Goal: Task Accomplishment & Management: Manage account settings

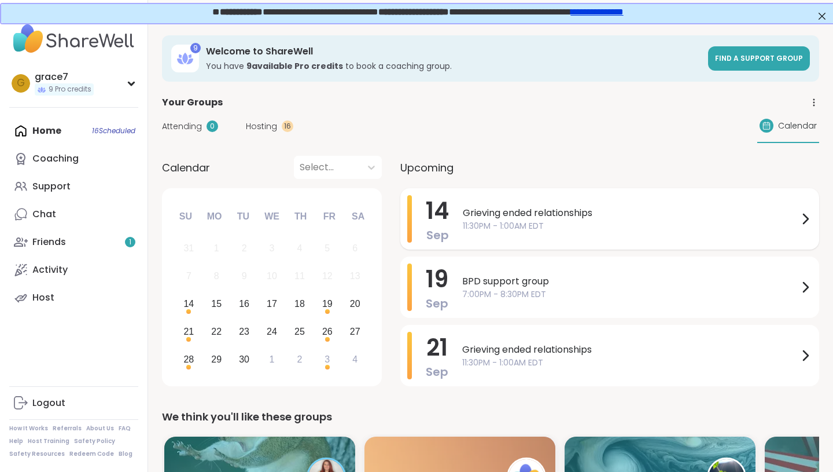
click at [526, 226] on span "11:30PM - 1:00AM EDT" at bounding box center [631, 226] width 336 height 12
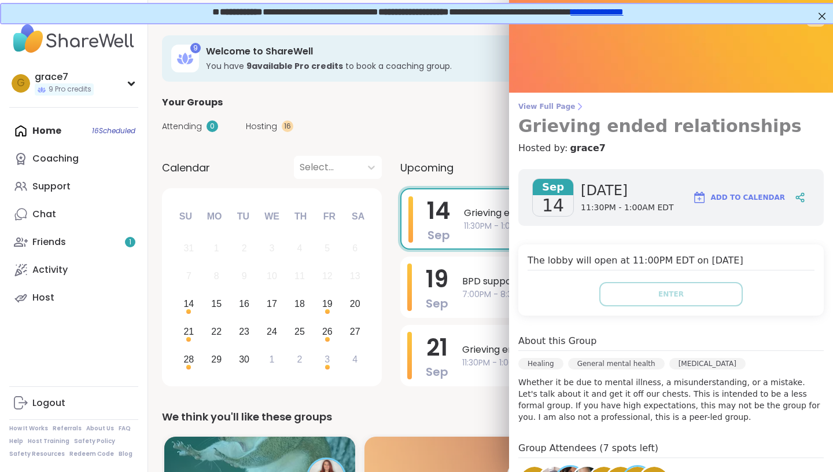
click at [562, 107] on span "View Full Page" at bounding box center [671, 106] width 306 height 9
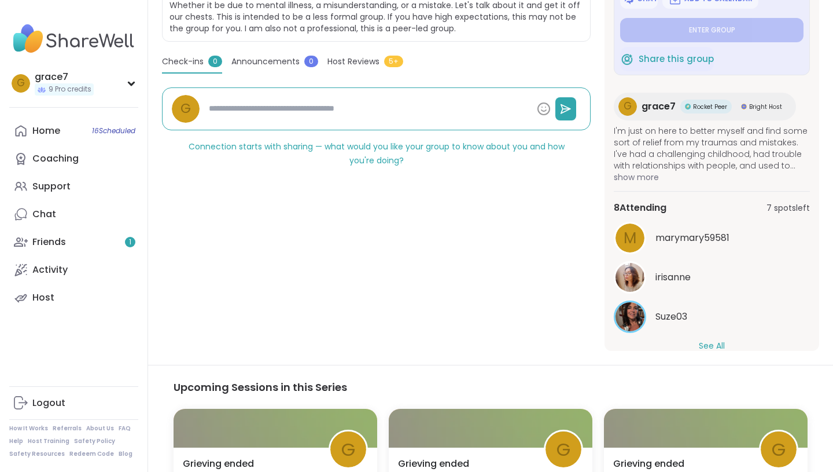
scroll to position [275, 0]
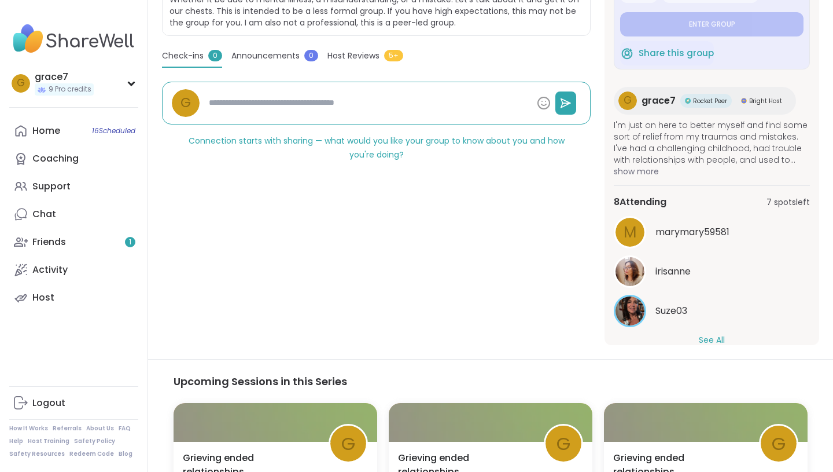
click at [706, 340] on button "See All" at bounding box center [712, 340] width 26 height 12
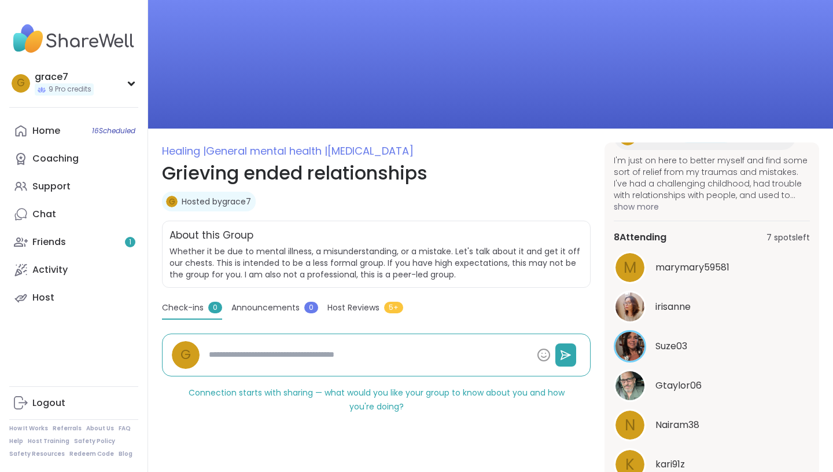
scroll to position [0, 0]
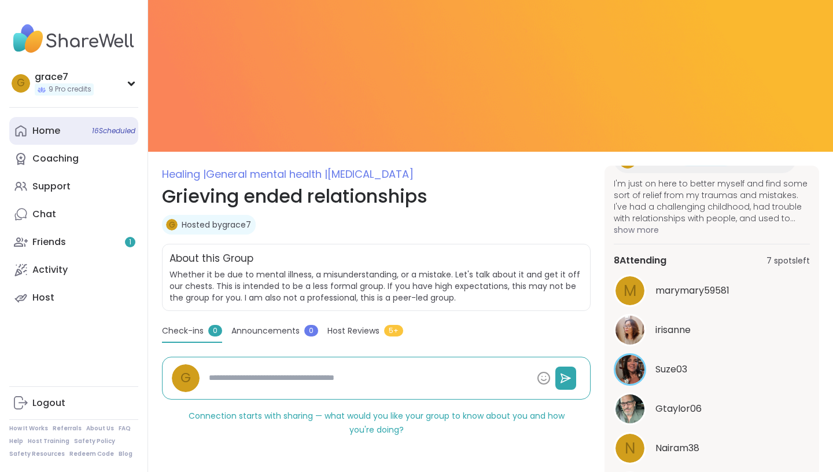
click at [96, 137] on link "Home 16 Scheduled" at bounding box center [73, 131] width 129 height 28
type textarea "*"
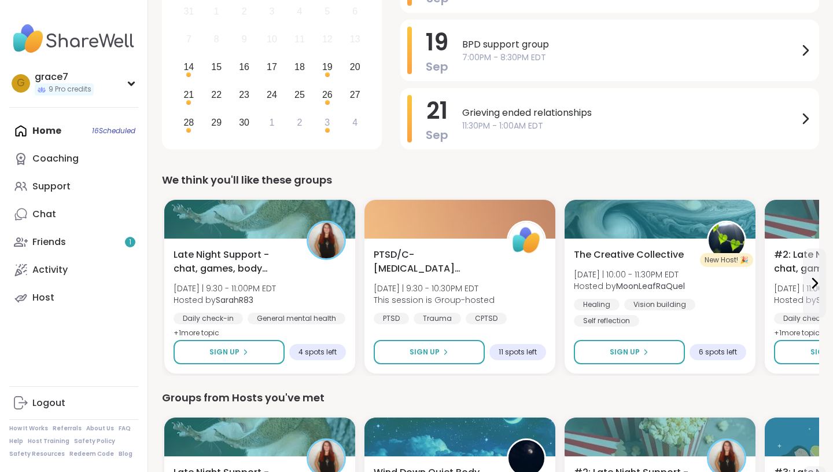
scroll to position [267, 0]
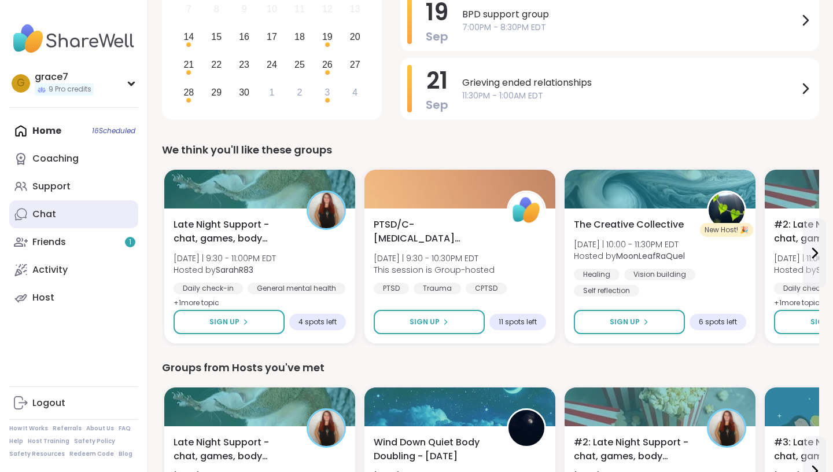
click at [108, 219] on link "Chat" at bounding box center [73, 214] width 129 height 28
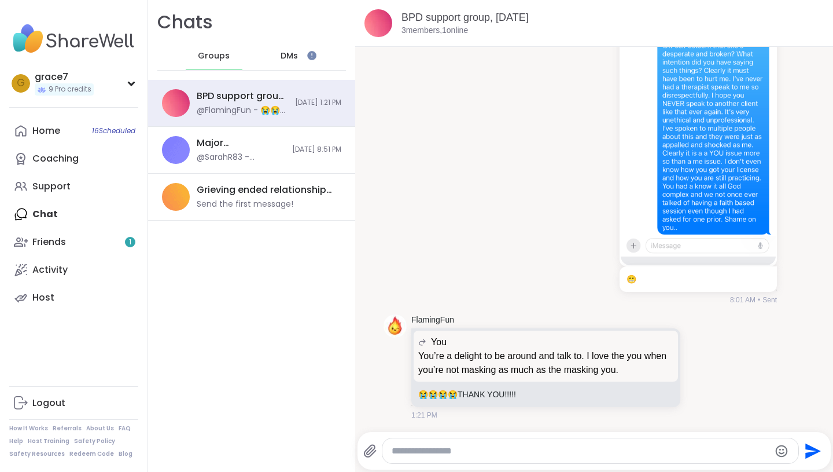
click at [301, 43] on div "DMs" at bounding box center [290, 56] width 57 height 28
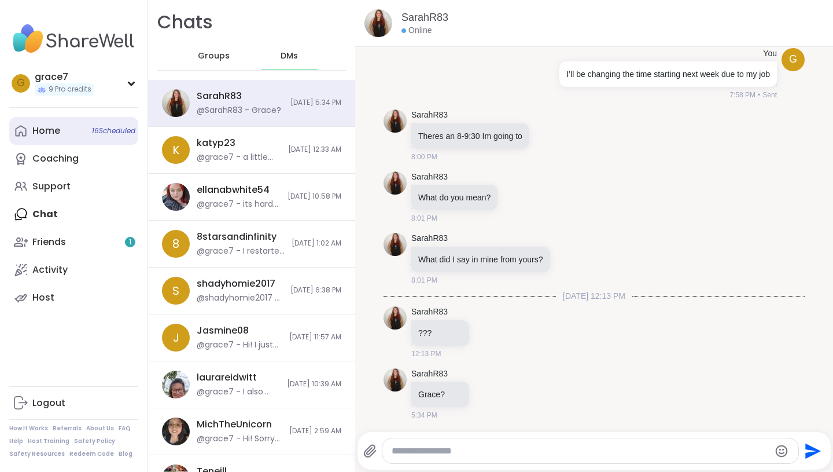
click at [112, 143] on link "Home 16 Scheduled" at bounding box center [73, 131] width 129 height 28
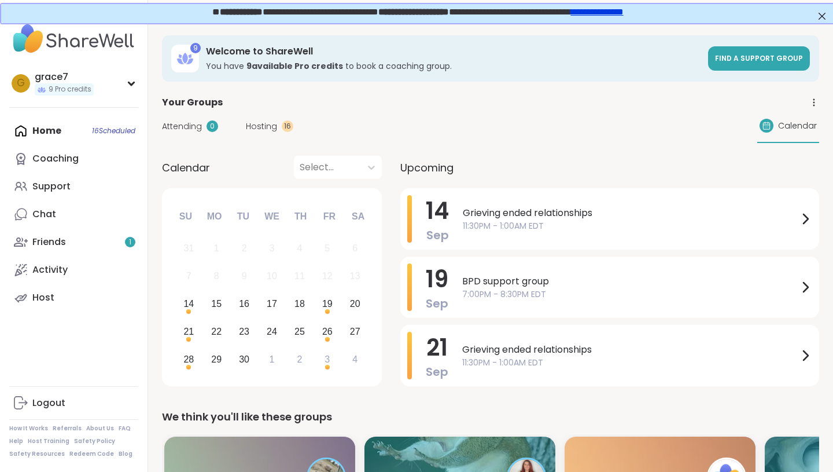
click at [39, 138] on div "Home 16 Scheduled Coaching Support Chat Friends 1 Activity Host" at bounding box center [73, 214] width 129 height 194
click at [51, 127] on div "Home 16 Scheduled Coaching Support Chat Friends 1 Activity Host" at bounding box center [73, 214] width 129 height 194
click at [78, 82] on div "grace7" at bounding box center [64, 77] width 59 height 13
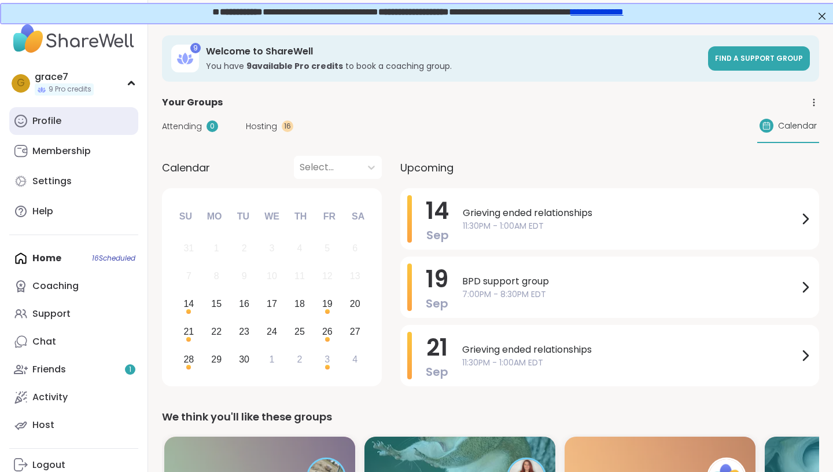
click at [63, 129] on link "Profile" at bounding box center [73, 121] width 129 height 28
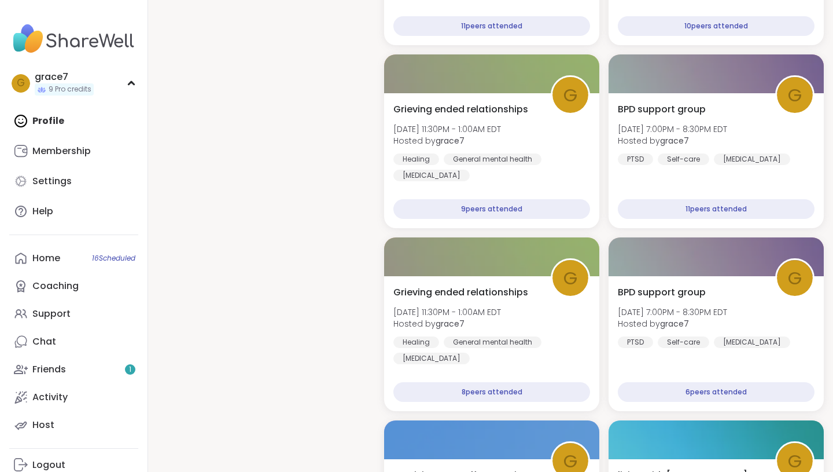
scroll to position [2303, 0]
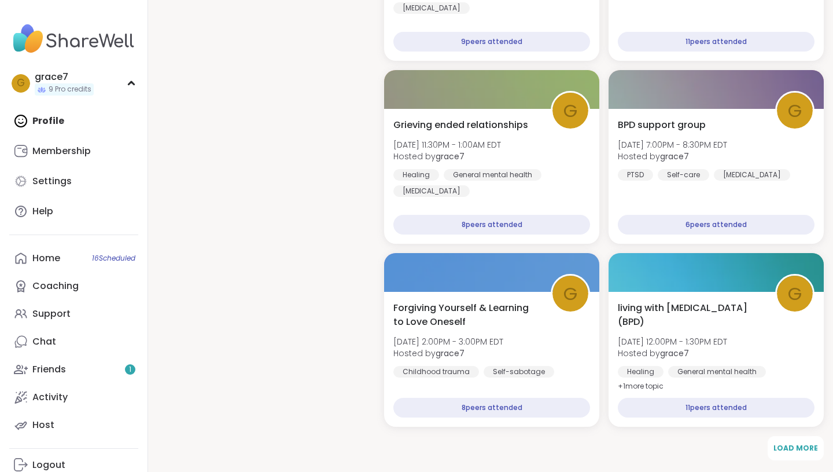
click at [54, 127] on div "Profile Membership Settings Help" at bounding box center [73, 166] width 129 height 118
click at [54, 117] on div "Profile Membership Settings Help" at bounding box center [73, 166] width 129 height 118
click at [41, 262] on div "Home 16 Scheduled" at bounding box center [46, 258] width 28 height 13
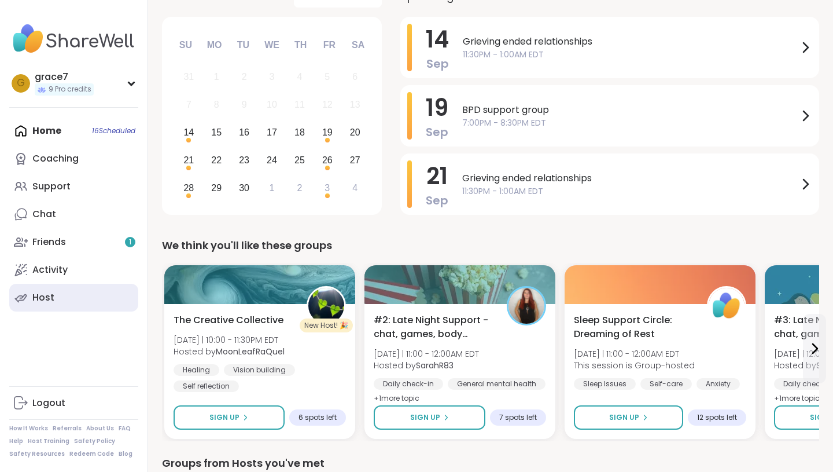
scroll to position [274, 0]
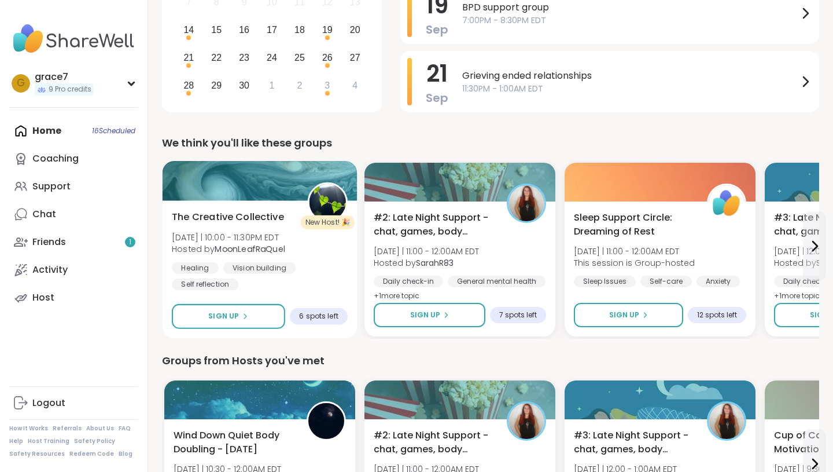
click at [266, 251] on b "MoonLeafRaQuel" at bounding box center [250, 249] width 70 height 12
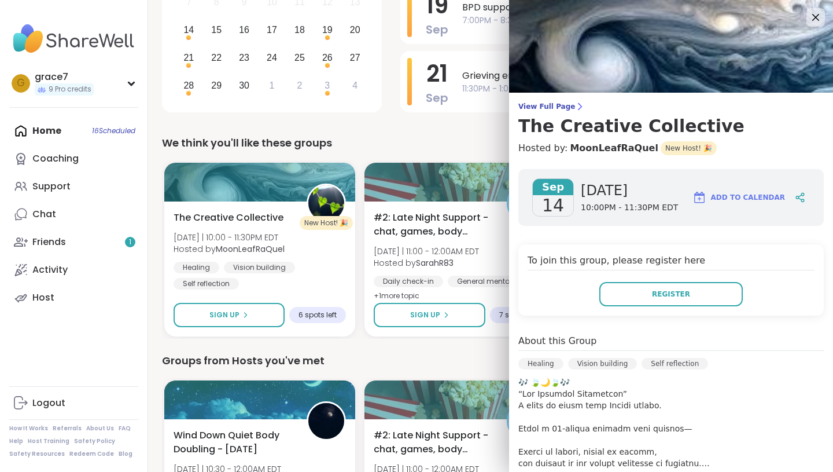
click at [561, 94] on div "View Full Page The Creative Collective Hosted by: MoonLeafRaQuel New Host! 🎉 Se…" at bounding box center [671, 339] width 324 height 678
click at [562, 104] on span "View Full Page" at bounding box center [671, 106] width 306 height 9
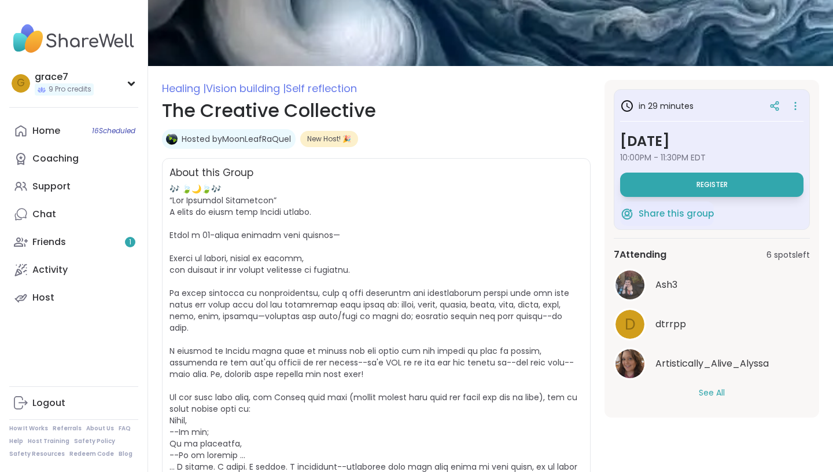
scroll to position [86, 0]
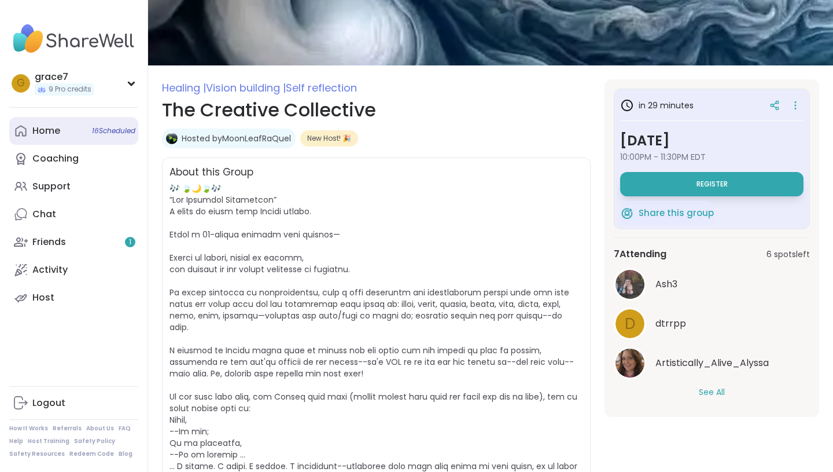
click at [53, 131] on div "Home 16 Scheduled" at bounding box center [46, 130] width 28 height 13
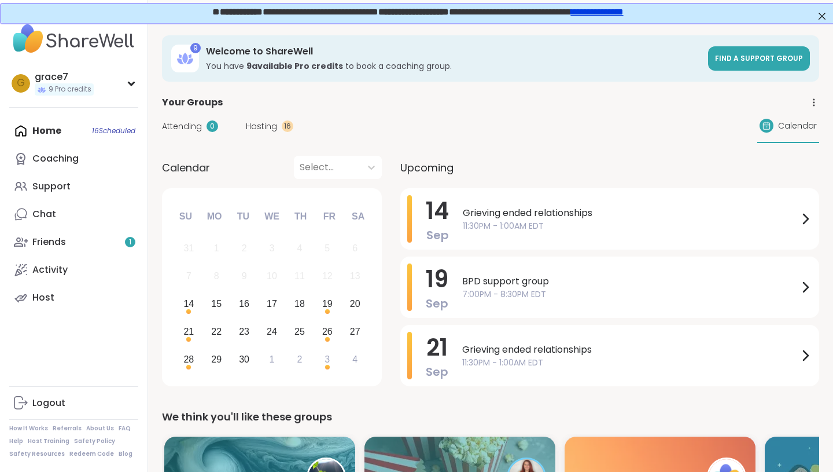
click at [56, 130] on div "Home 16 Scheduled Coaching Support Chat Friends 1 Activity Host" at bounding box center [73, 214] width 129 height 194
click at [23, 86] on span "g" at bounding box center [21, 83] width 8 height 15
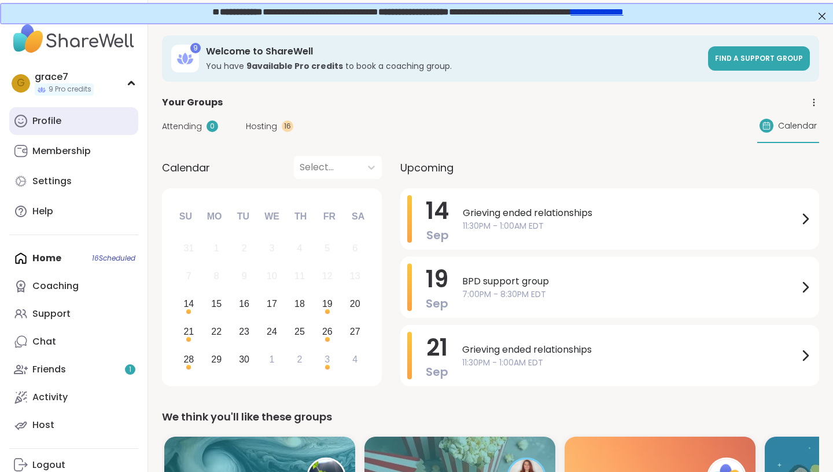
click at [35, 124] on div "Profile" at bounding box center [46, 121] width 29 height 13
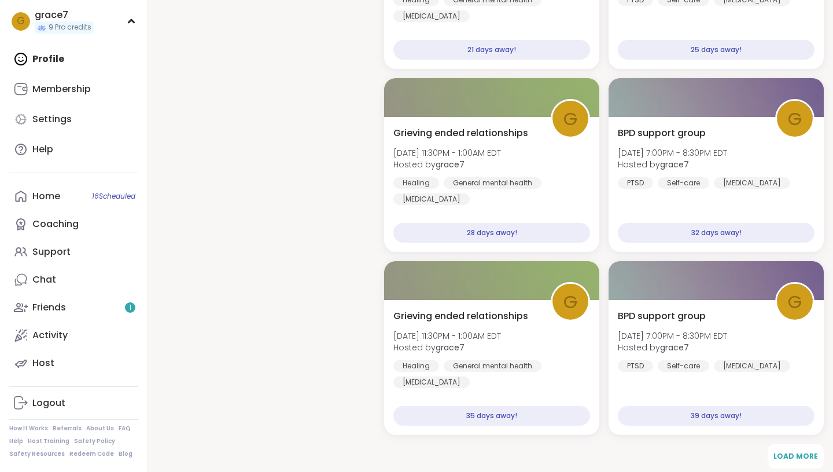
scroll to position [1141, 0]
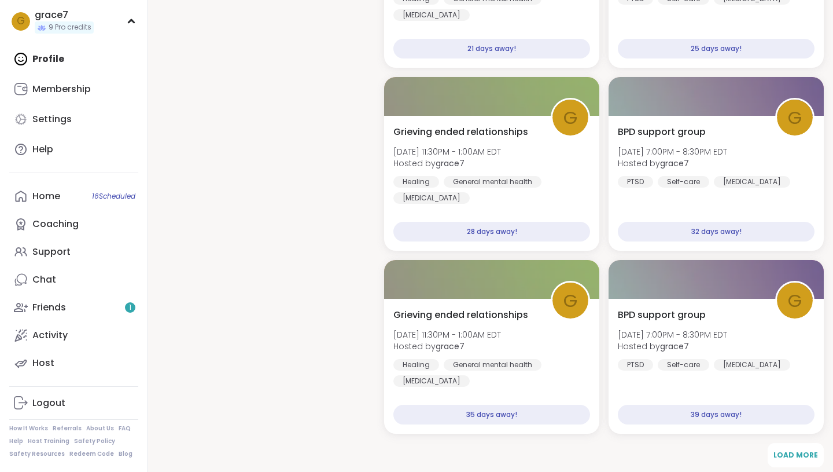
click at [67, 56] on div "Profile Membership Settings Help" at bounding box center [73, 104] width 129 height 118
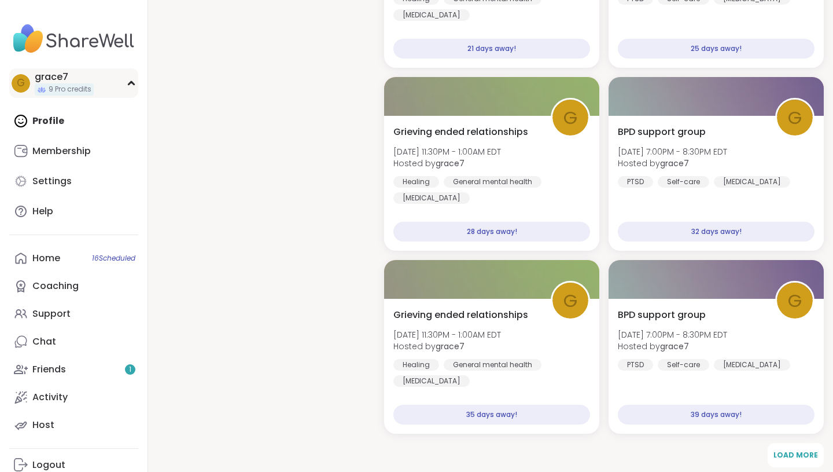
click at [20, 78] on span "g" at bounding box center [21, 83] width 8 height 15
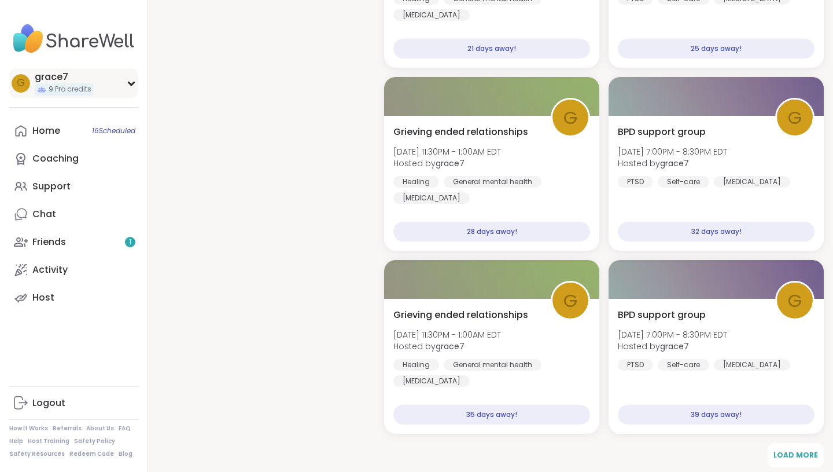
click at [24, 78] on span "g" at bounding box center [21, 83] width 8 height 15
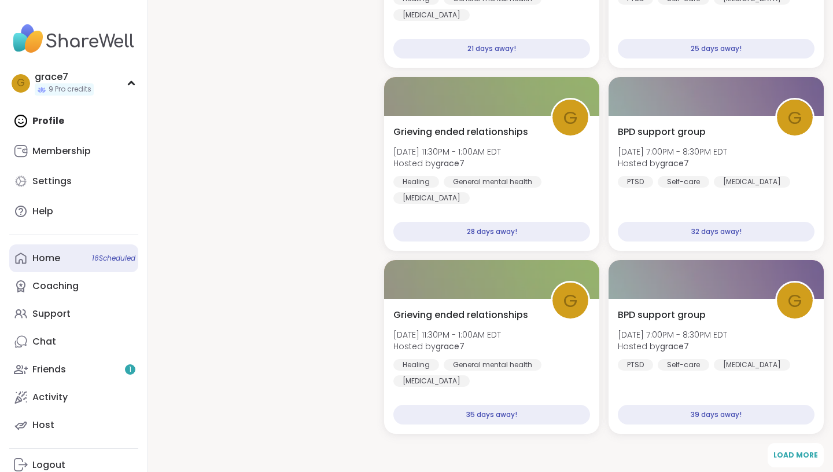
click at [41, 256] on div "Home 16 Scheduled" at bounding box center [46, 258] width 28 height 13
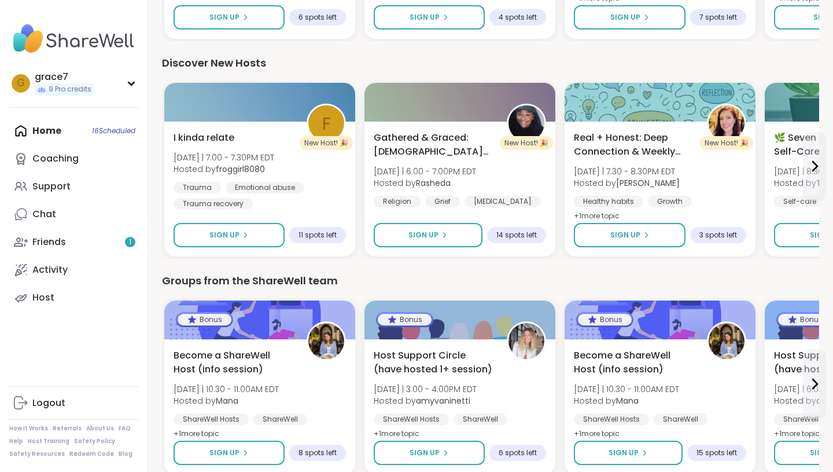
scroll to position [1495, 0]
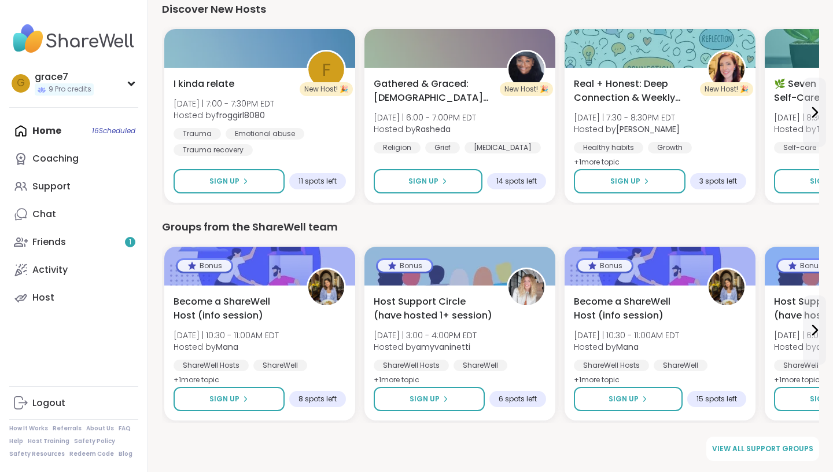
click at [39, 124] on div "Home 16 Scheduled Coaching Support Chat Friends 1 Activity Host" at bounding box center [73, 214] width 129 height 194
click at [42, 131] on div "Home 16 Scheduled Coaching Support Chat Friends 1 Activity Host" at bounding box center [73, 214] width 129 height 194
click at [86, 215] on link "Chat" at bounding box center [73, 214] width 129 height 28
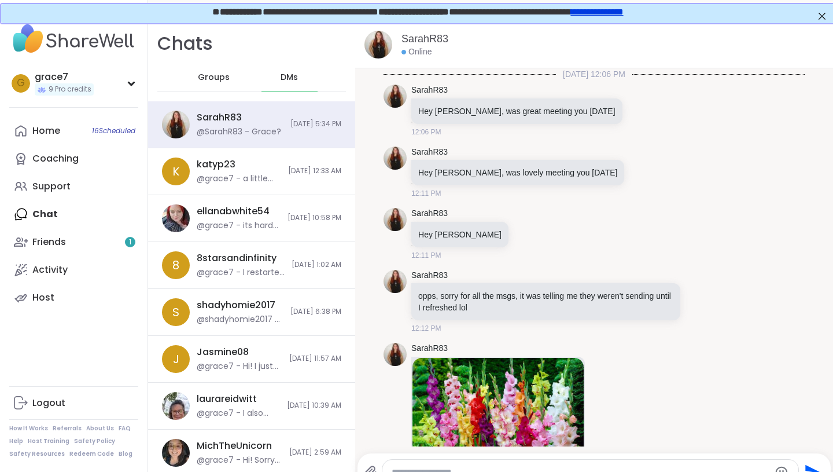
scroll to position [1874, 0]
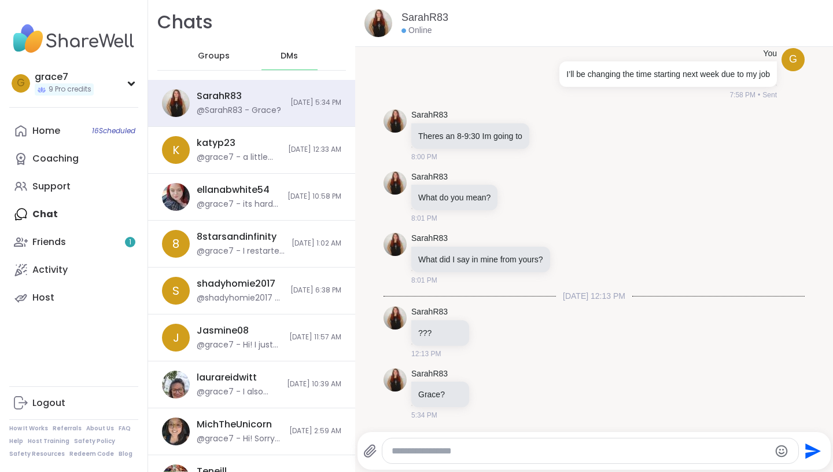
click at [214, 53] on span "Groups" at bounding box center [214, 56] width 32 height 12
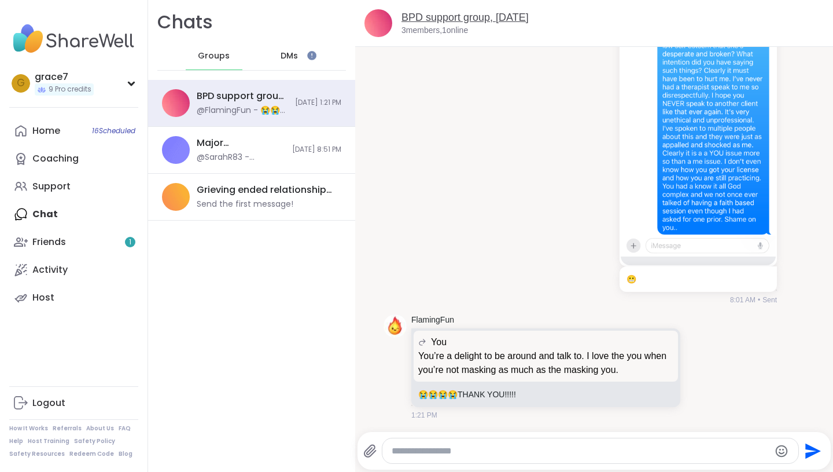
click at [439, 12] on link "BPD support group, Sep 12" at bounding box center [465, 18] width 127 height 12
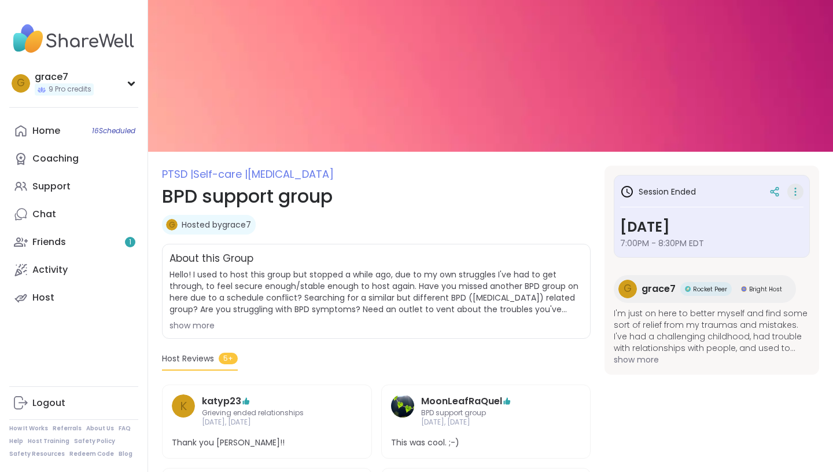
click at [793, 192] on icon at bounding box center [796, 191] width 12 height 16
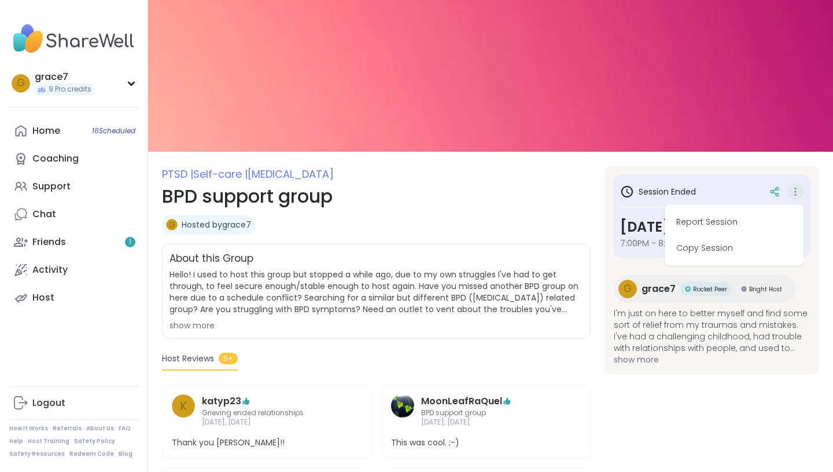
click at [676, 186] on h3 "Session Ended" at bounding box center [658, 192] width 76 height 14
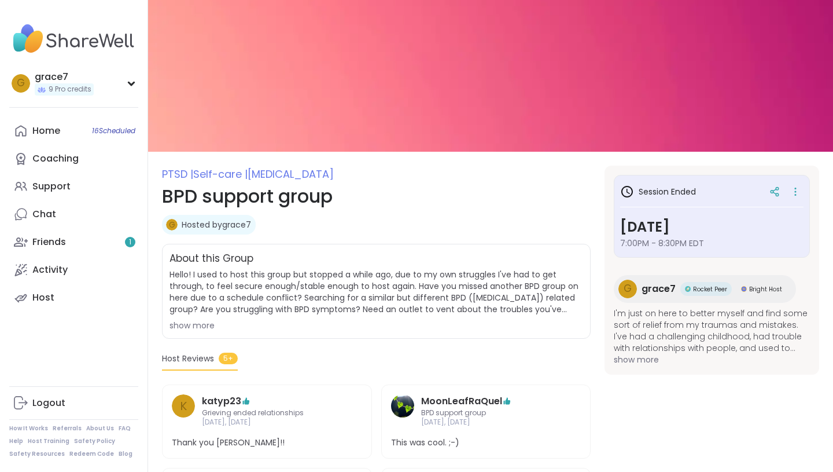
click at [334, 172] on span "[MEDICAL_DATA]" at bounding box center [291, 174] width 86 height 14
click at [263, 183] on h1 "BPD support group" at bounding box center [376, 196] width 429 height 28
click at [38, 296] on div "Host" at bounding box center [43, 297] width 22 height 13
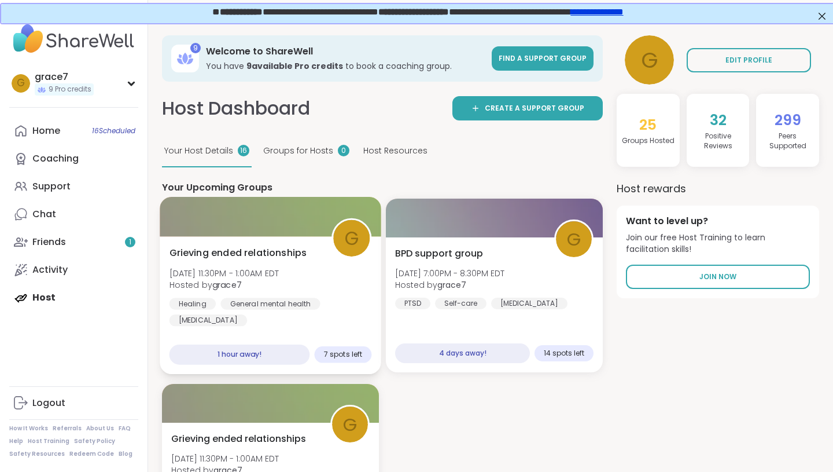
click at [227, 245] on div "Grieving ended relationships Sun, Sep 14 | 11:30PM - 1:00AM EDT Hosted by grace…" at bounding box center [271, 306] width 222 height 138
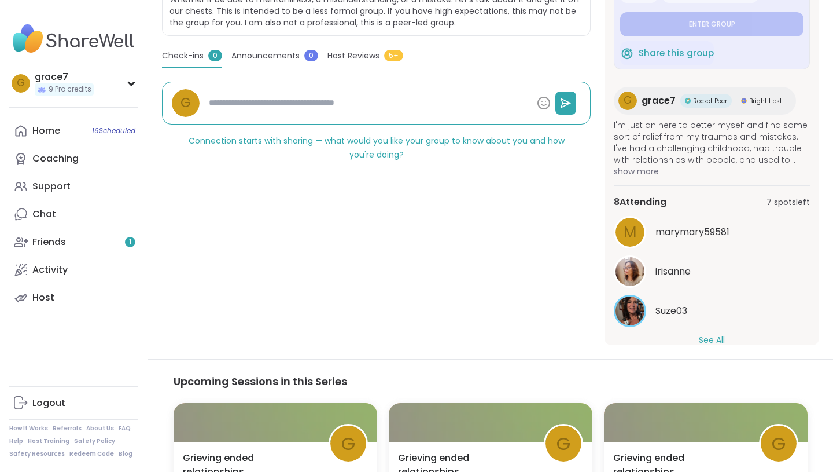
scroll to position [339, 0]
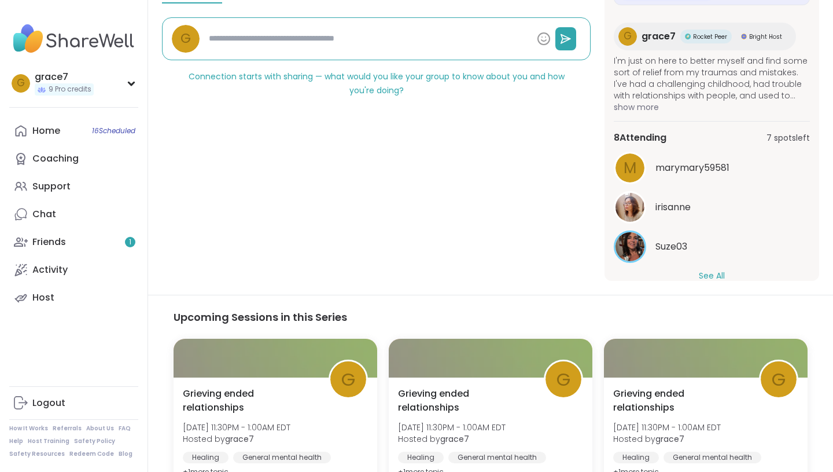
click at [715, 278] on button "See All" at bounding box center [712, 276] width 26 height 12
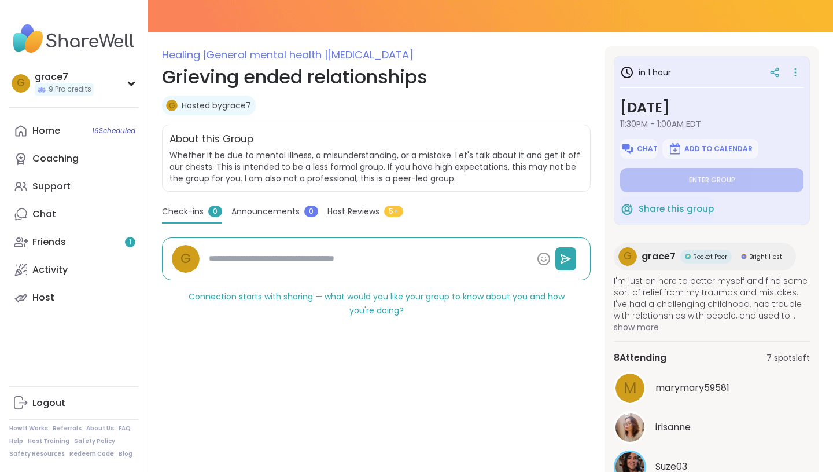
scroll to position [35, 0]
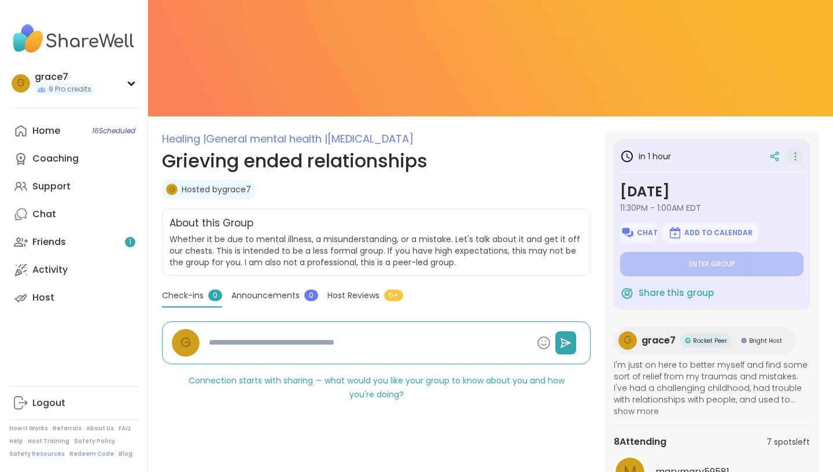
click at [799, 157] on icon at bounding box center [796, 156] width 12 height 16
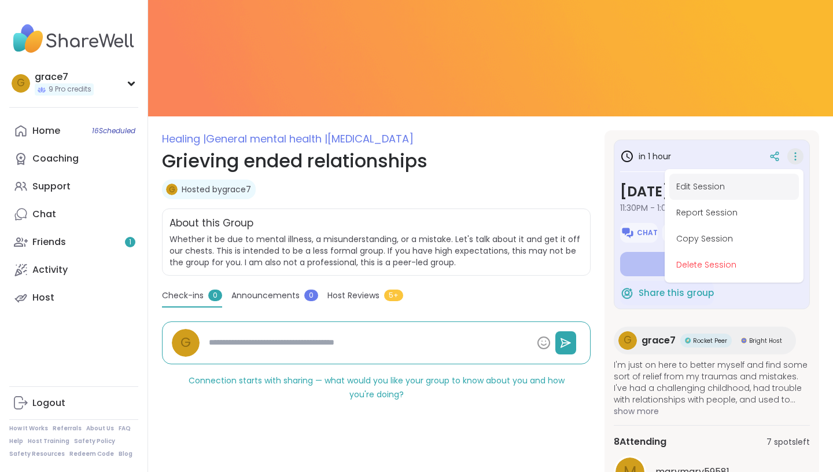
click at [770, 179] on button "Edit Session" at bounding box center [734, 187] width 130 height 26
type textarea "*"
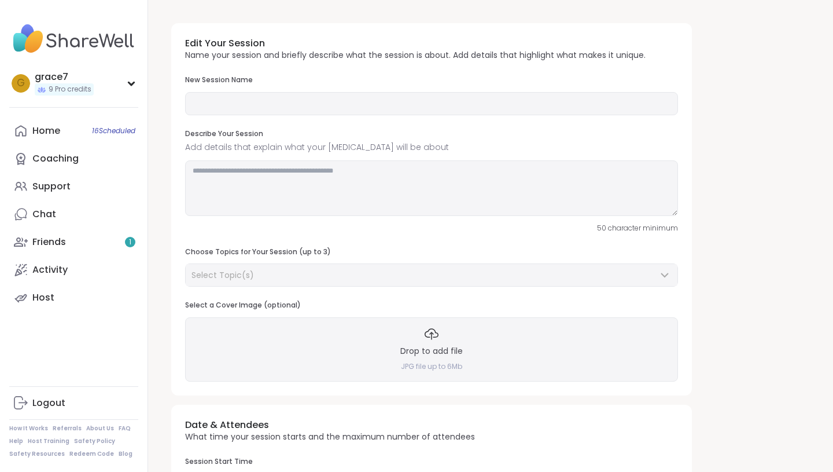
type input "**********"
type textarea "**********"
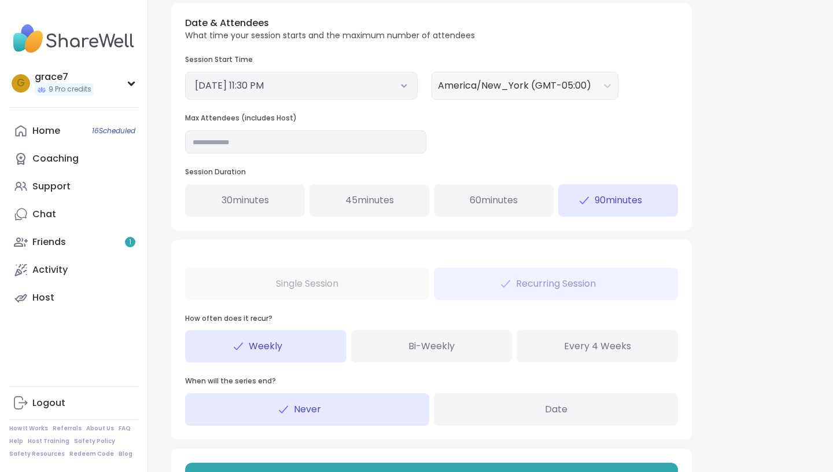
scroll to position [442, 0]
click at [346, 280] on div "Single Session Recurring Session How often does it recur? Weekly Bi-Weekly Ever…" at bounding box center [431, 339] width 521 height 200
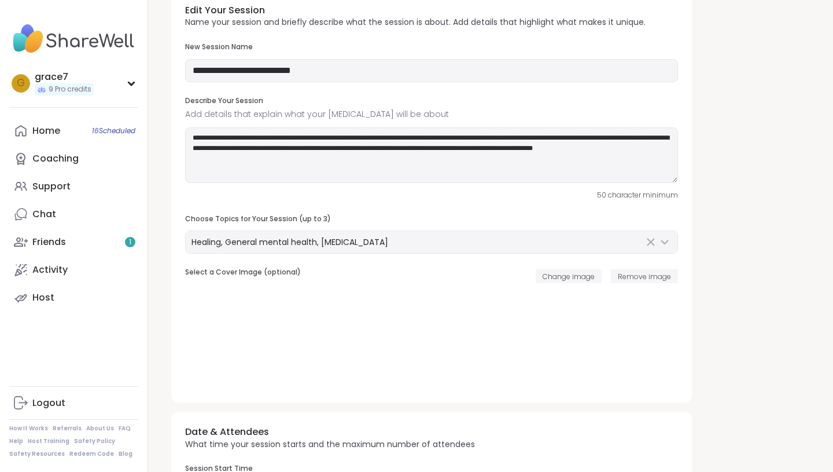
scroll to position [0, 0]
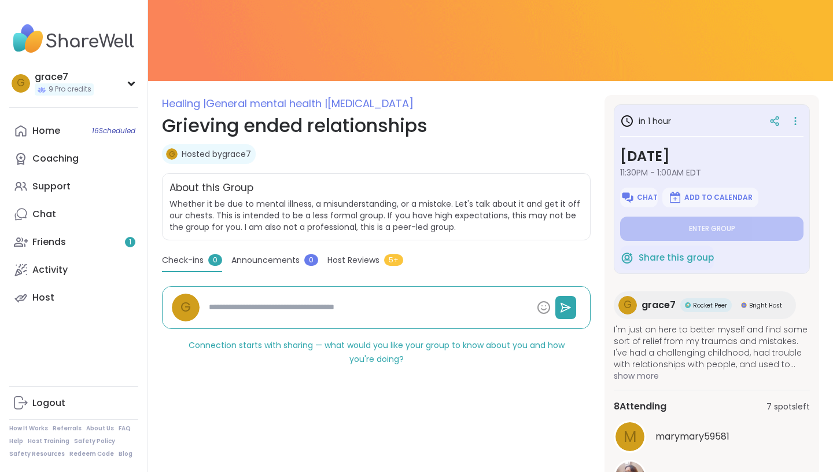
scroll to position [101, 0]
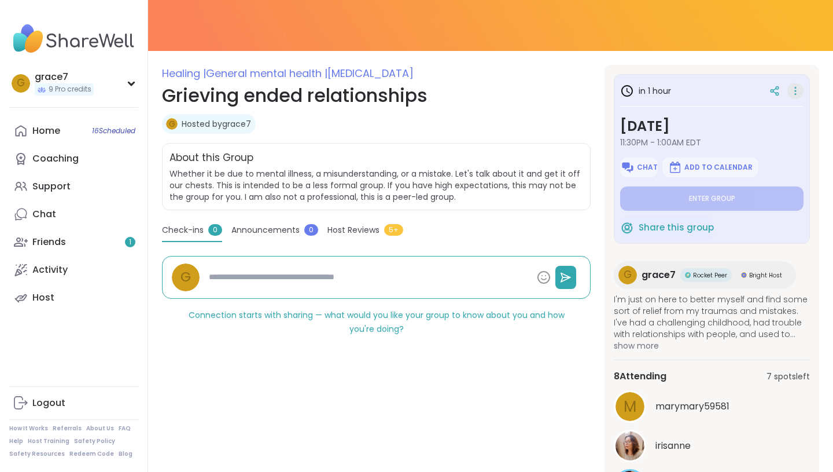
click at [796, 89] on icon at bounding box center [796, 91] width 12 height 16
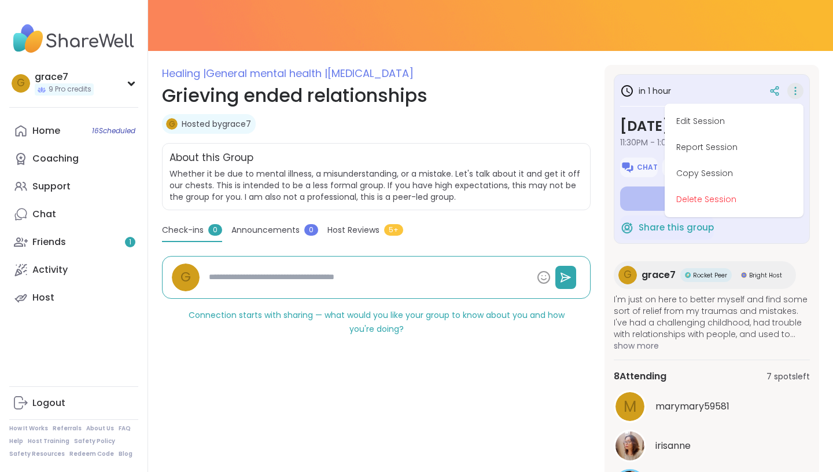
click at [423, 273] on textarea at bounding box center [368, 276] width 328 height 21
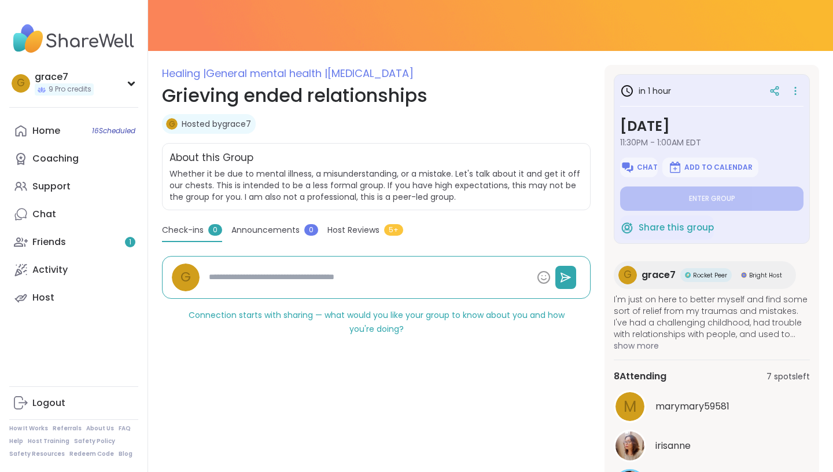
click at [798, 81] on div at bounding box center [783, 90] width 39 height 21
click at [794, 90] on icon at bounding box center [796, 91] width 12 height 16
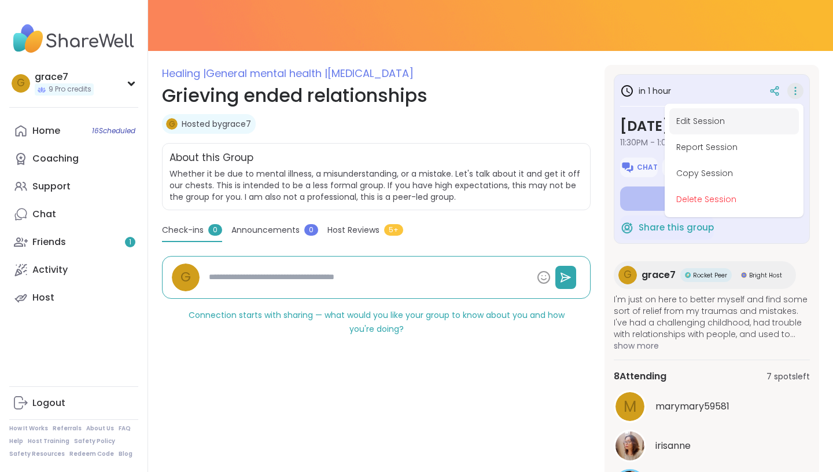
click at [764, 116] on button "Edit Session" at bounding box center [734, 121] width 130 height 26
type textarea "*"
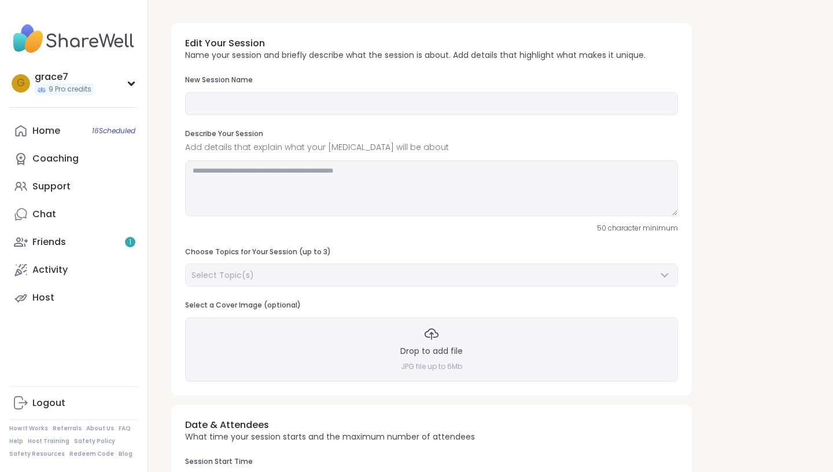
type input "**********"
type textarea "**********"
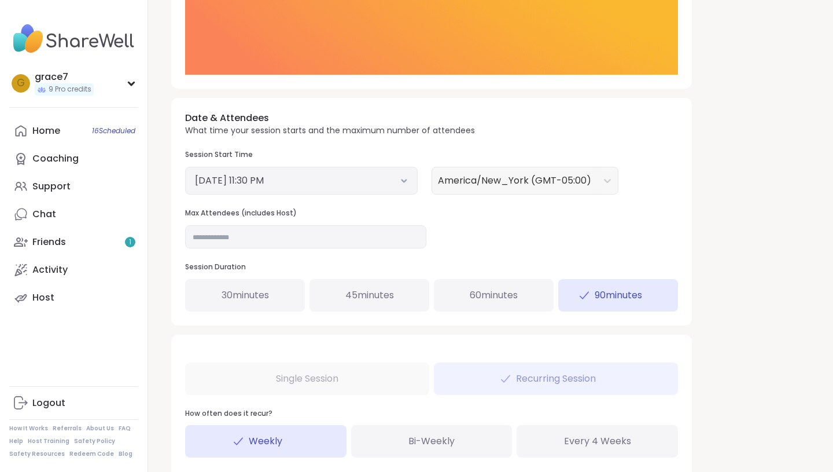
scroll to position [347, 0]
click at [376, 170] on div "September 14, 2025 11:30 PM" at bounding box center [301, 180] width 233 height 28
click at [376, 183] on button "September 14, 2025 11:30 PM" at bounding box center [301, 180] width 213 height 14
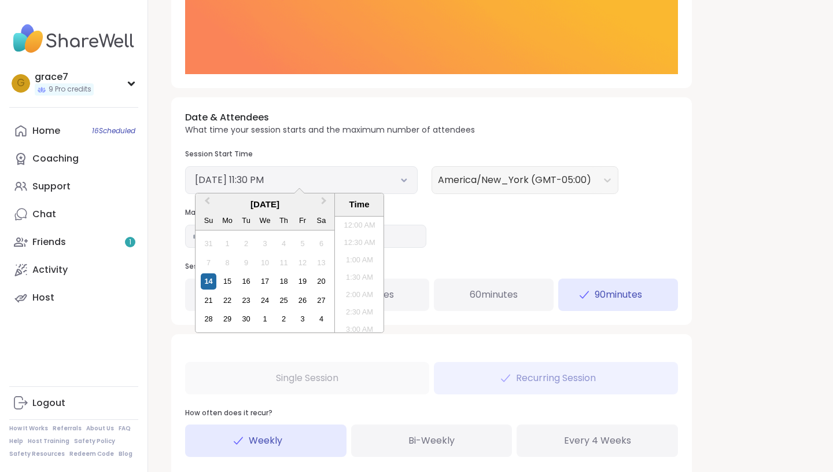
scroll to position [718, 0]
click at [387, 135] on p "What time your session starts and the maximum number of attendees" at bounding box center [330, 130] width 290 height 12
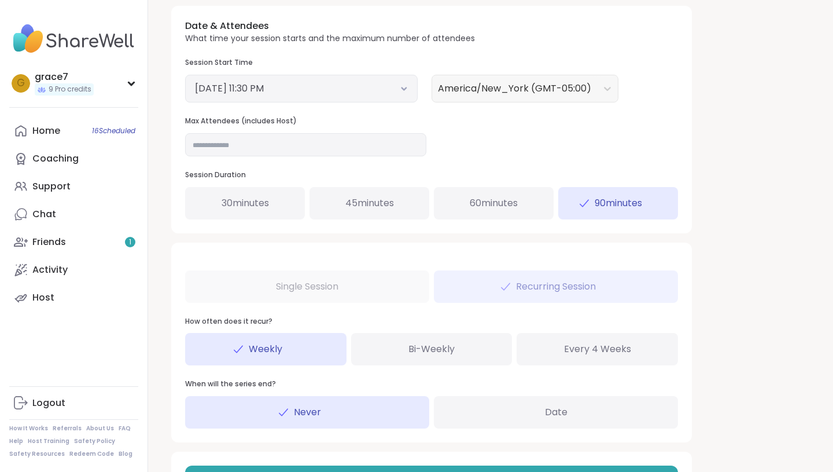
scroll to position [491, 0]
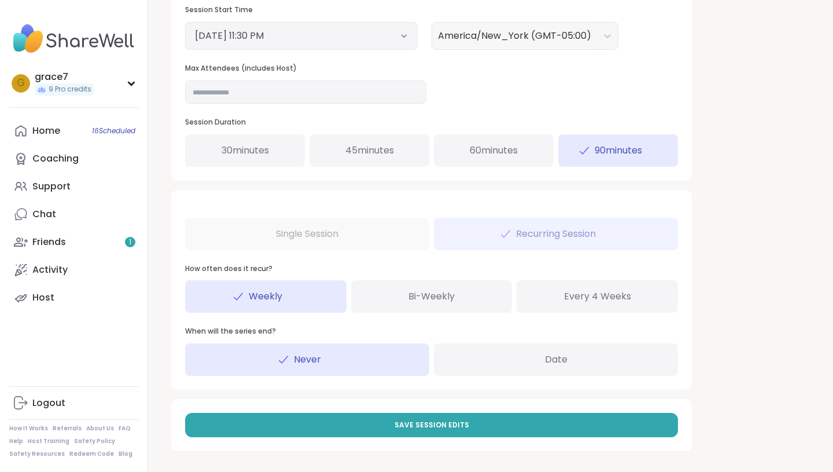
click at [307, 241] on div "Single Session Recurring Session How often does it recur? Weekly Bi-Weekly Ever…" at bounding box center [431, 290] width 521 height 200
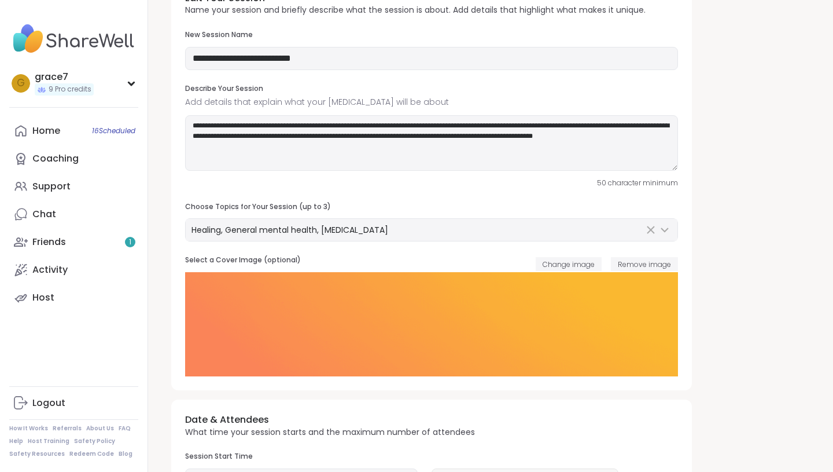
scroll to position [0, 0]
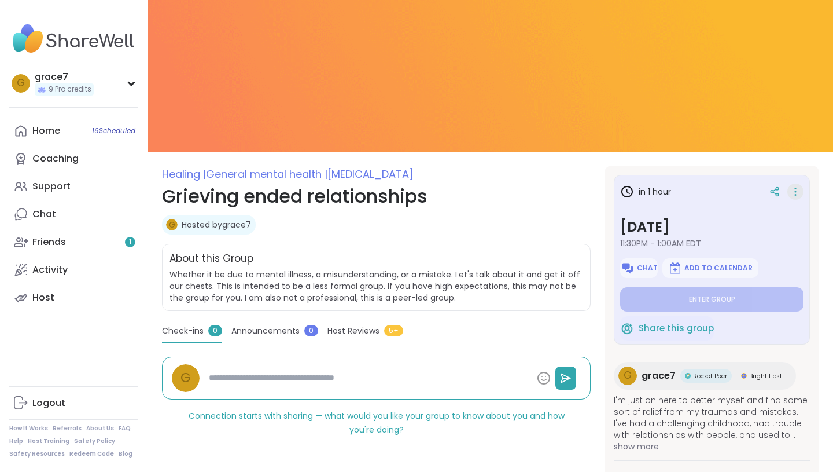
click at [796, 188] on icon at bounding box center [795, 188] width 1 height 1
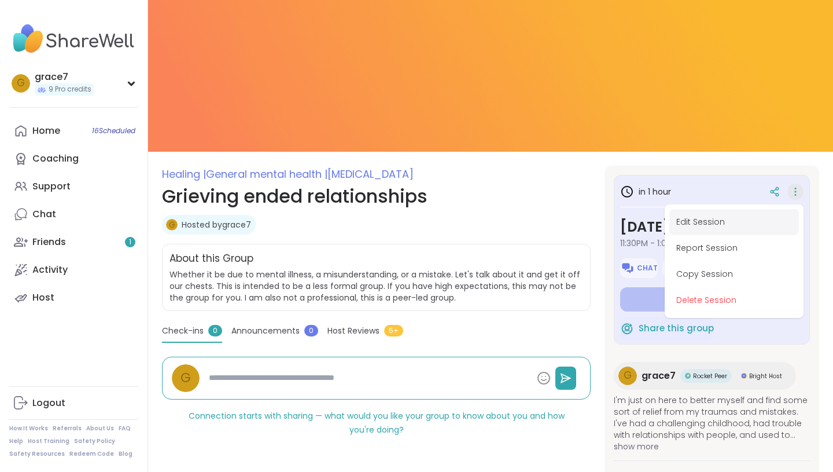
click at [767, 226] on button "Edit Session" at bounding box center [734, 222] width 130 height 26
type textarea "*"
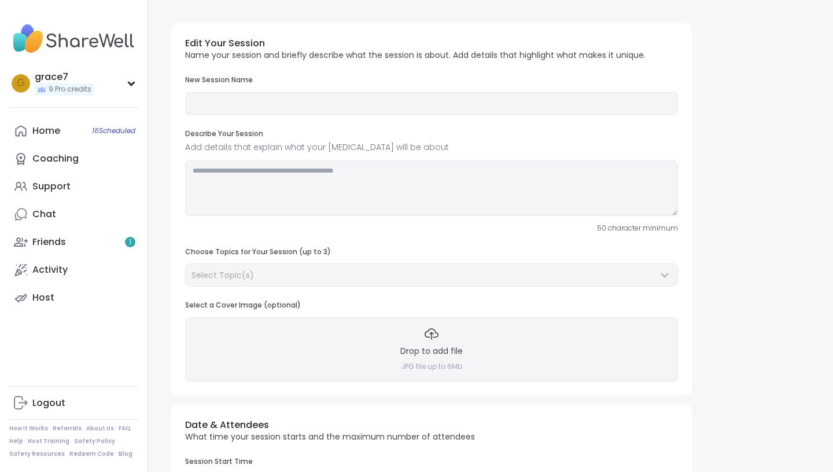
type input "**********"
type textarea "**********"
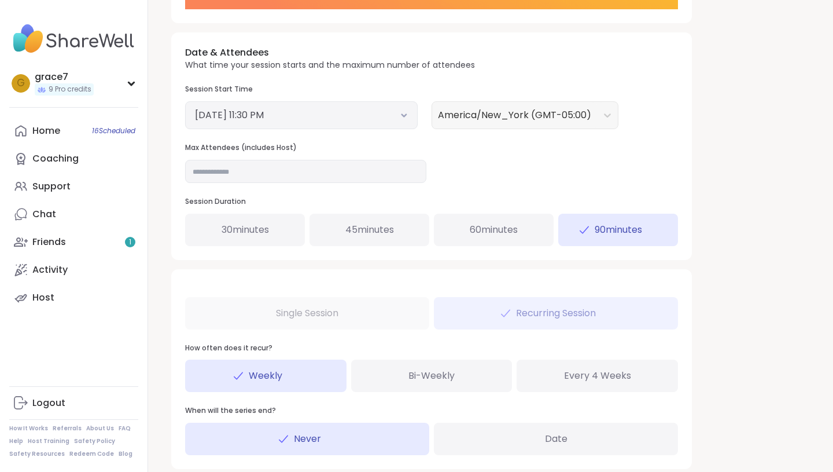
scroll to position [439, 0]
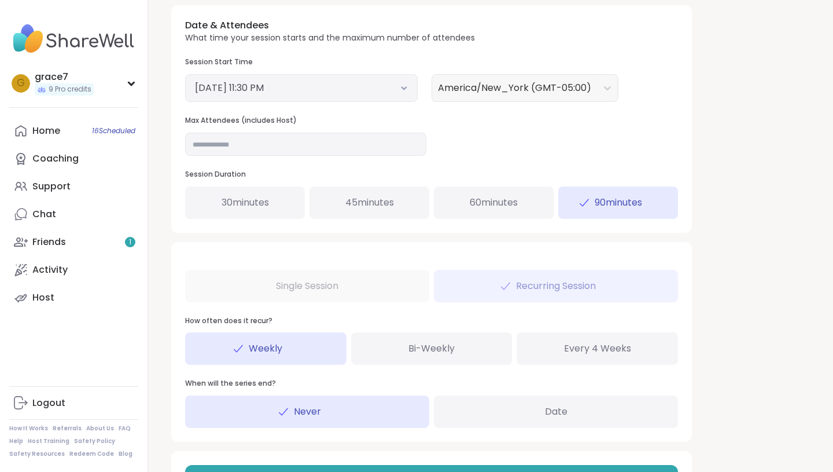
click at [413, 354] on span "Bi-Weekly" at bounding box center [432, 348] width 46 height 14
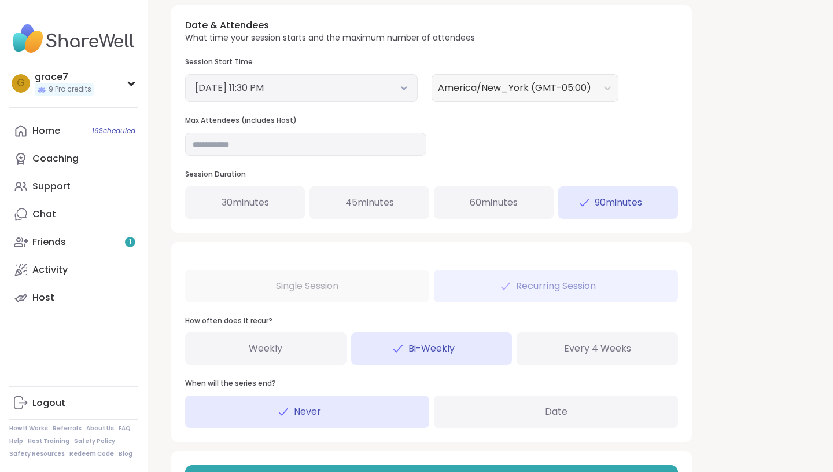
click at [623, 341] on div "Every 4 Weeks" at bounding box center [597, 348] width 161 height 32
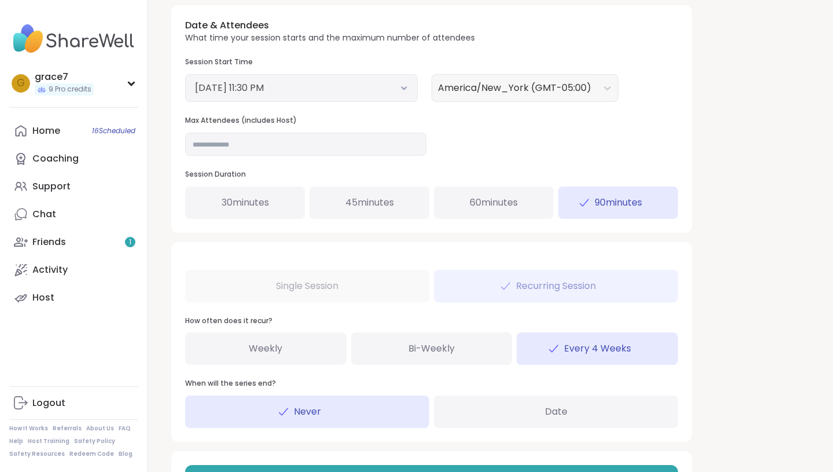
click at [311, 350] on div "Weekly" at bounding box center [265, 348] width 161 height 32
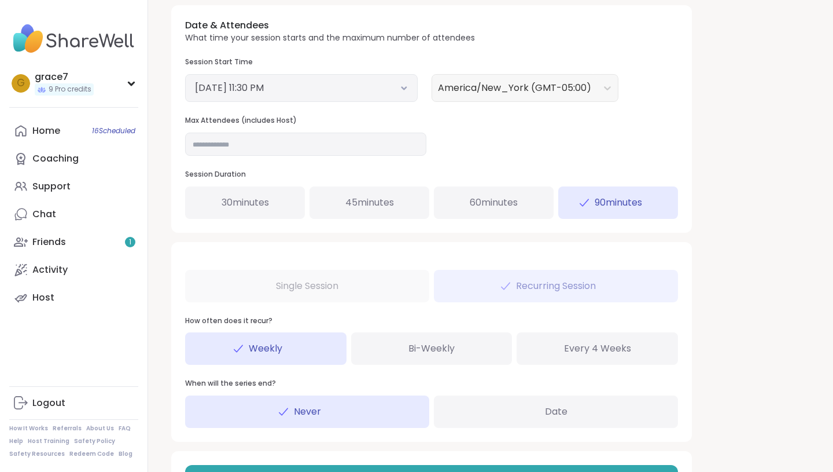
click at [526, 423] on div "Date" at bounding box center [556, 411] width 244 height 32
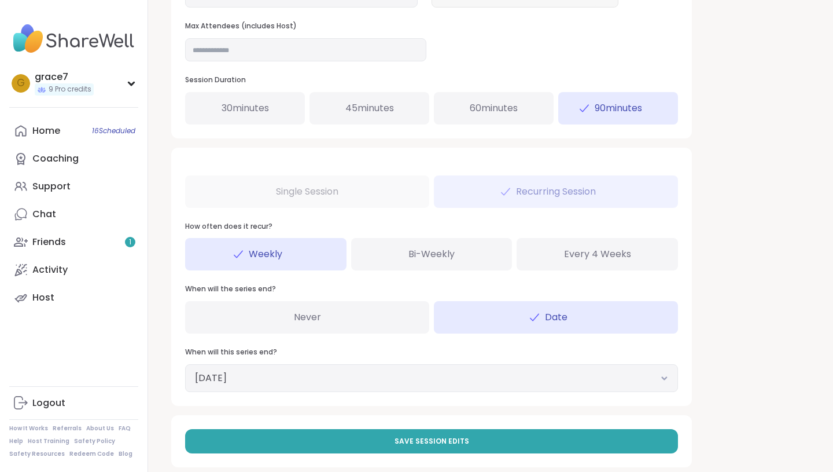
scroll to position [550, 0]
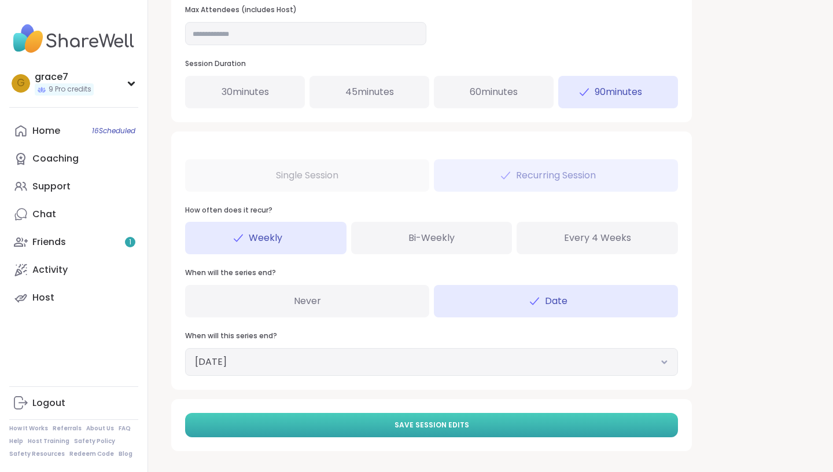
click at [236, 433] on button "Save Session Edits" at bounding box center [431, 425] width 493 height 24
click at [308, 424] on button "Save Session Edits" at bounding box center [431, 425] width 493 height 24
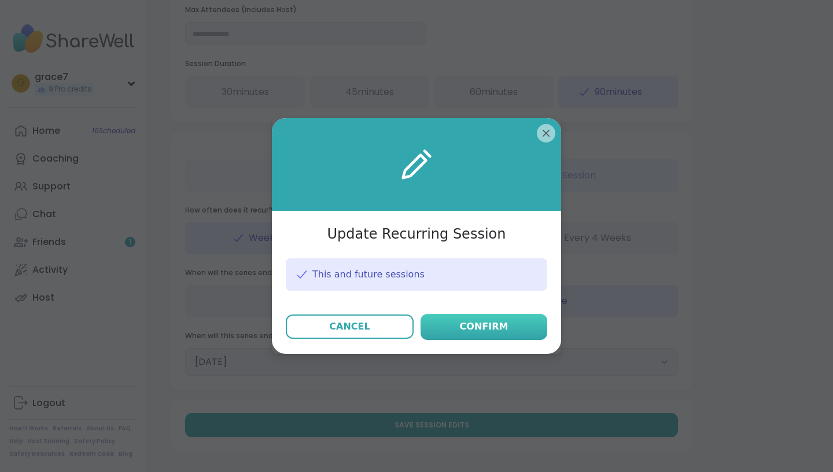
click at [477, 329] on div "Confirm" at bounding box center [484, 326] width 49 height 14
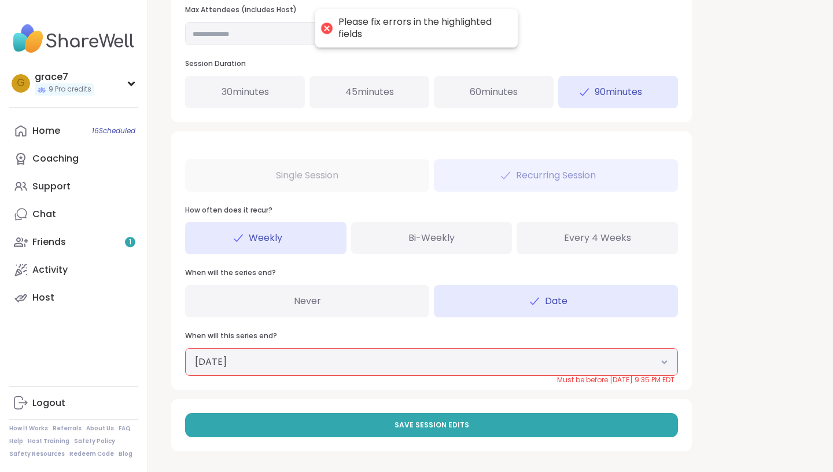
click at [424, 360] on button "[DATE]" at bounding box center [431, 362] width 473 height 14
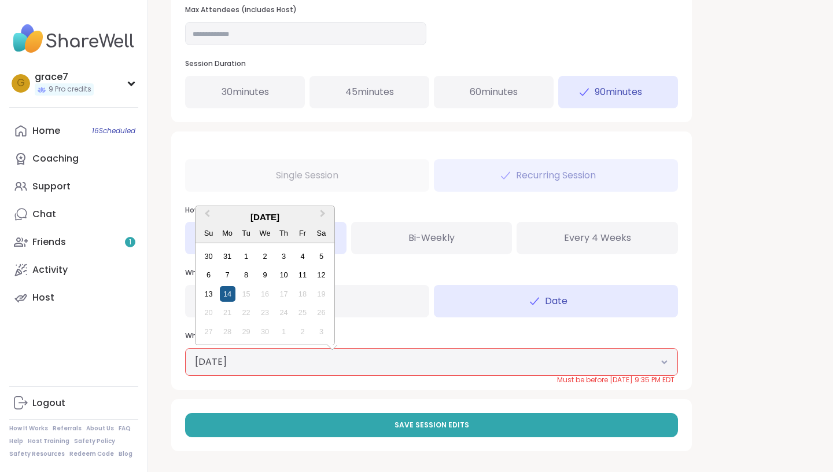
click at [226, 292] on div "14" at bounding box center [228, 294] width 16 height 16
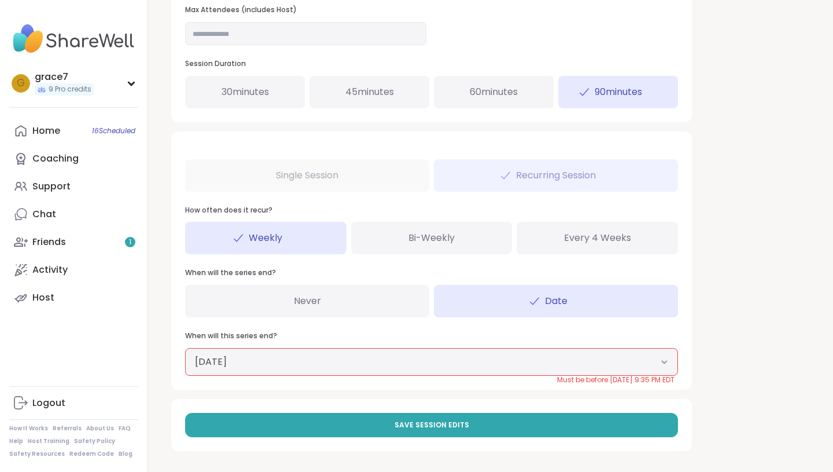
click at [231, 355] on button "[DATE]" at bounding box center [431, 362] width 473 height 14
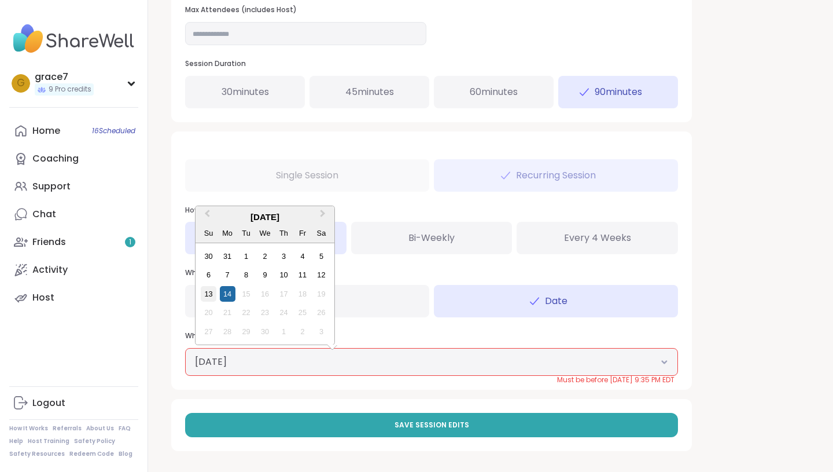
click at [207, 295] on div "13" at bounding box center [209, 294] width 16 height 16
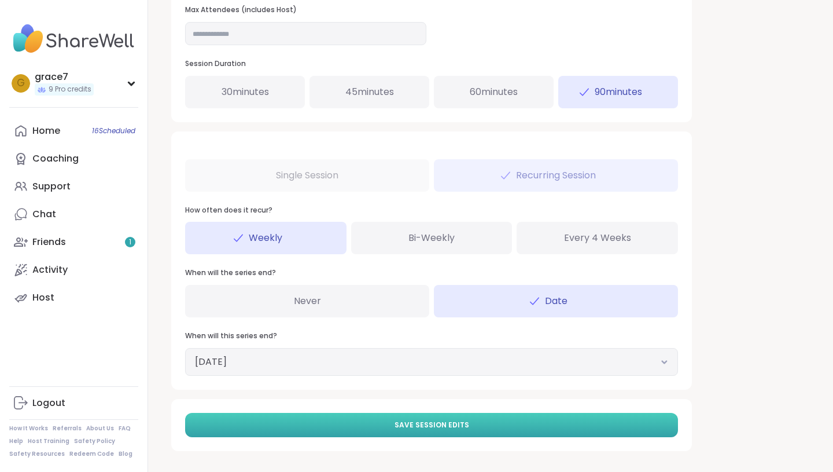
click at [327, 413] on button "Save Session Edits" at bounding box center [431, 425] width 493 height 24
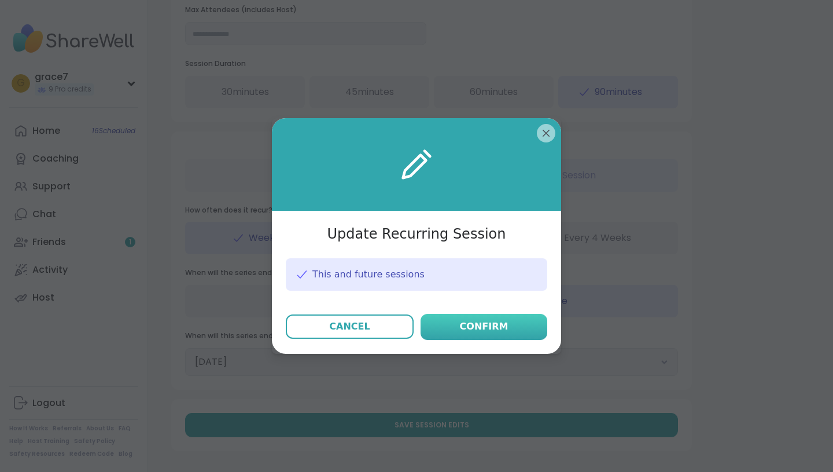
click at [460, 319] on button "Confirm" at bounding box center [484, 327] width 127 height 26
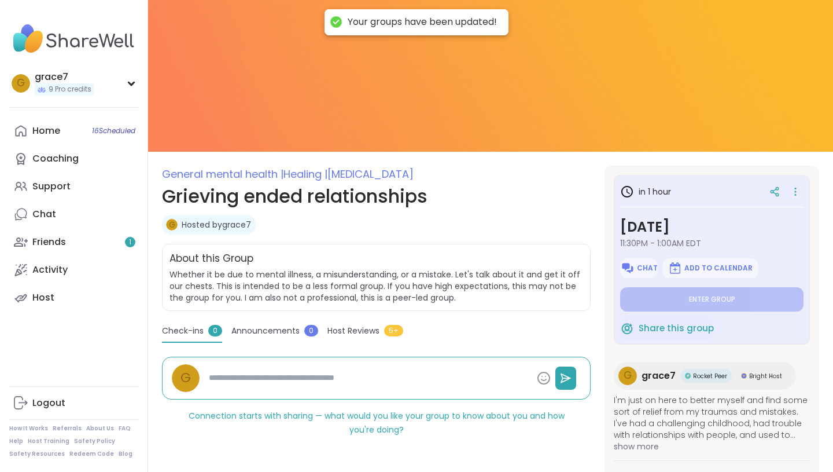
type textarea "*"
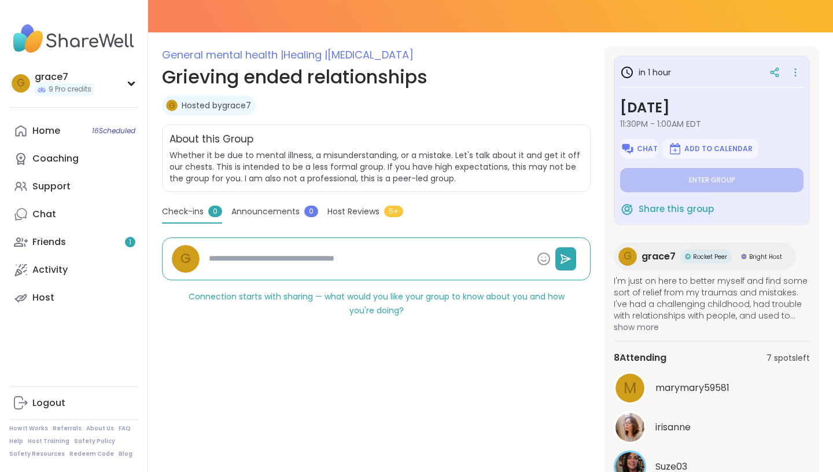
scroll to position [112, 0]
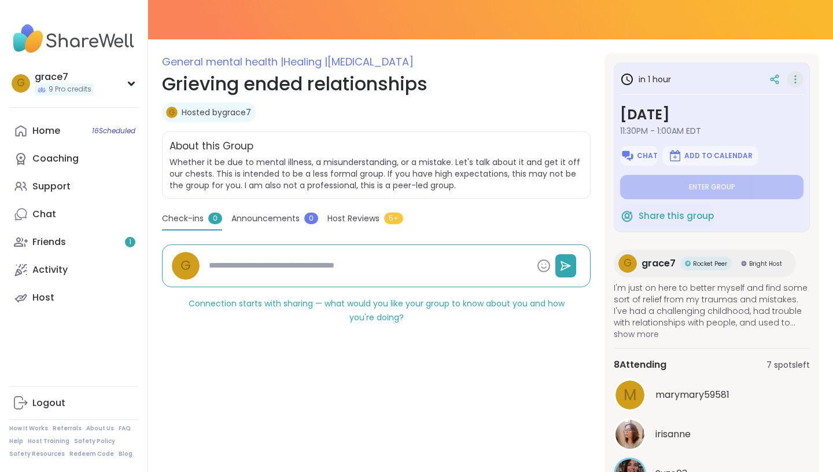
click at [792, 75] on icon at bounding box center [796, 79] width 12 height 16
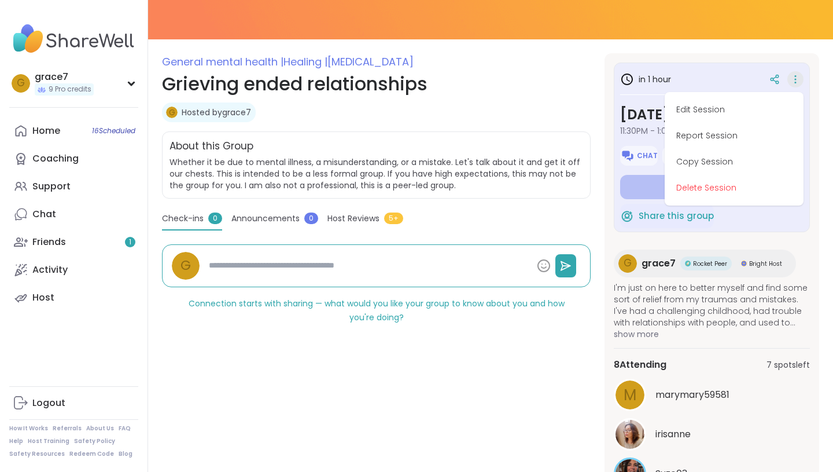
click at [655, 47] on div "General mental health | Healing | Borderline personality disorder Grieving ende…" at bounding box center [490, 437] width 685 height 1099
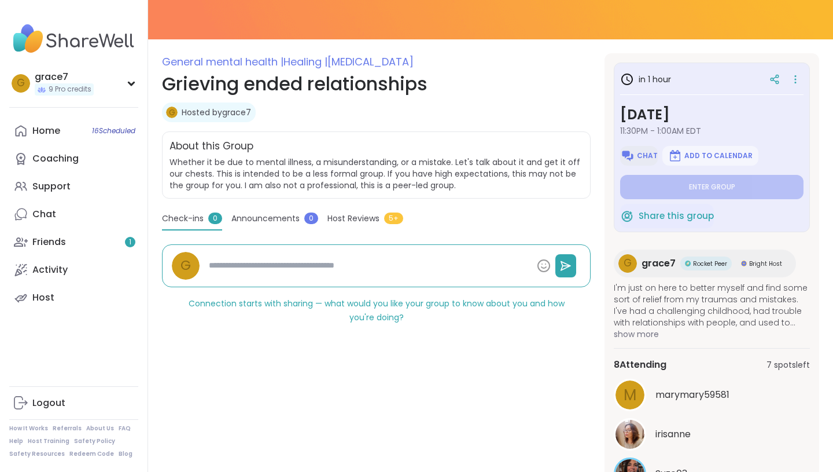
click at [638, 148] on button "Chat" at bounding box center [639, 156] width 38 height 20
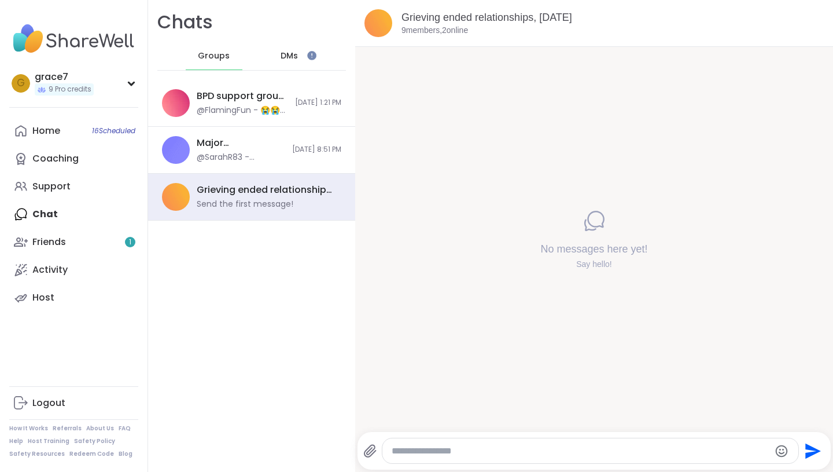
click at [404, 445] on textarea "Type your message" at bounding box center [581, 451] width 378 height 12
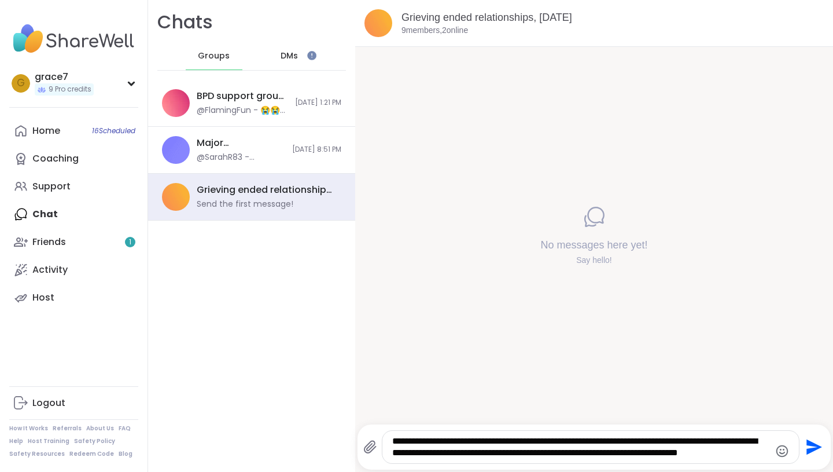
type textarea "**********"
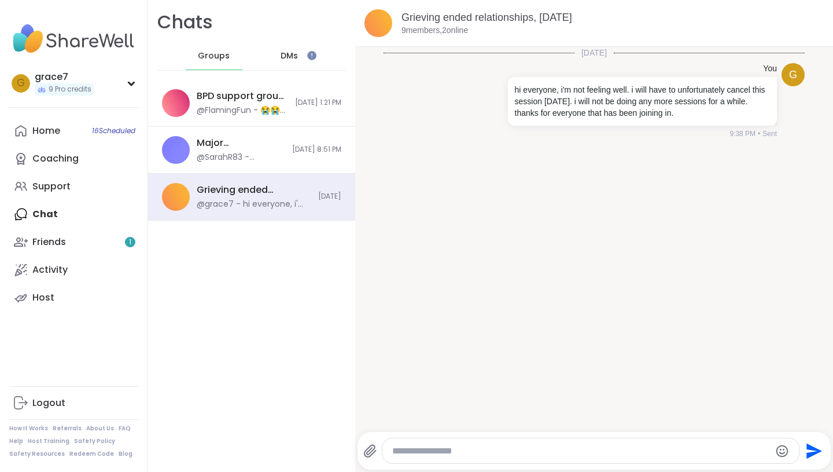
click at [384, 14] on img at bounding box center [379, 23] width 28 height 28
click at [440, 19] on link "Grieving ended relationships, Sep 14" at bounding box center [487, 18] width 171 height 12
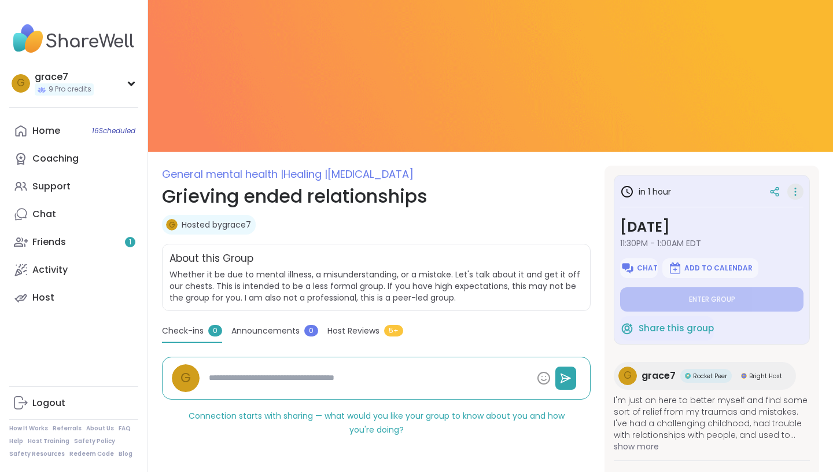
click at [792, 189] on icon at bounding box center [796, 191] width 12 height 16
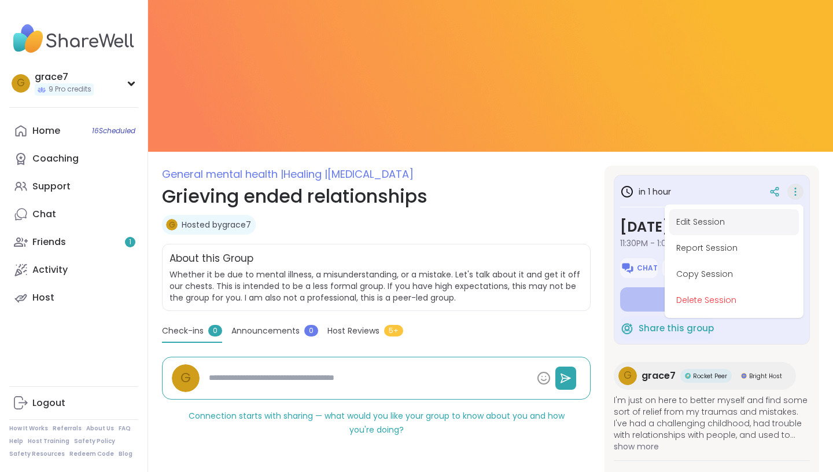
click at [771, 211] on button "Edit Session" at bounding box center [734, 222] width 130 height 26
type textarea "*"
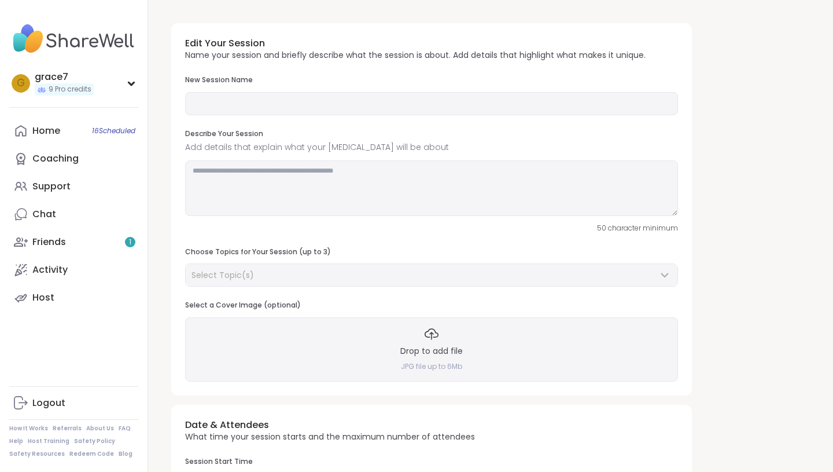
type input "**********"
type textarea "**********"
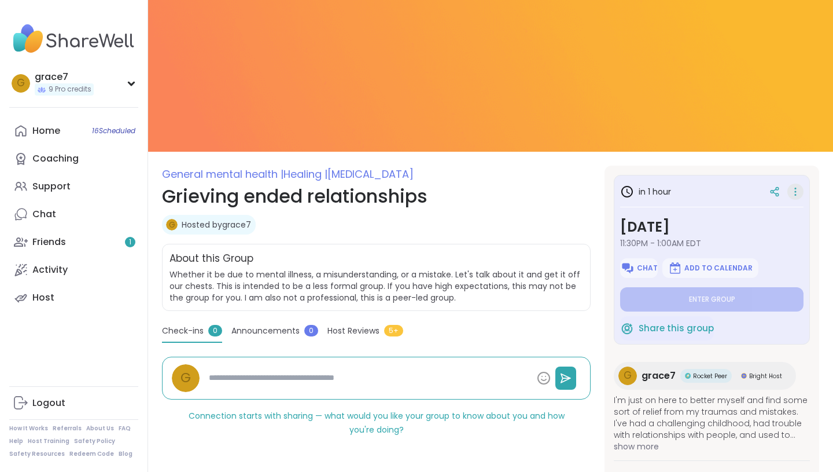
click at [799, 190] on icon at bounding box center [796, 191] width 12 height 16
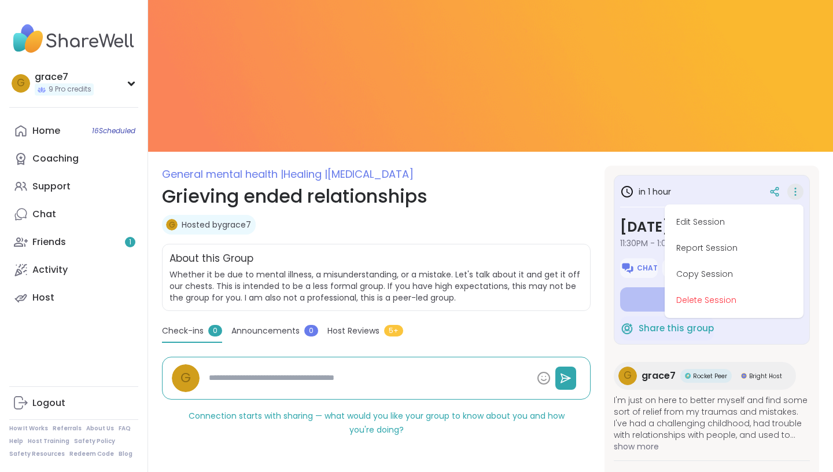
click at [578, 197] on h1 "Grieving ended relationships" at bounding box center [376, 196] width 429 height 28
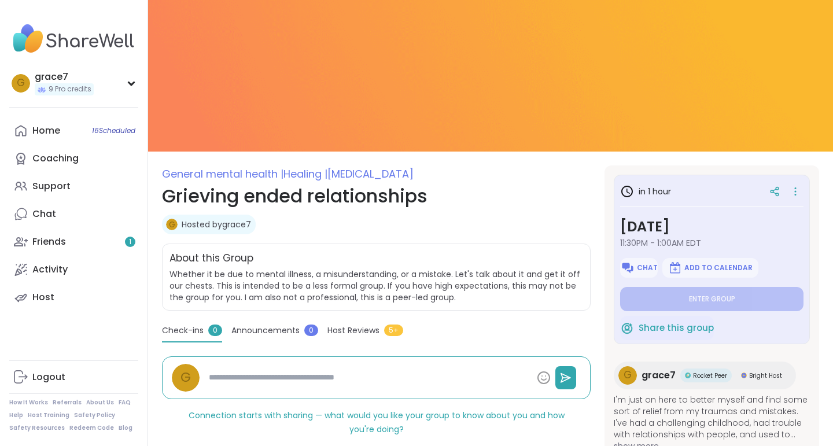
type textarea "*"
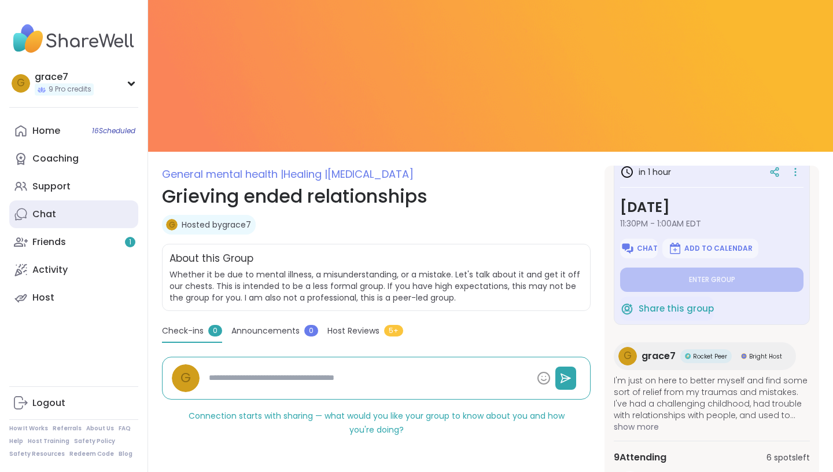
click at [66, 212] on link "Chat" at bounding box center [73, 214] width 129 height 28
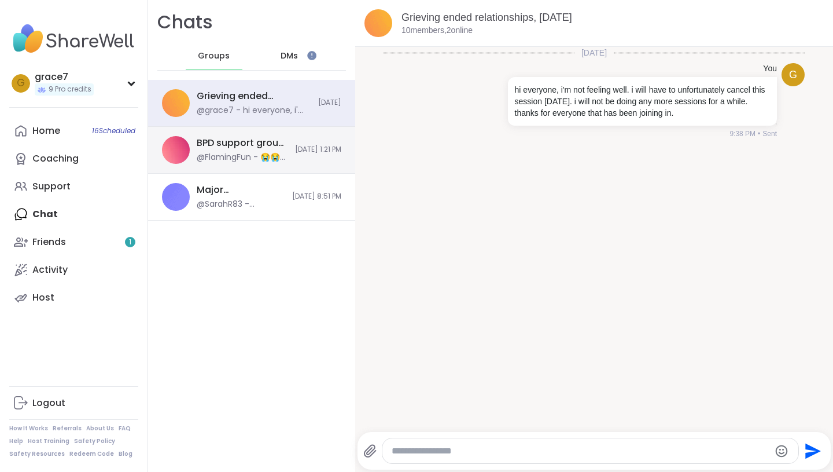
click at [247, 142] on div "BPD support group, Sep 12" at bounding box center [242, 143] width 91 height 13
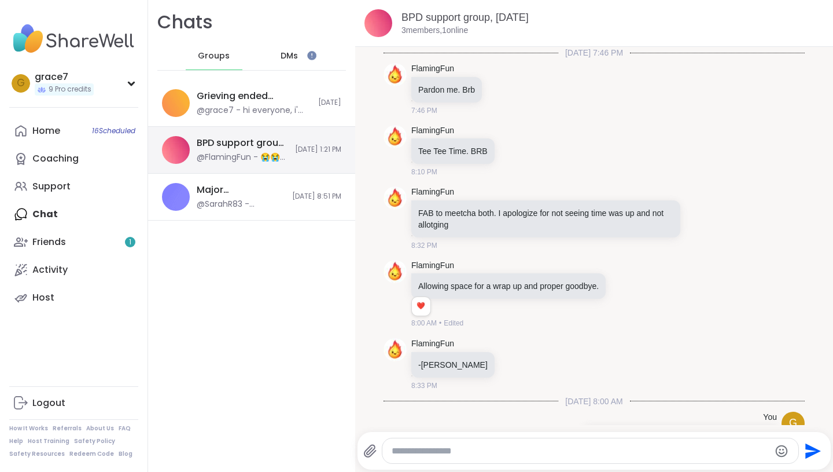
scroll to position [580, 0]
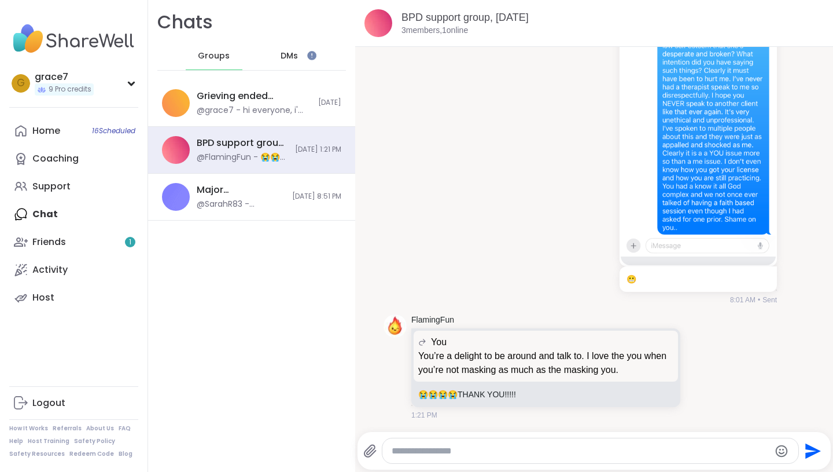
click at [481, 8] on div "BPD support group, Sep 12 3 members, 1 online" at bounding box center [594, 23] width 478 height 47
click at [478, 21] on link "BPD support group, Sep 12" at bounding box center [465, 18] width 127 height 12
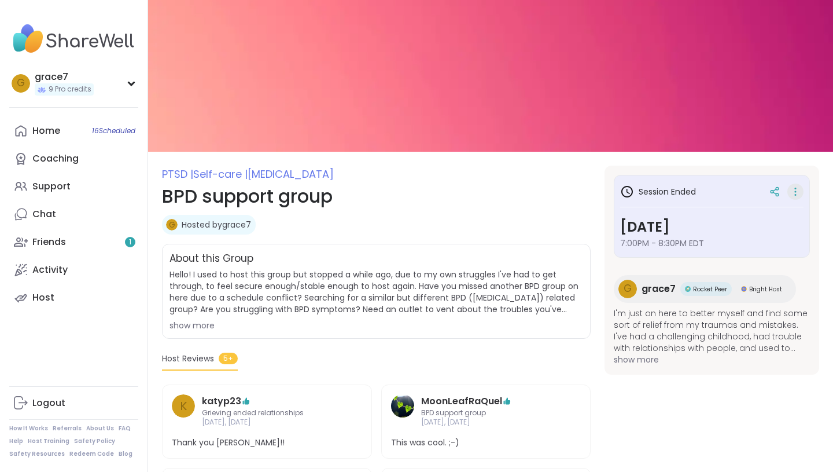
click at [790, 194] on icon at bounding box center [796, 191] width 12 height 16
click at [705, 192] on div "Session Ended" at bounding box center [711, 191] width 183 height 21
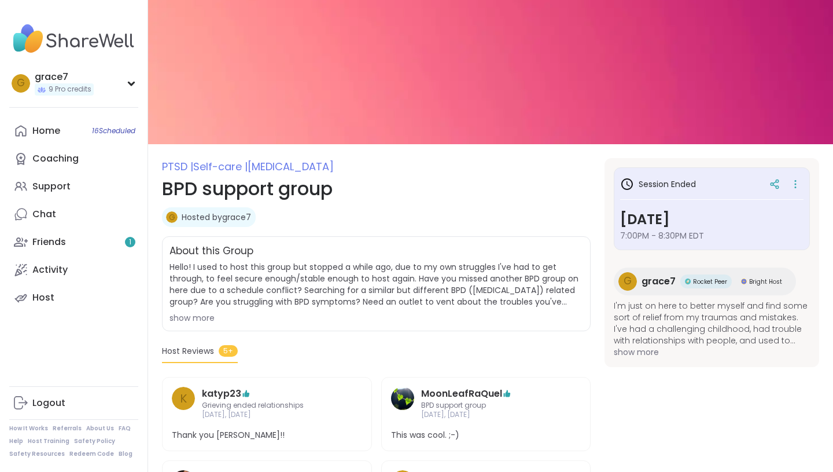
scroll to position [8, 0]
click at [310, 162] on span "[MEDICAL_DATA]" at bounding box center [291, 166] width 86 height 14
click at [198, 190] on h1 "BPD support group" at bounding box center [376, 188] width 429 height 28
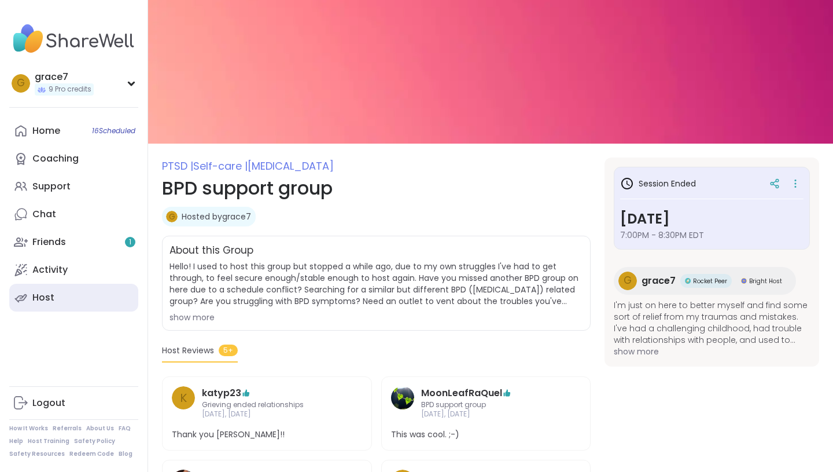
click at [60, 304] on link "Host" at bounding box center [73, 298] width 129 height 28
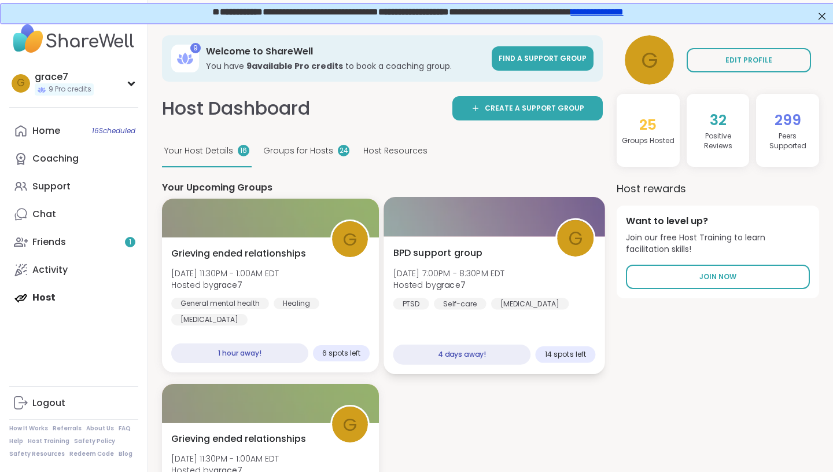
click at [426, 245] on div "BPD support group Fri, Sep 19 | 7:00PM - 8:30PM EDT Hosted by grace7 PTSD Self-…" at bounding box center [495, 306] width 222 height 138
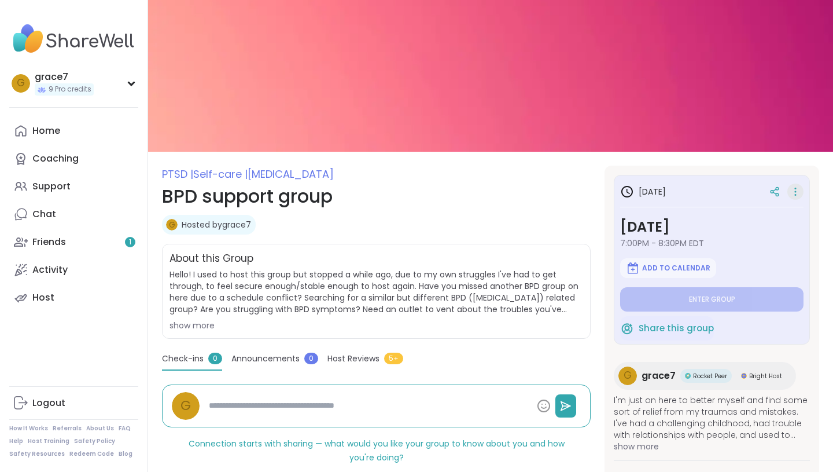
click at [799, 190] on icon at bounding box center [796, 191] width 12 height 16
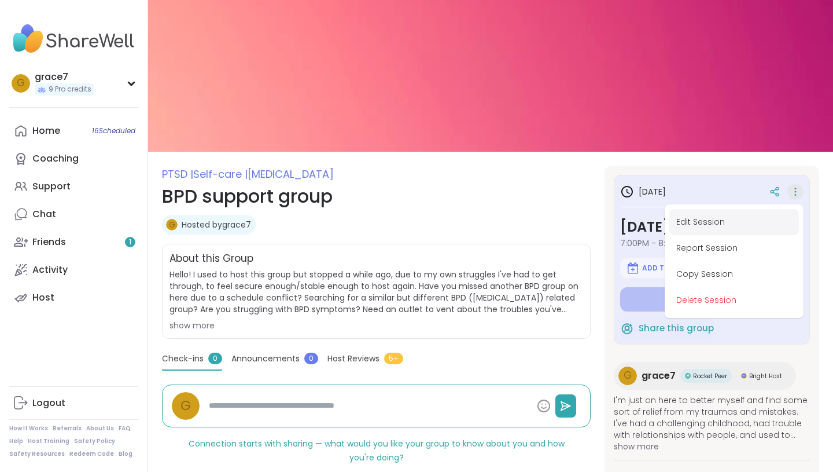
click at [775, 209] on button "Edit Session" at bounding box center [734, 222] width 130 height 26
type textarea "*"
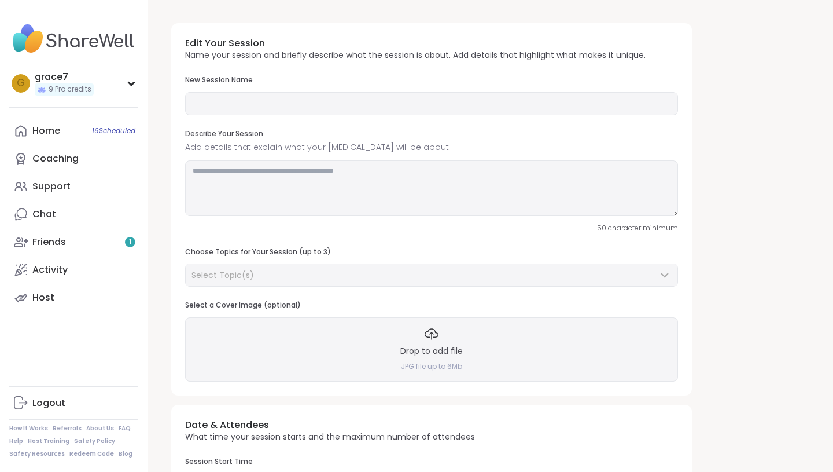
type input "**********"
type textarea "**********"
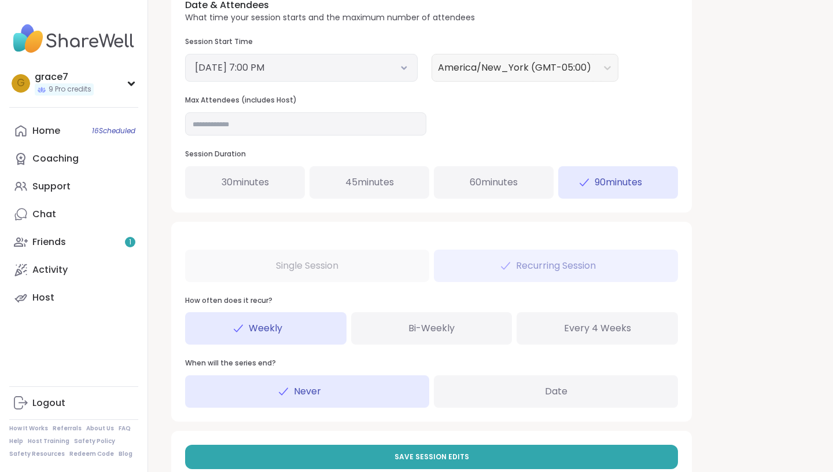
scroll to position [464, 0]
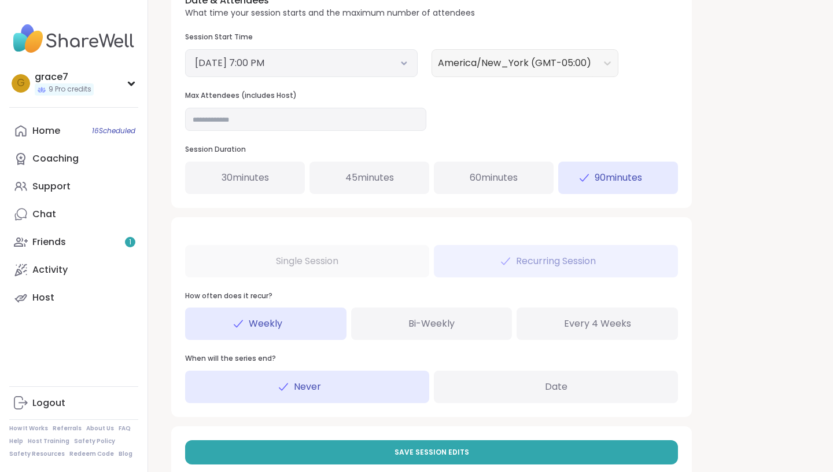
click at [494, 395] on div "Date" at bounding box center [556, 386] width 244 height 32
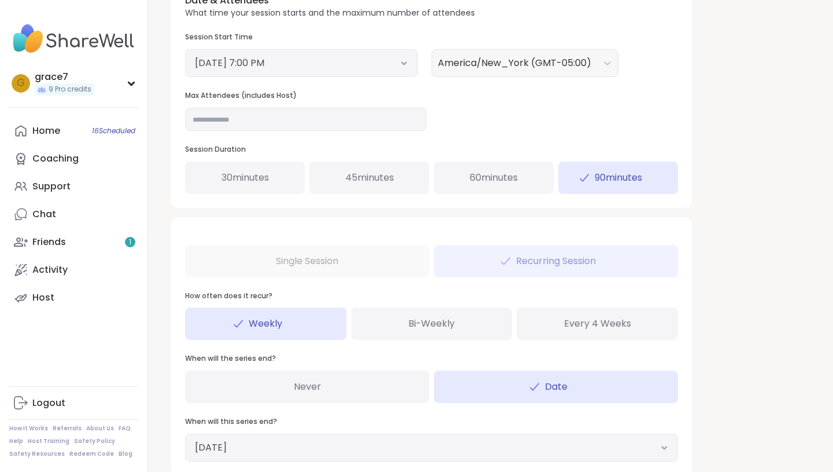
scroll to position [550, 0]
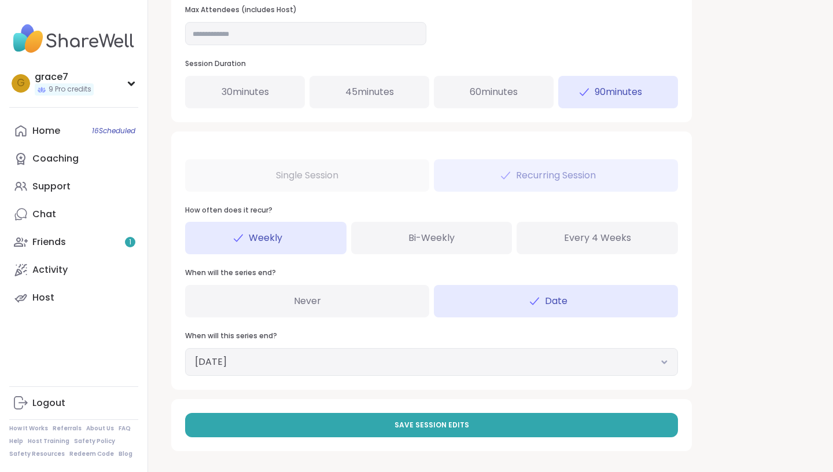
click at [378, 358] on button "September 14, 2026" at bounding box center [431, 362] width 473 height 14
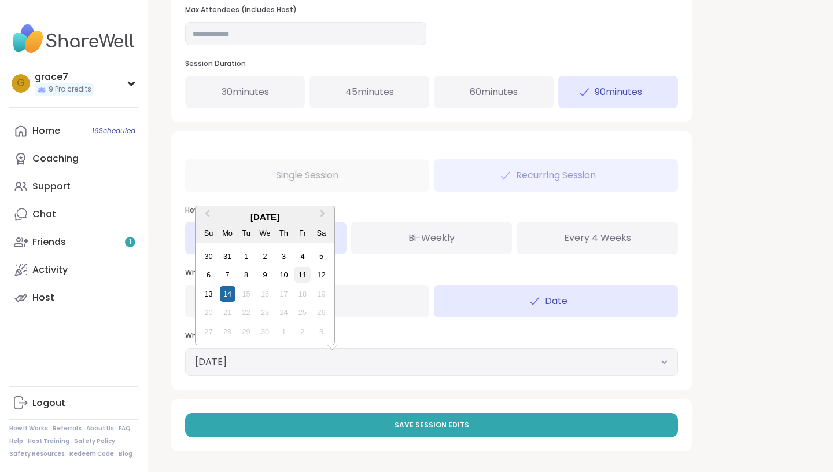
click at [306, 271] on div "11" at bounding box center [303, 275] width 16 height 16
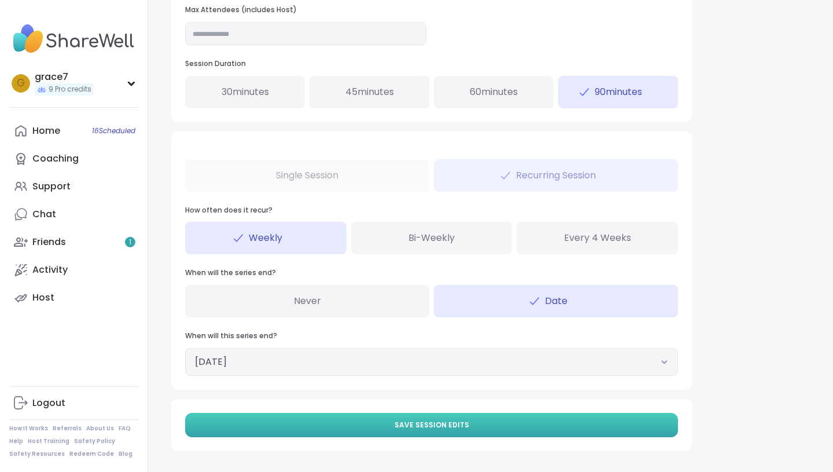
click at [407, 421] on span "Save Session Edits" at bounding box center [432, 425] width 75 height 10
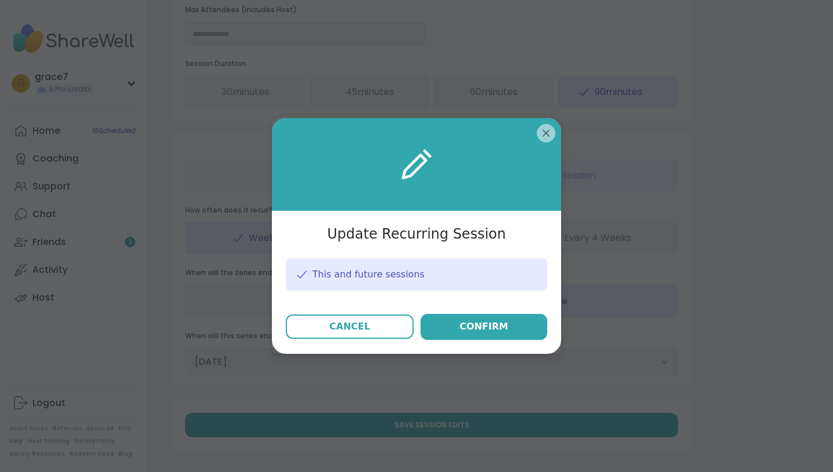
click at [375, 268] on span "This and future sessions" at bounding box center [368, 274] width 112 height 13
click at [345, 284] on div "This and future sessions" at bounding box center [417, 274] width 262 height 32
click at [375, 323] on button "Cancel" at bounding box center [350, 326] width 128 height 24
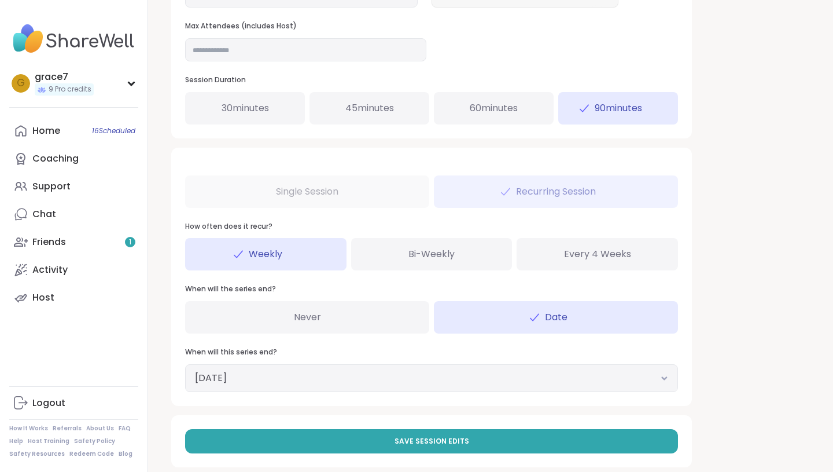
scroll to position [529, 0]
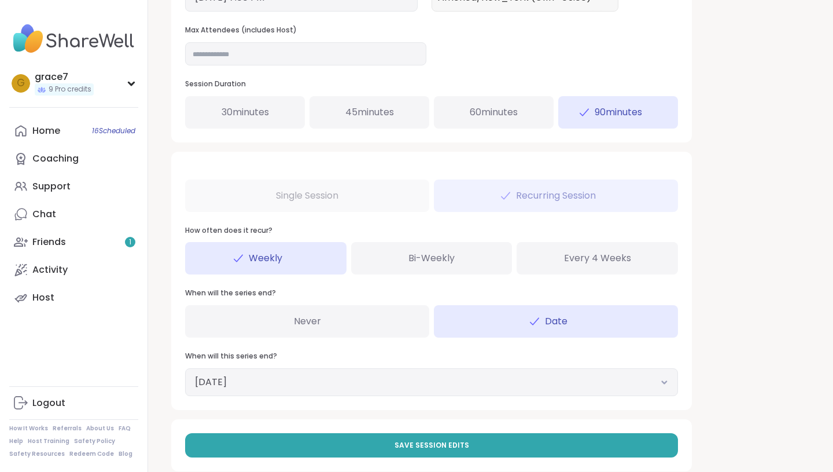
click at [346, 328] on div "Never" at bounding box center [307, 321] width 244 height 32
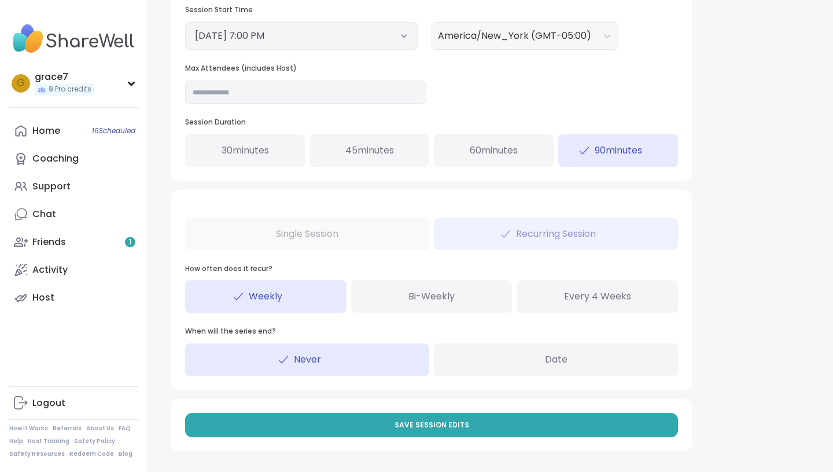
click at [503, 356] on div "Date" at bounding box center [556, 359] width 244 height 32
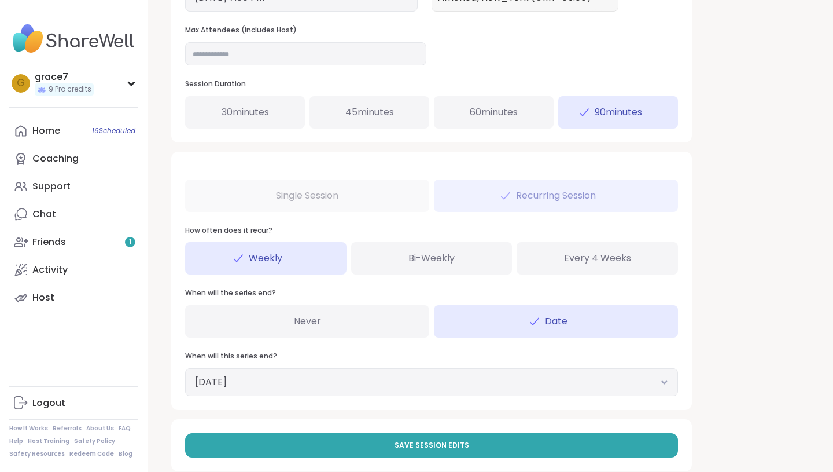
click at [374, 381] on button "September 11, 2026" at bounding box center [431, 382] width 473 height 14
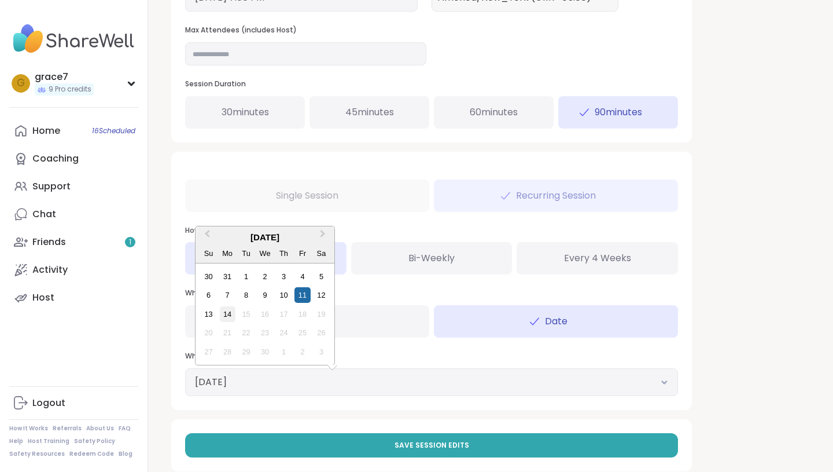
click at [226, 318] on div "14" at bounding box center [228, 314] width 16 height 16
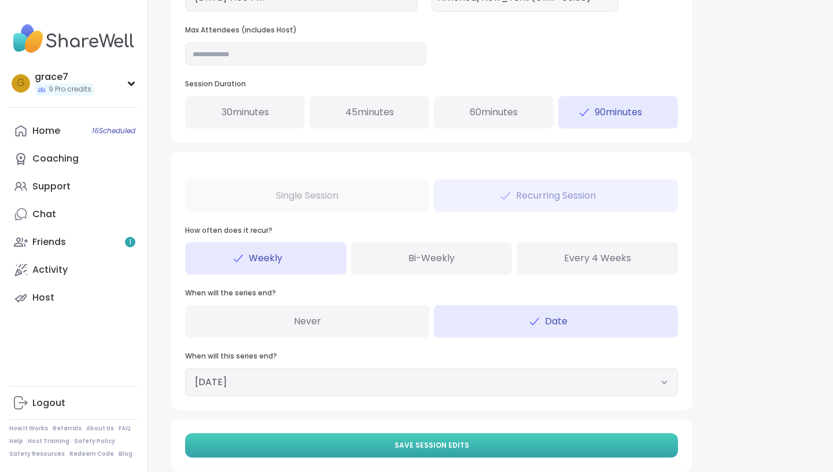
click at [357, 436] on button "Save Session Edits" at bounding box center [431, 445] width 493 height 24
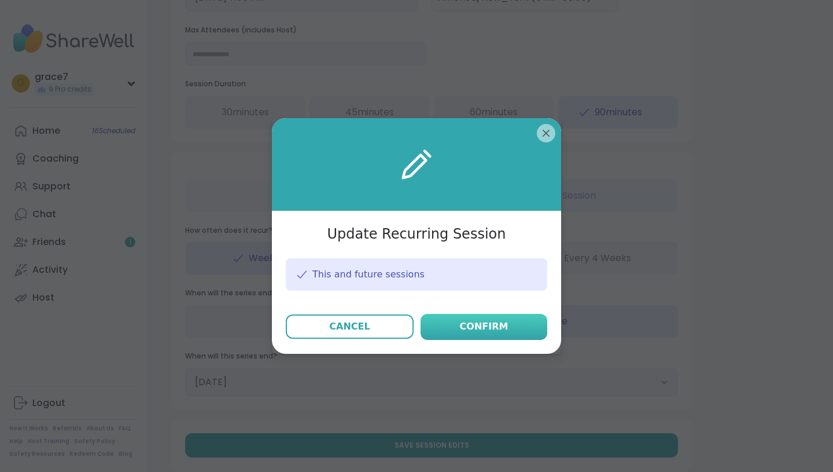
click at [455, 334] on button "Confirm" at bounding box center [484, 327] width 127 height 26
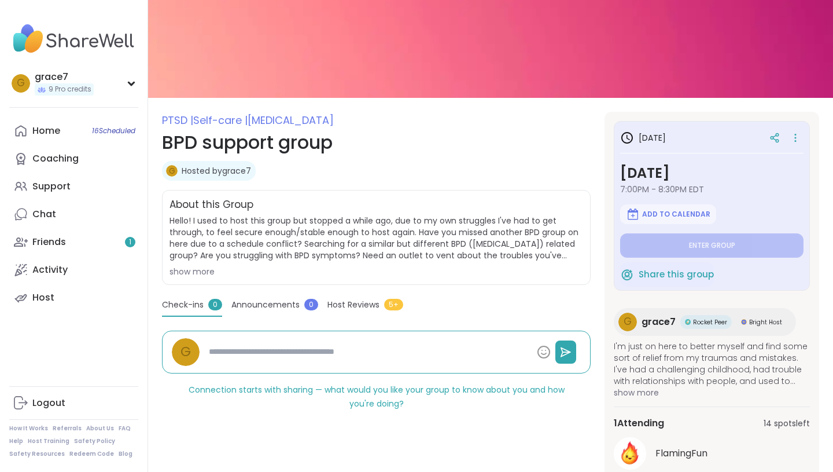
scroll to position [127, 0]
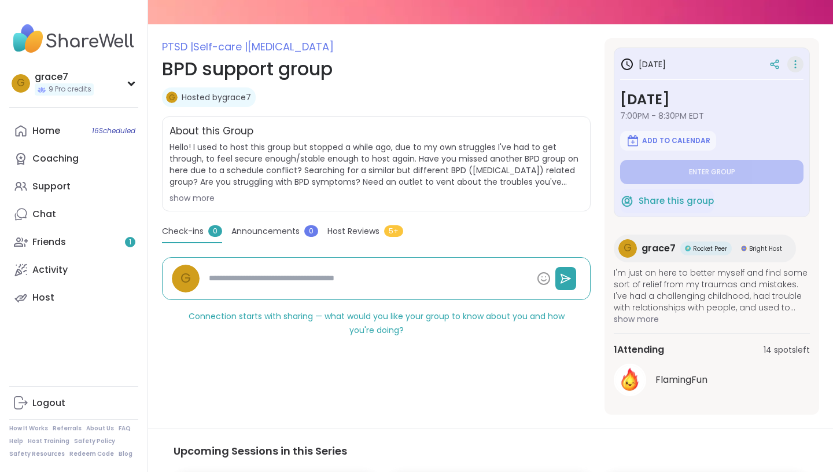
click at [799, 56] on icon at bounding box center [796, 64] width 12 height 16
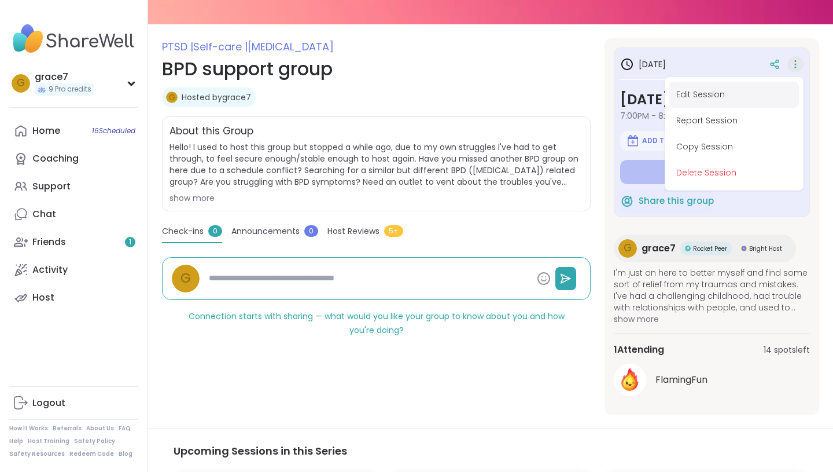
click at [754, 91] on button "Edit Session" at bounding box center [734, 95] width 130 height 26
type textarea "*"
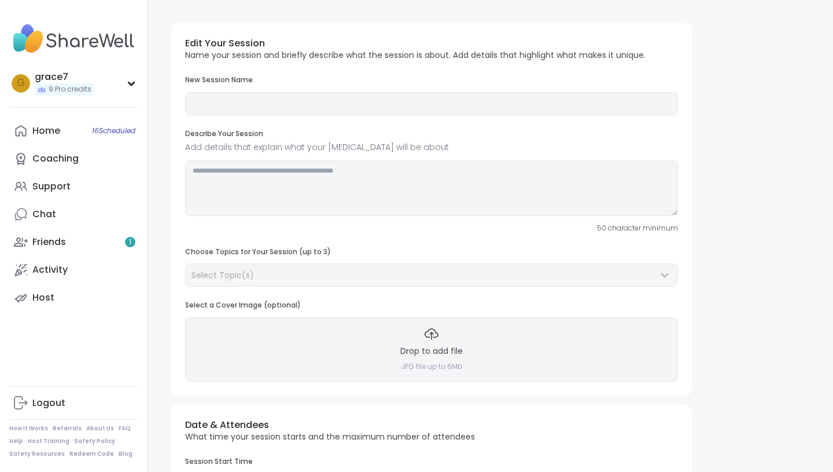
type input "**********"
type textarea "**********"
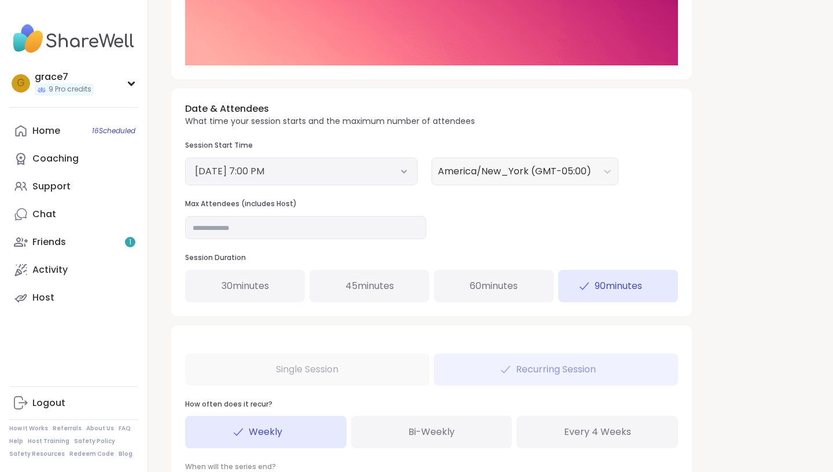
scroll to position [89, 0]
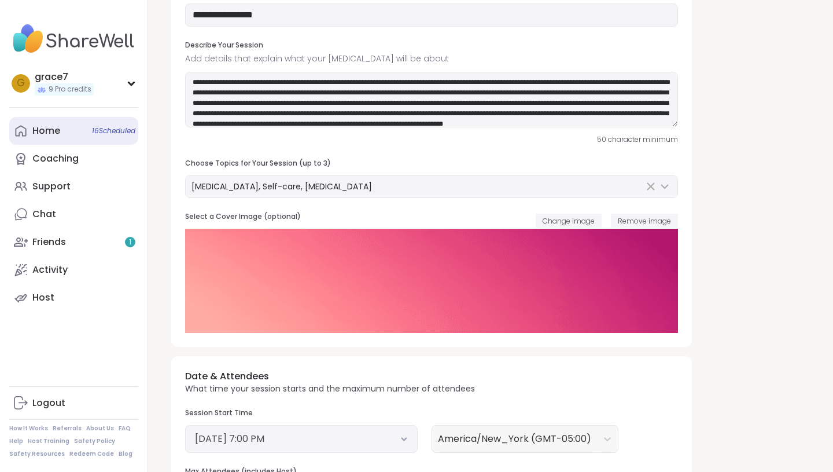
click at [46, 129] on div "Home 16 Scheduled" at bounding box center [46, 130] width 28 height 13
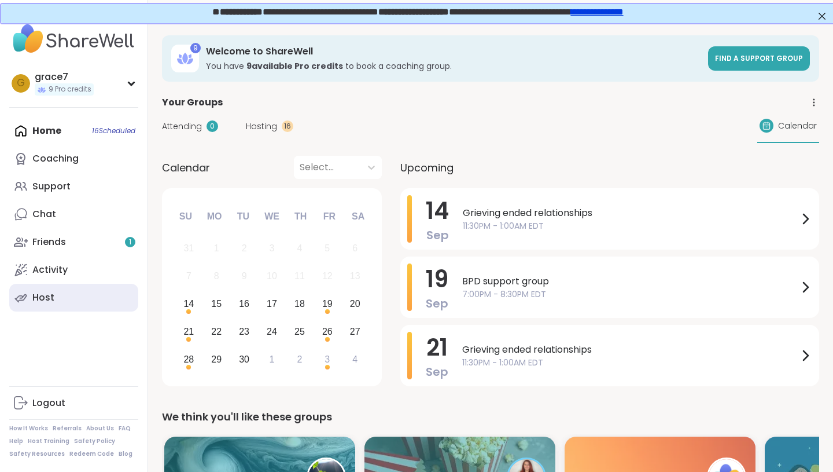
click at [38, 299] on div "Host" at bounding box center [43, 297] width 22 height 13
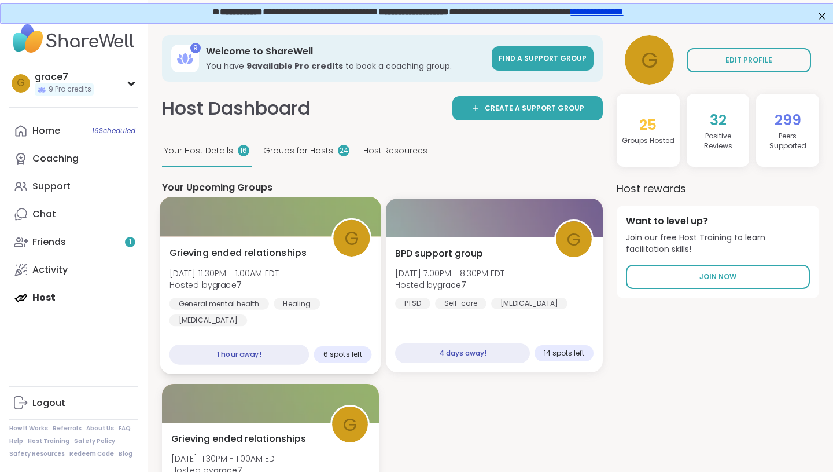
click at [278, 253] on span "Grieving ended relationships" at bounding box center [239, 253] width 138 height 14
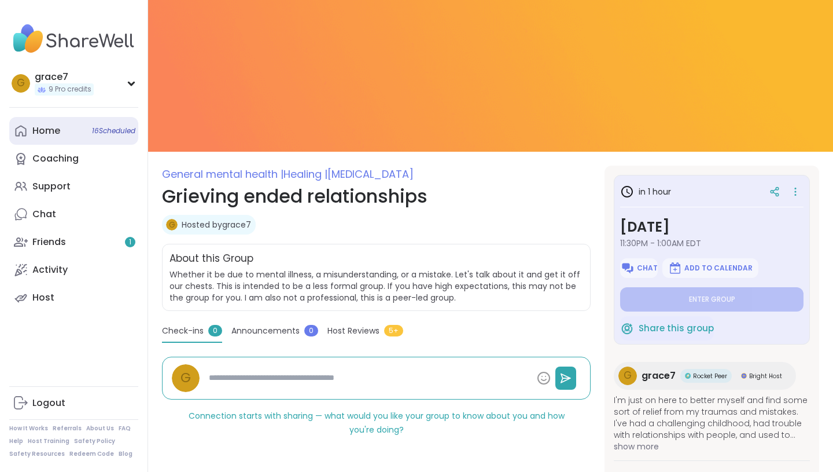
click at [57, 126] on div "Home 16 Scheduled" at bounding box center [46, 130] width 28 height 13
type textarea "*"
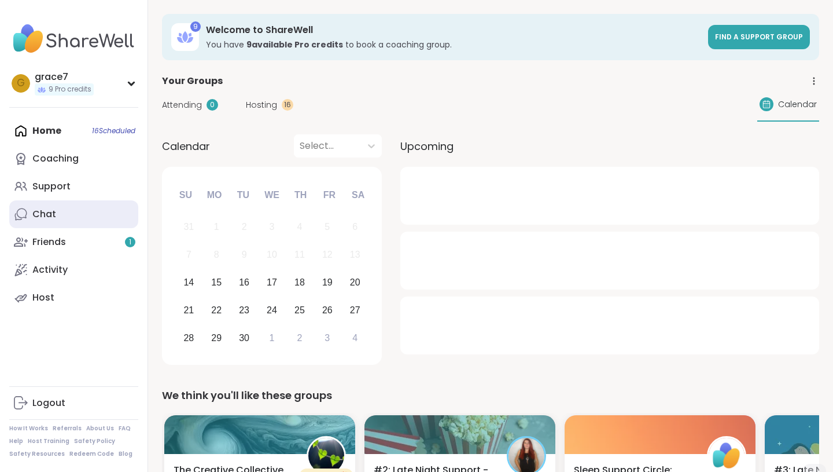
click at [86, 223] on link "Chat" at bounding box center [73, 214] width 129 height 28
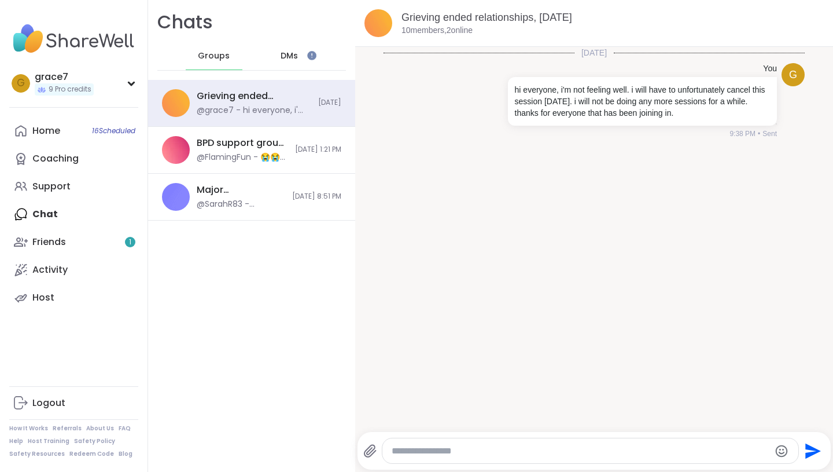
click at [309, 48] on div "DMs" at bounding box center [290, 56] width 57 height 28
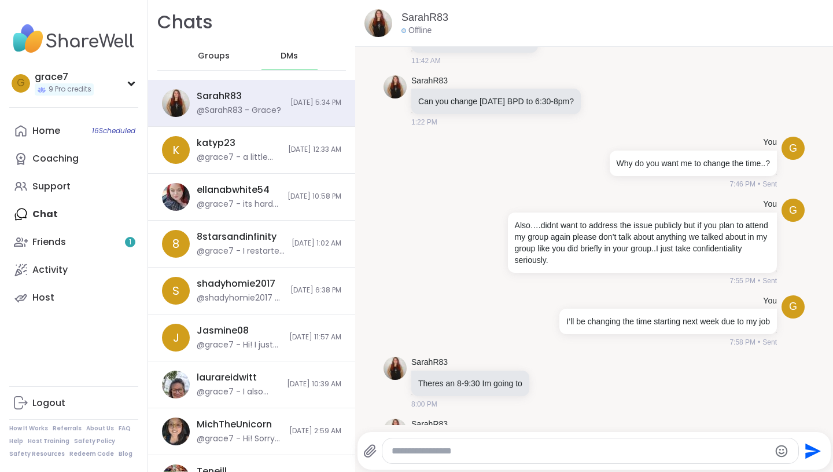
scroll to position [1874, 0]
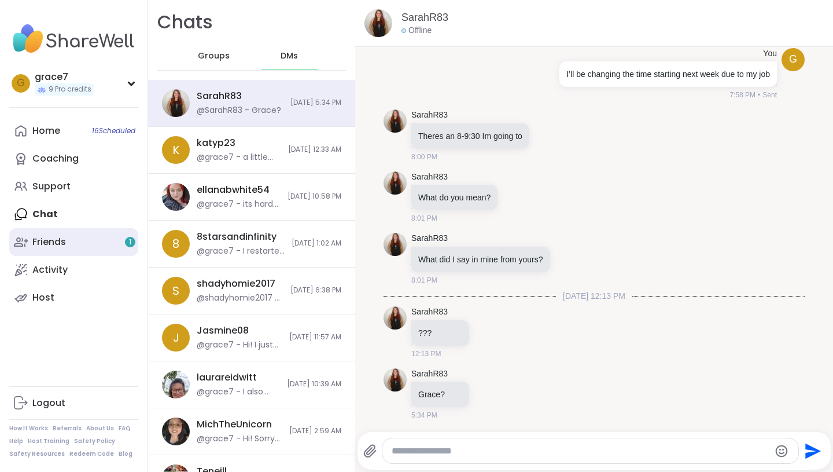
click at [81, 241] on link "Friends 1" at bounding box center [73, 242] width 129 height 28
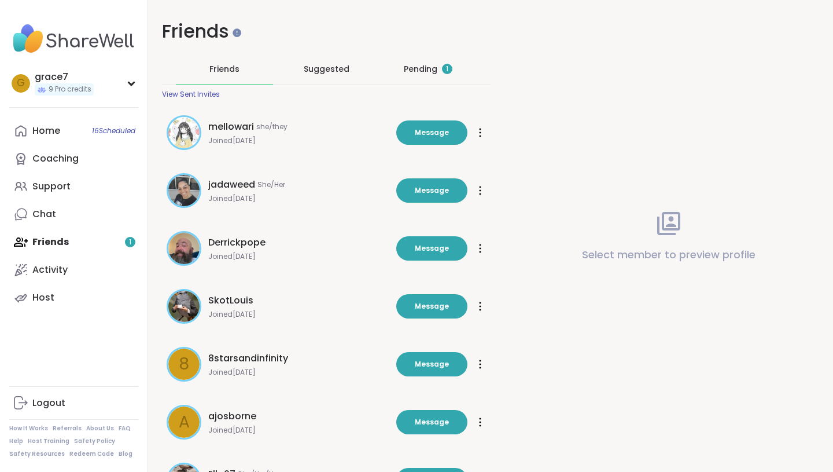
click at [472, 66] on div "Pending 1" at bounding box center [428, 69] width 97 height 30
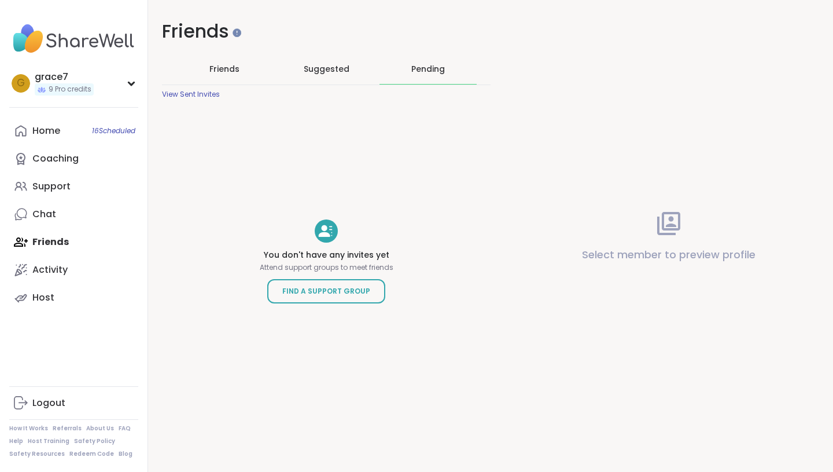
click at [322, 84] on div "Friends Suggested Pending" at bounding box center [326, 69] width 329 height 31
click at [322, 73] on span "Suggested" at bounding box center [327, 69] width 46 height 12
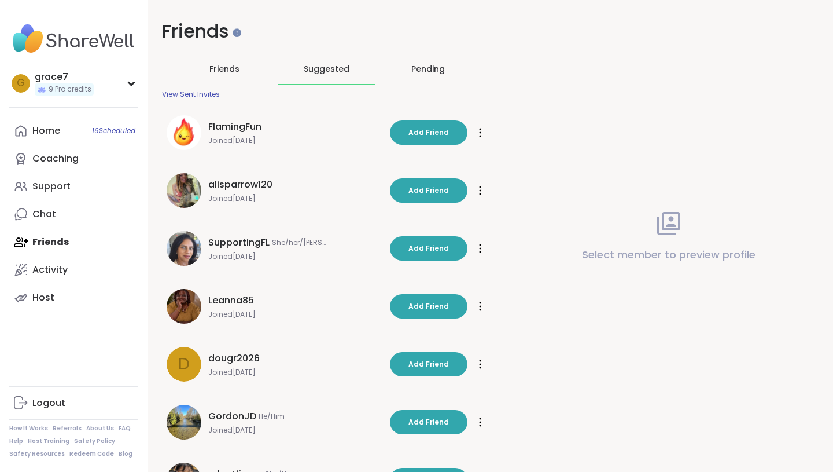
click at [234, 122] on span "FlamingFun" at bounding box center [234, 127] width 53 height 14
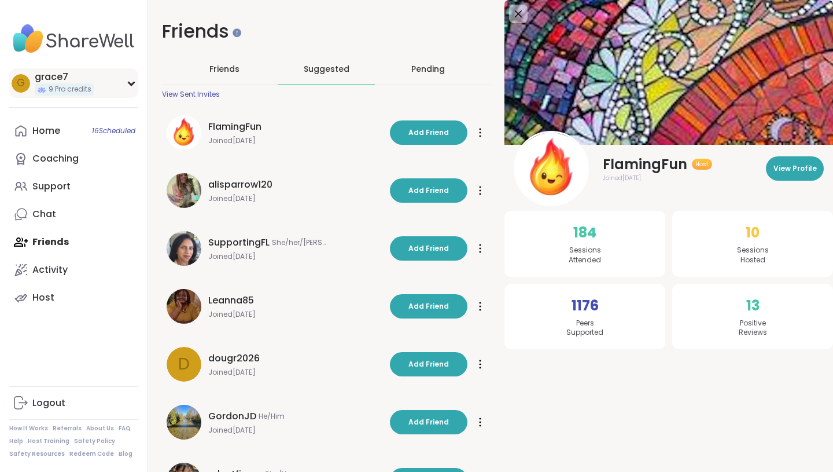
click at [83, 81] on div "grace7" at bounding box center [64, 77] width 59 height 13
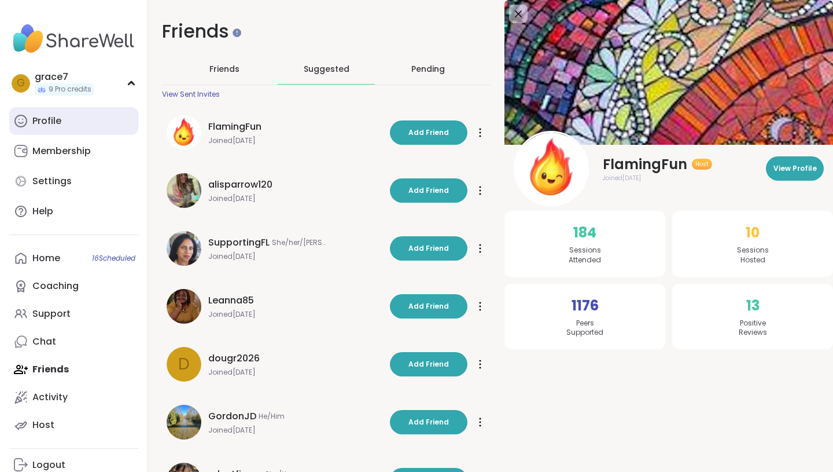
click at [56, 123] on div "Profile" at bounding box center [46, 121] width 29 height 13
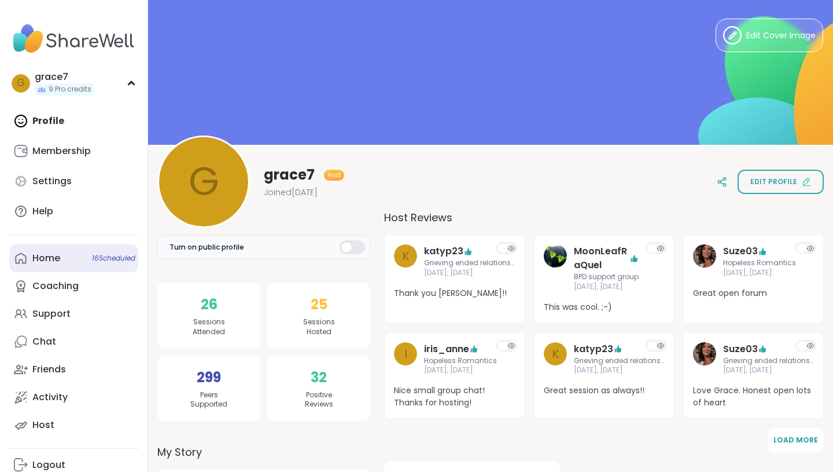
click at [54, 259] on div "Home 16 Scheduled" at bounding box center [46, 258] width 28 height 13
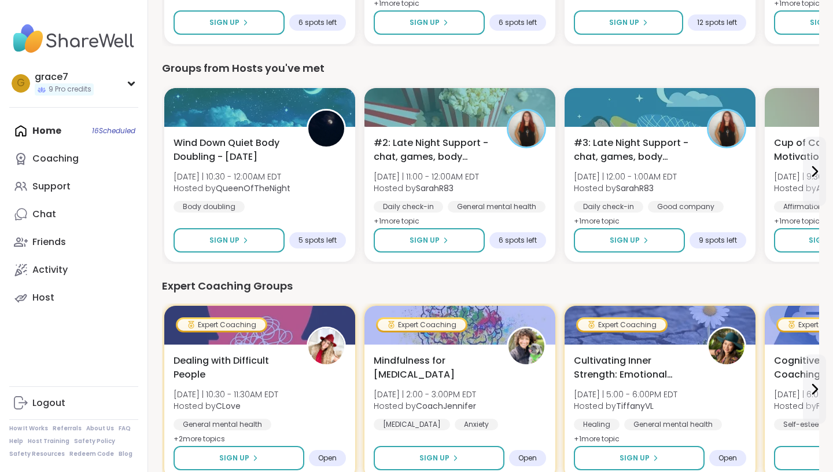
scroll to position [563, 0]
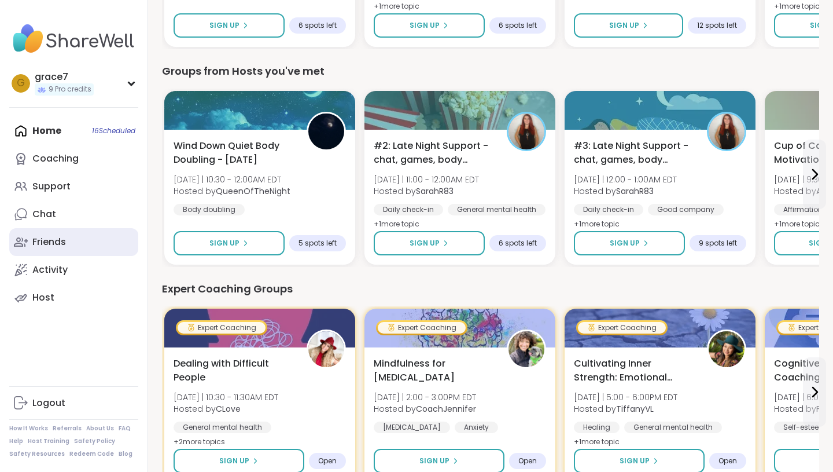
click at [55, 255] on link "Friends" at bounding box center [73, 242] width 129 height 28
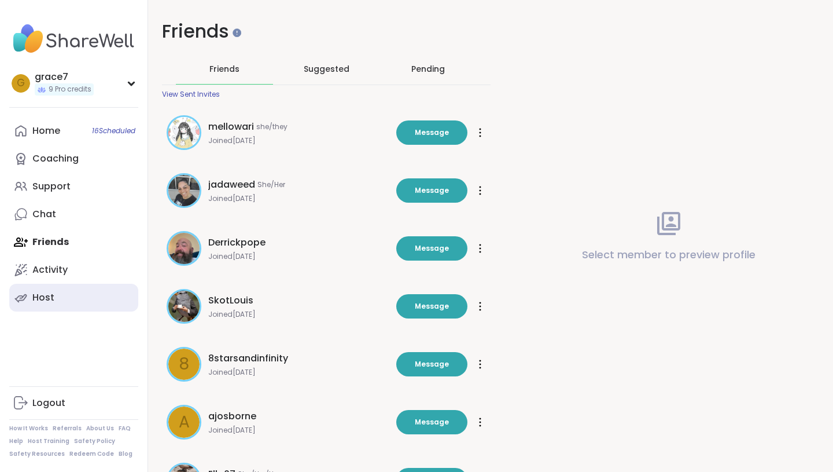
click at [58, 298] on link "Host" at bounding box center [73, 298] width 129 height 28
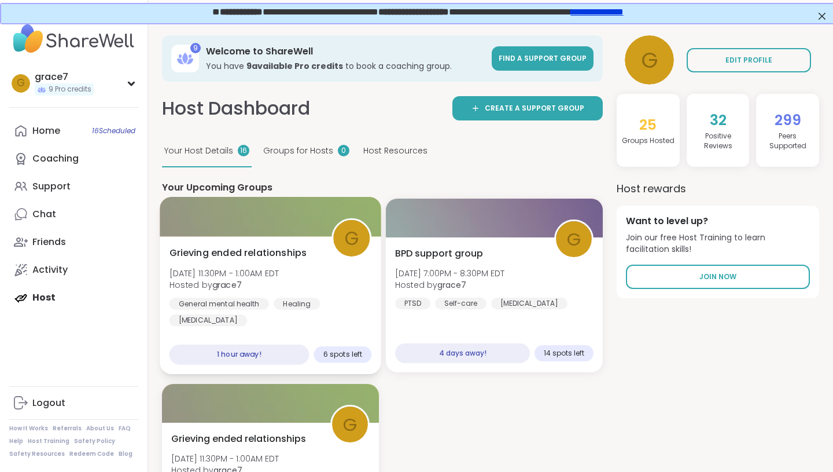
click at [266, 248] on span "Grieving ended relationships" at bounding box center [239, 253] width 138 height 14
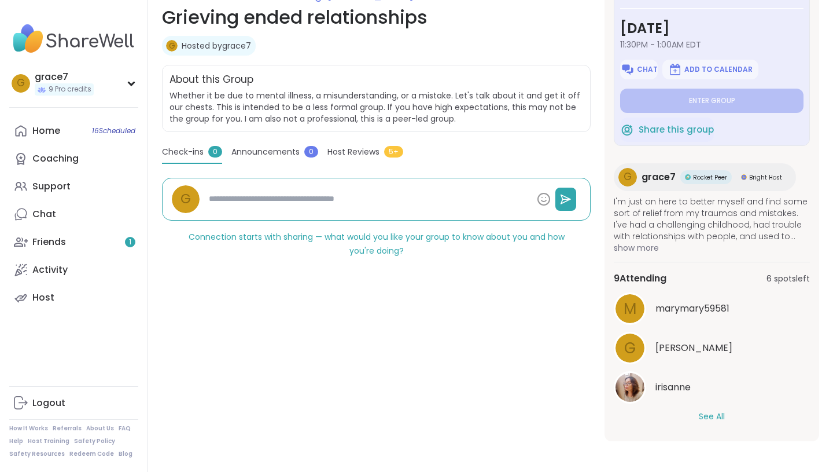
scroll to position [178, 0]
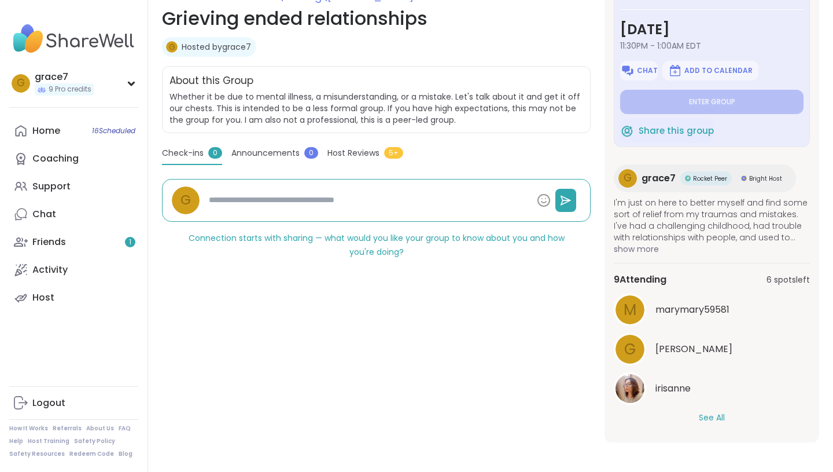
click at [711, 420] on button "See All" at bounding box center [712, 417] width 26 height 12
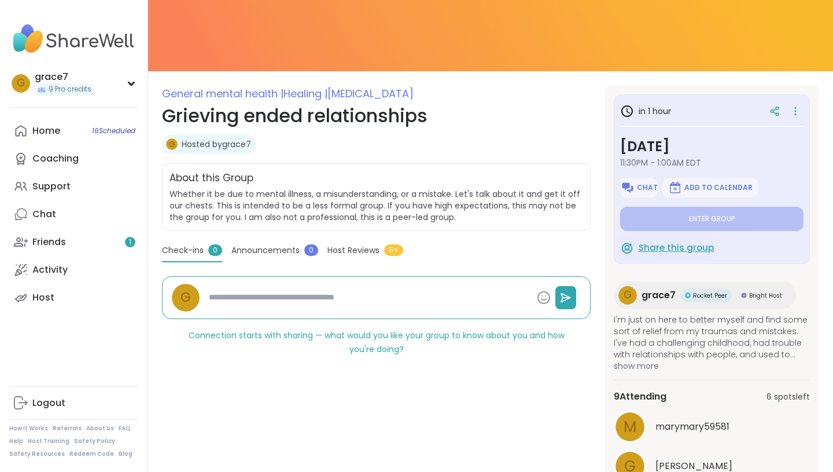
scroll to position [0, 0]
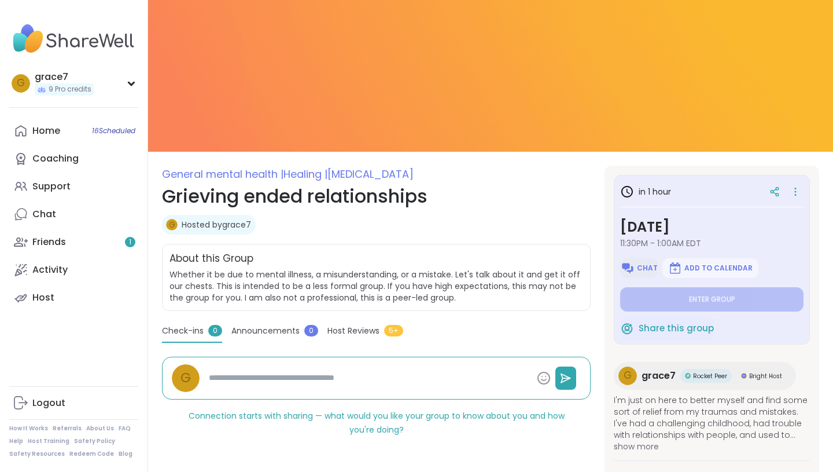
click at [635, 262] on button "Chat" at bounding box center [639, 268] width 38 height 20
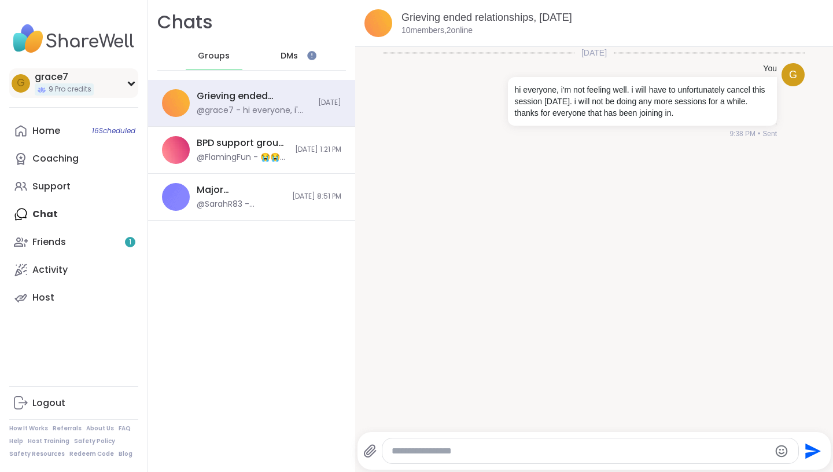
click at [126, 87] on div "g grace7 9 Pro credits" at bounding box center [73, 83] width 129 height 30
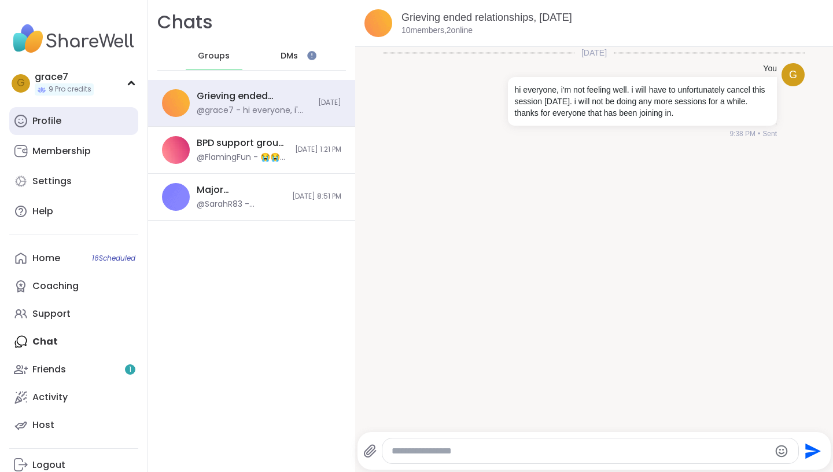
click at [83, 117] on link "Profile" at bounding box center [73, 121] width 129 height 28
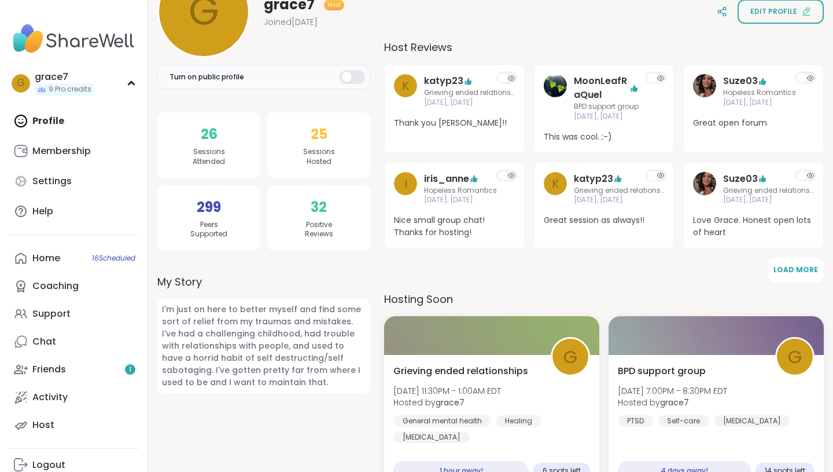
scroll to position [337, 0]
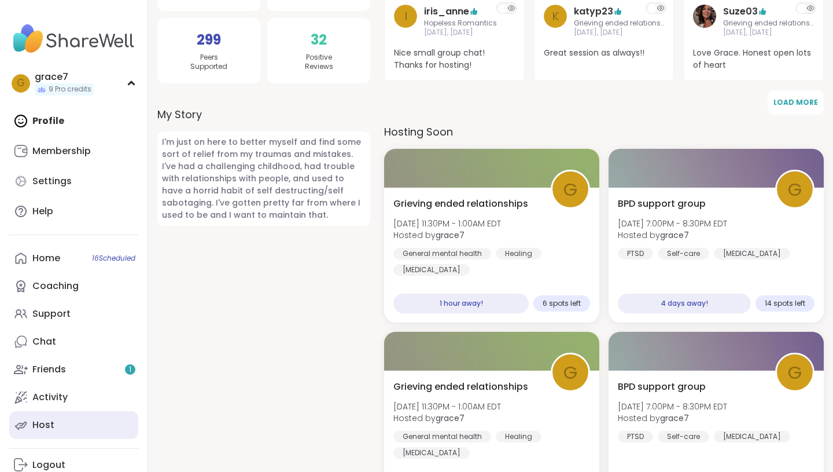
click at [38, 418] on div "Host" at bounding box center [43, 424] width 22 height 13
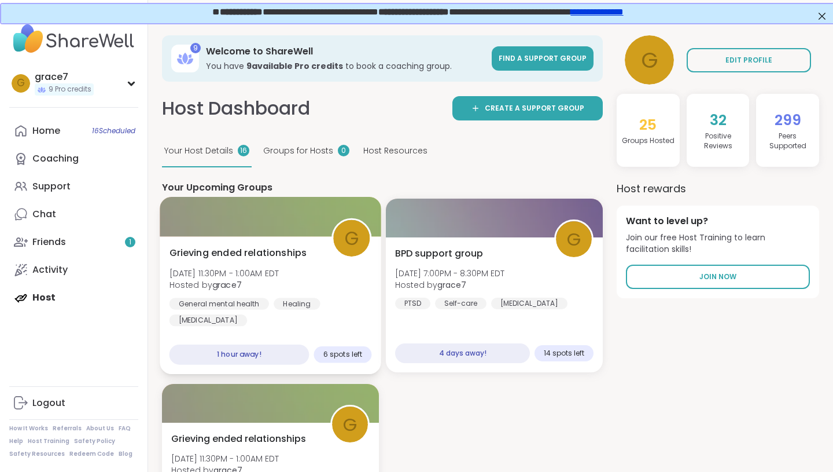
click at [237, 257] on span "Grieving ended relationships" at bounding box center [239, 253] width 138 height 14
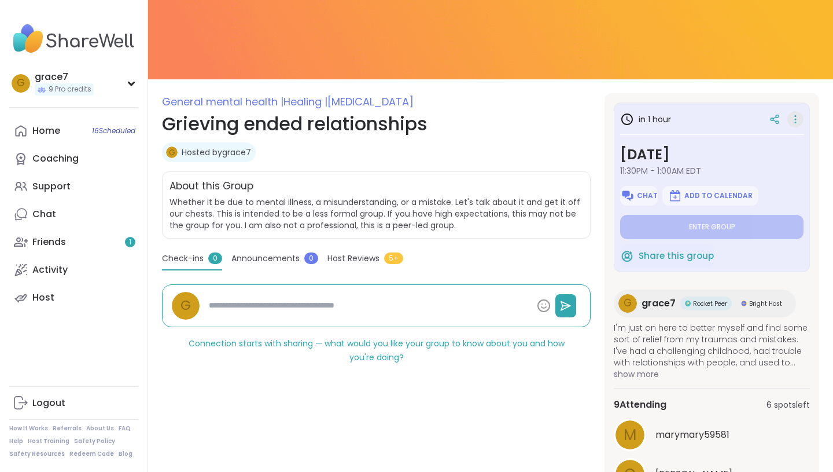
click at [800, 119] on icon at bounding box center [796, 119] width 12 height 16
click at [566, 353] on div "Connection starts with sharing — what would you like your group to know about y…" at bounding box center [376, 350] width 429 height 28
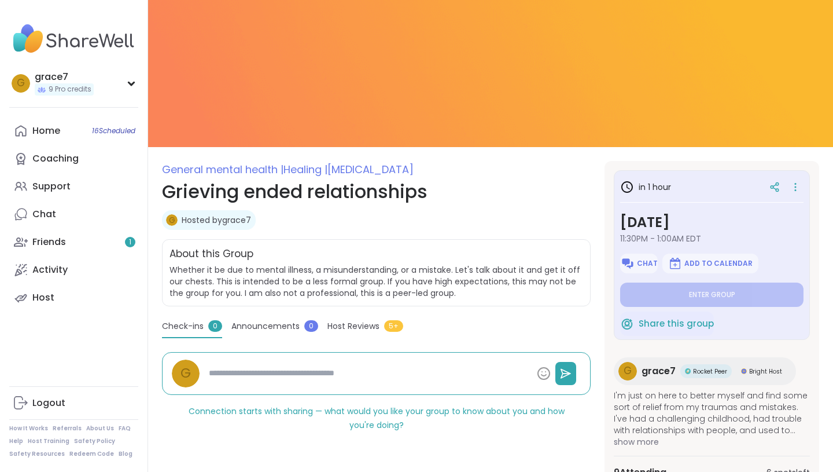
scroll to position [4, 0]
click at [339, 164] on span "[MEDICAL_DATA]" at bounding box center [371, 170] width 86 height 14
click at [263, 175] on span "General mental health |" at bounding box center [223, 170] width 122 height 14
click at [261, 187] on h1 "Grieving ended relationships" at bounding box center [376, 192] width 429 height 28
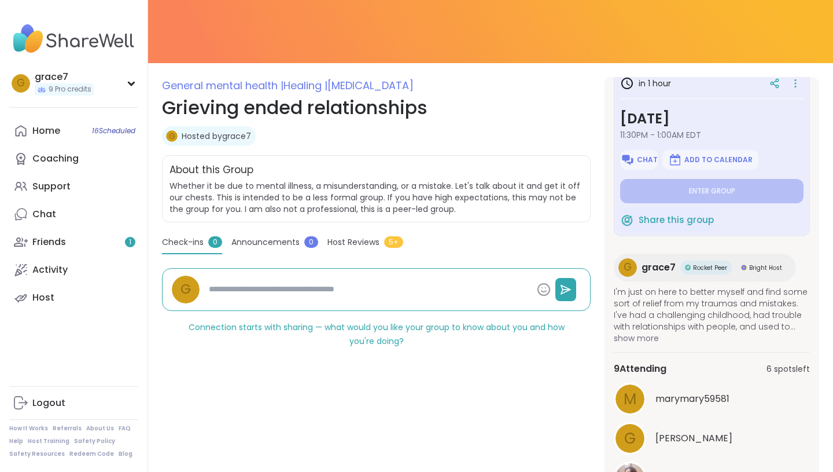
scroll to position [91, 0]
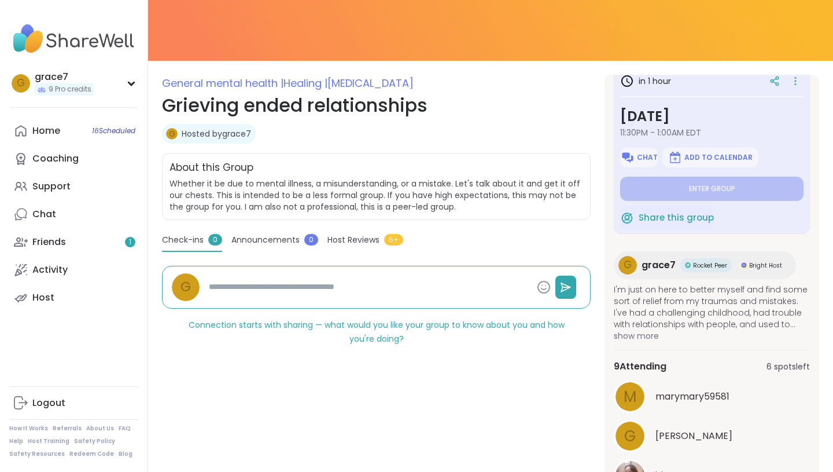
click at [663, 268] on span "grace7" at bounding box center [659, 265] width 34 height 14
type textarea "*"
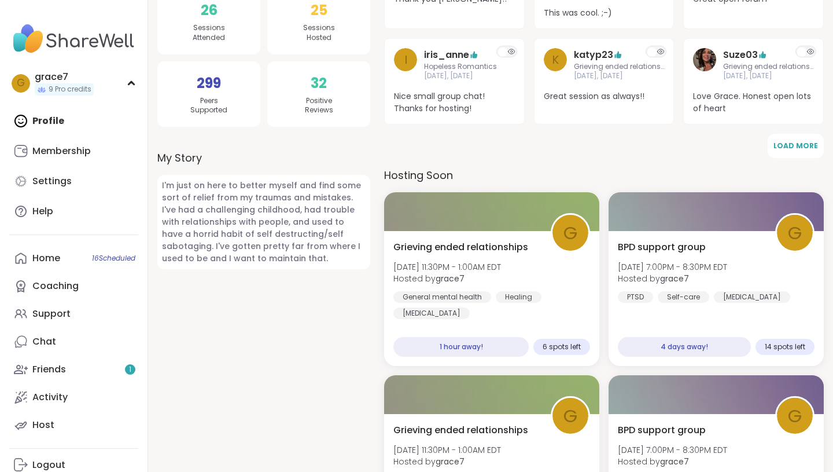
scroll to position [293, 0]
click at [474, 244] on span "Grieving ended relationships" at bounding box center [461, 247] width 138 height 14
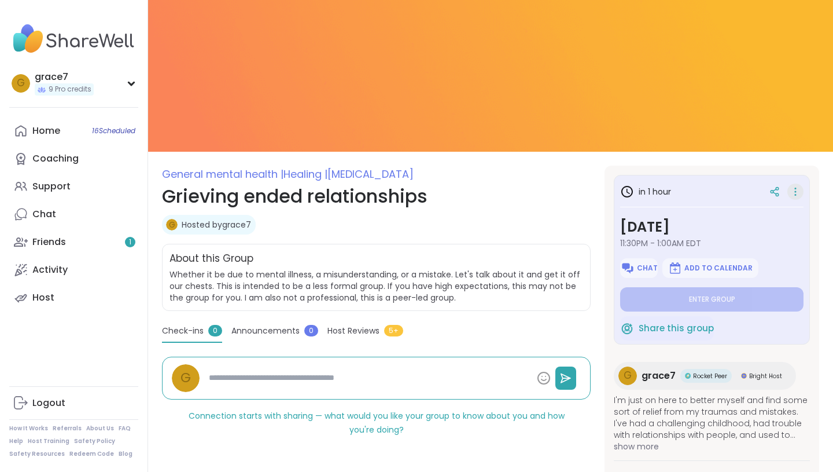
click at [797, 190] on icon at bounding box center [796, 191] width 12 height 16
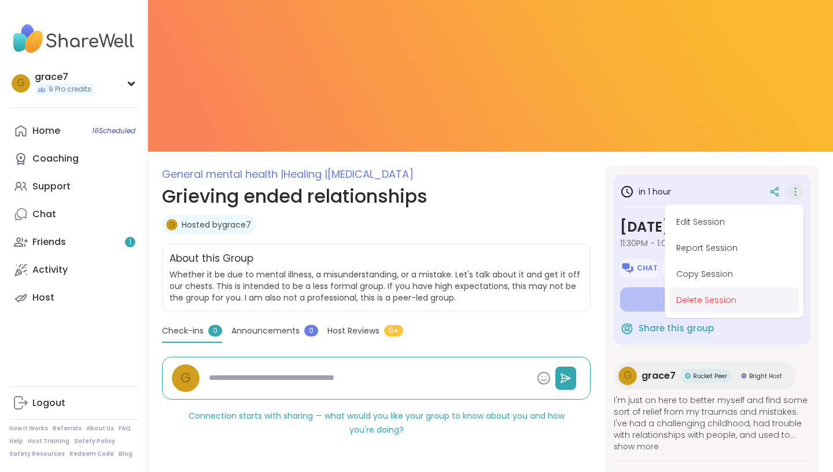
click at [712, 295] on button "Delete Session" at bounding box center [734, 300] width 130 height 26
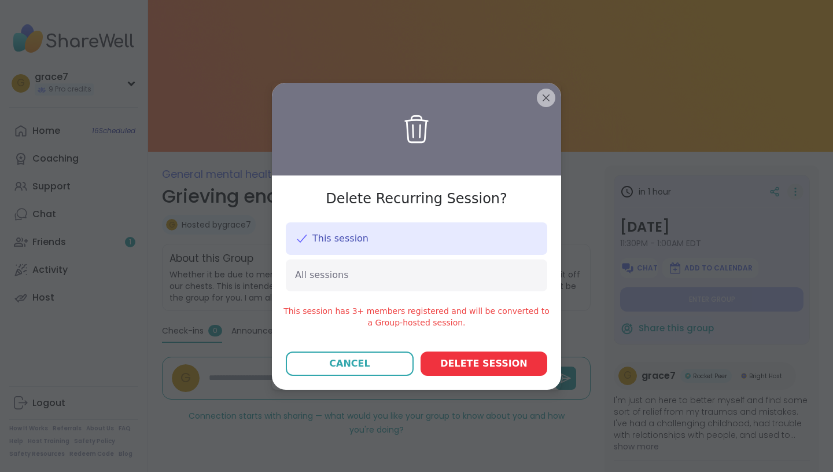
click at [465, 365] on span "Delete session" at bounding box center [483, 363] width 87 height 14
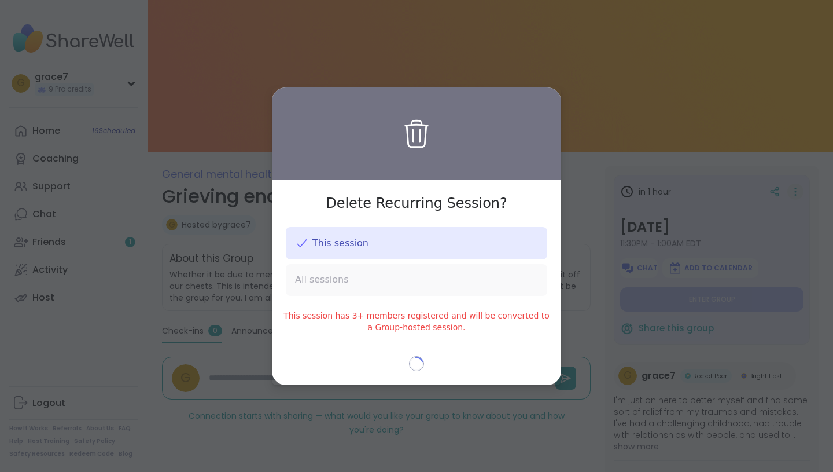
click at [481, 276] on div "All sessions" at bounding box center [417, 279] width 262 height 31
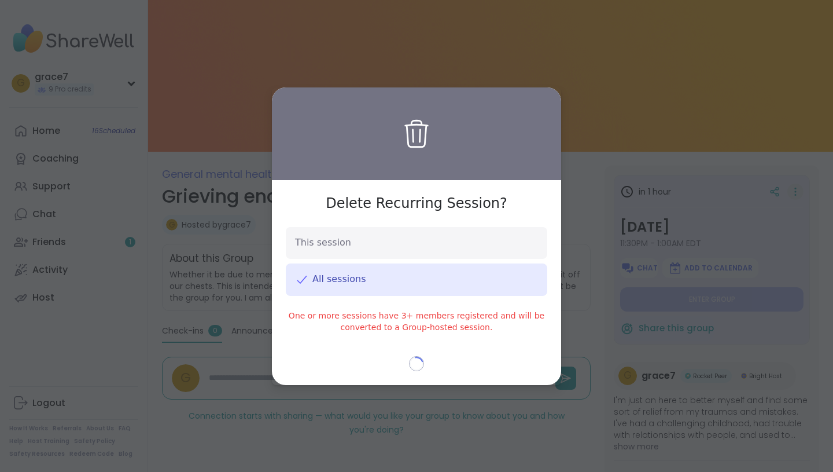
type textarea "*"
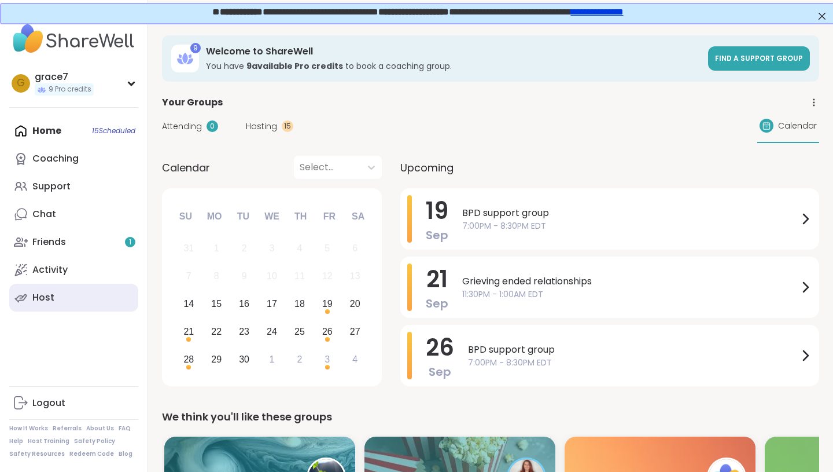
click at [34, 292] on div "Host" at bounding box center [43, 297] width 22 height 13
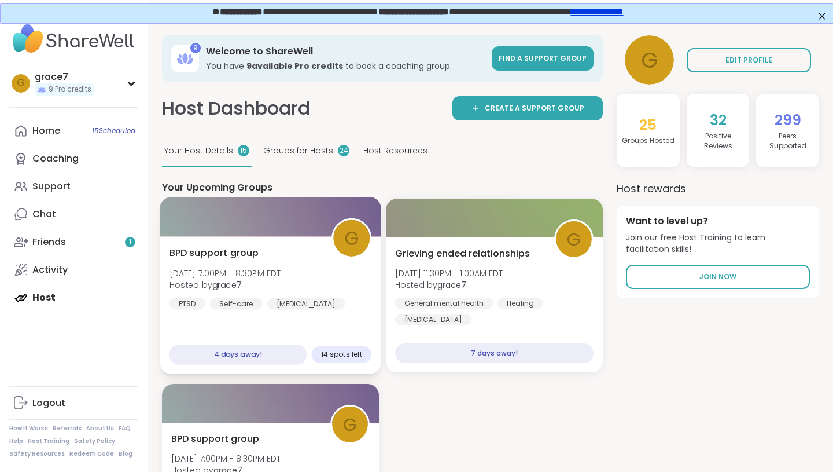
click at [256, 256] on span "BPD support group" at bounding box center [215, 253] width 90 height 14
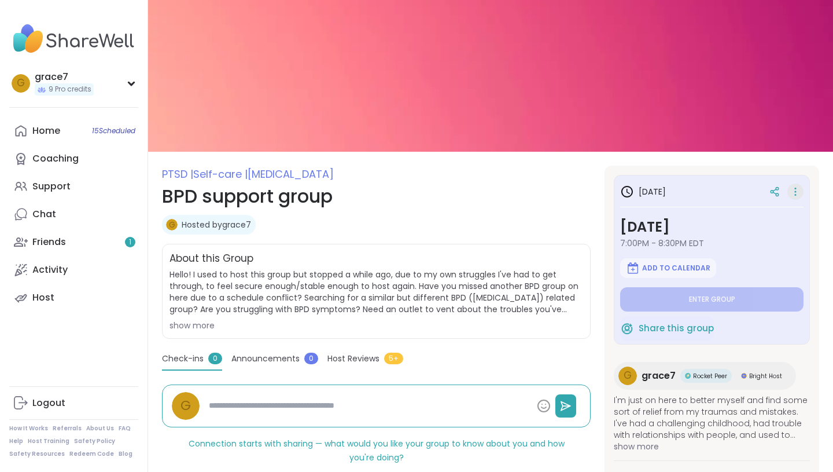
click at [794, 196] on icon at bounding box center [796, 191] width 12 height 16
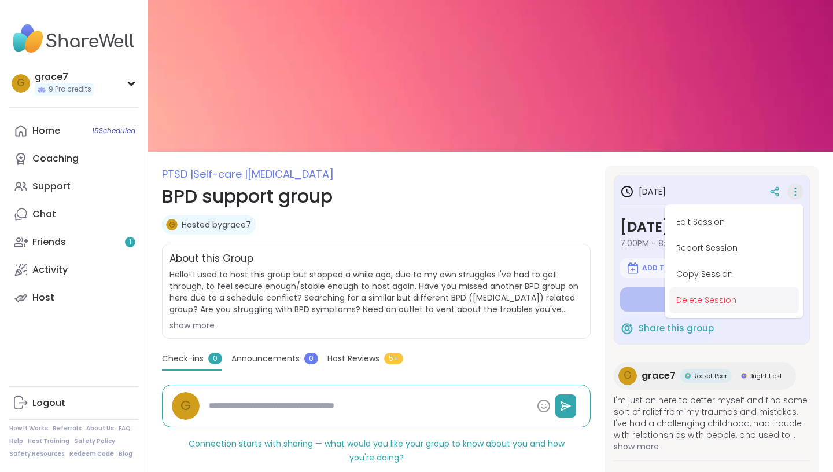
click at [733, 298] on button "Delete Session" at bounding box center [734, 300] width 130 height 26
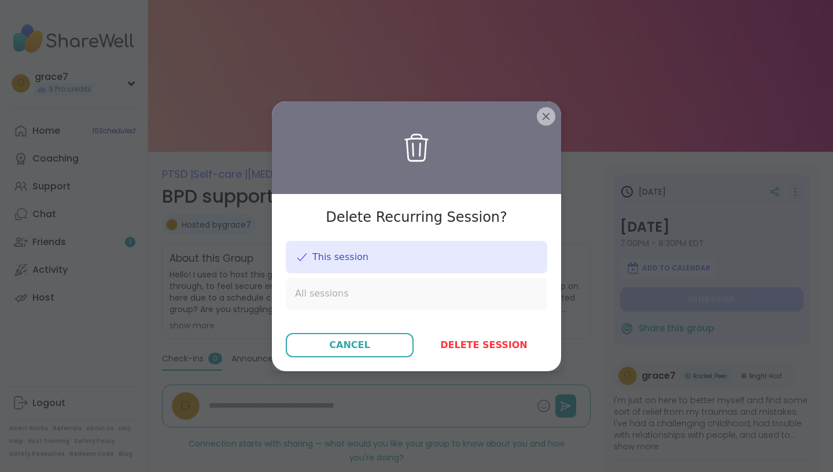
click at [481, 295] on div "All sessions" at bounding box center [417, 293] width 262 height 31
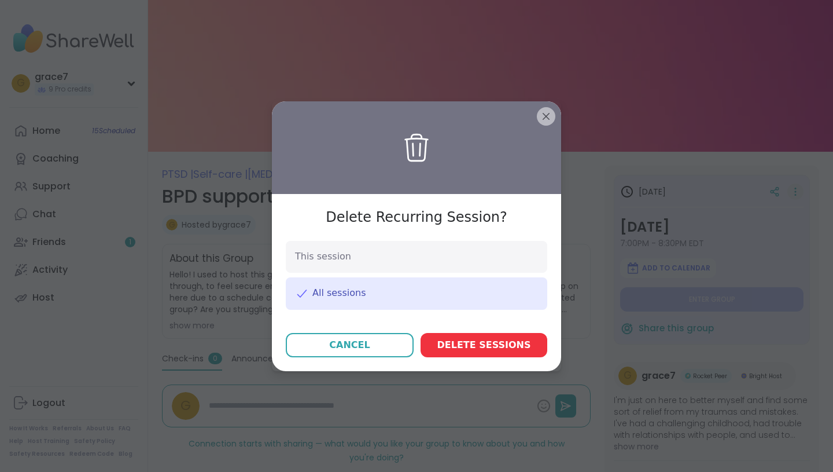
click at [476, 343] on span "Delete session s" at bounding box center [484, 345] width 94 height 14
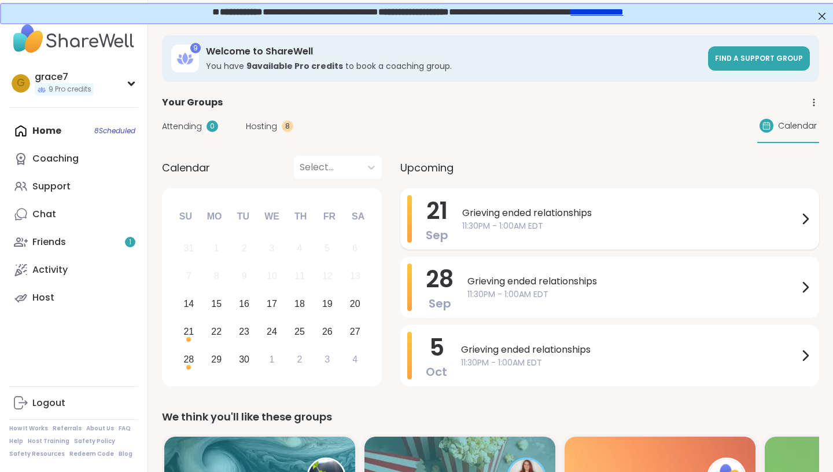
click at [523, 218] on span "Grieving ended relationships" at bounding box center [630, 213] width 336 height 14
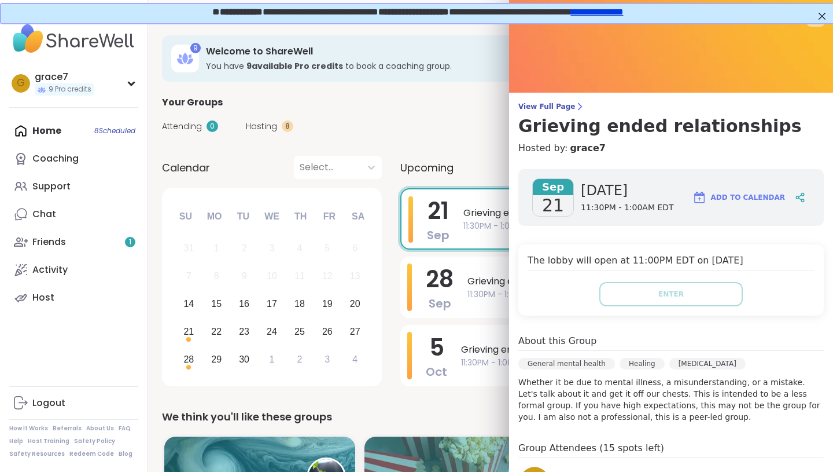
click at [578, 100] on div "View Full Page Grieving ended relationships Hosted by: grace7 Sep 21 Sunday 11:…" at bounding box center [671, 325] width 324 height 650
click at [555, 105] on span "View Full Page" at bounding box center [671, 106] width 306 height 9
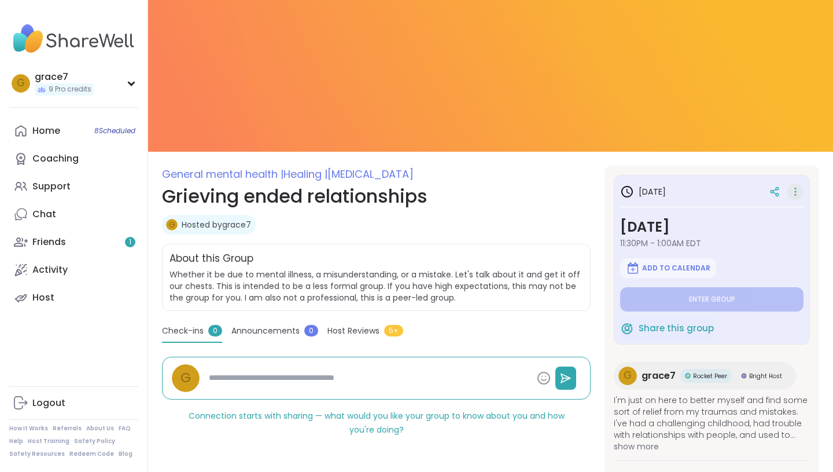
click at [798, 190] on icon at bounding box center [796, 191] width 12 height 16
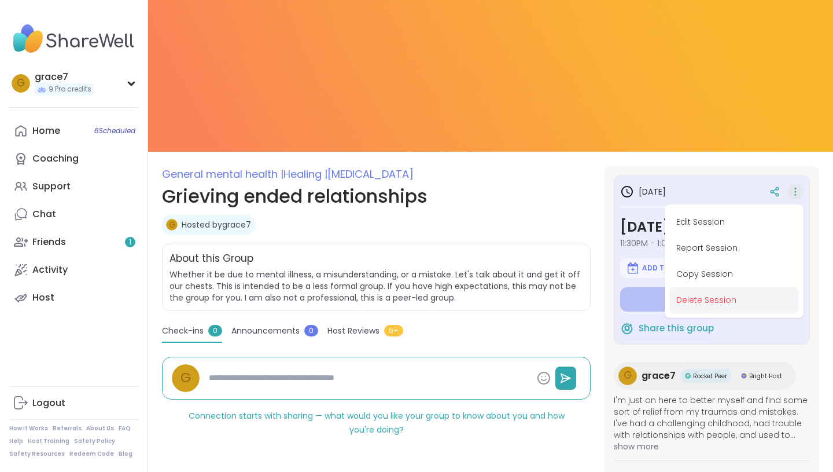
click at [720, 300] on button "Delete Session" at bounding box center [734, 300] width 130 height 26
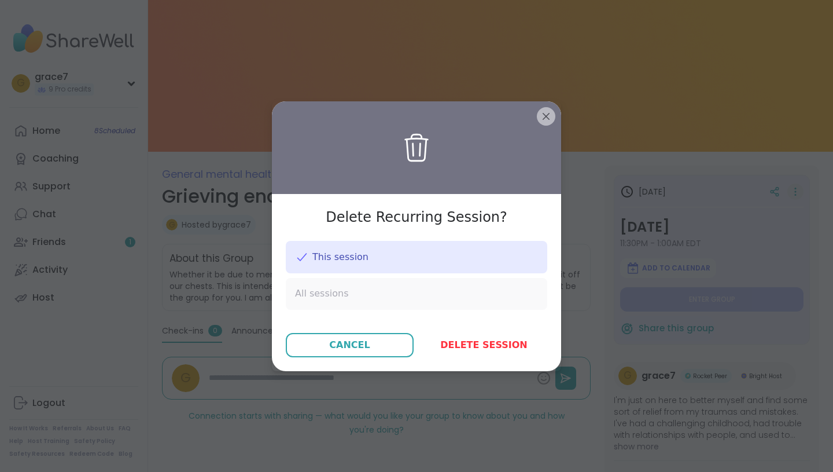
click at [405, 290] on div "All sessions" at bounding box center [417, 293] width 262 height 31
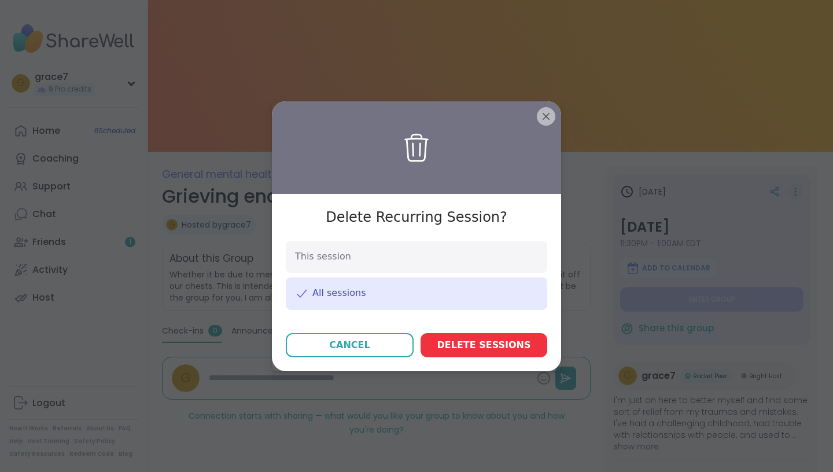
click at [469, 352] on button "Delete session s" at bounding box center [484, 345] width 127 height 24
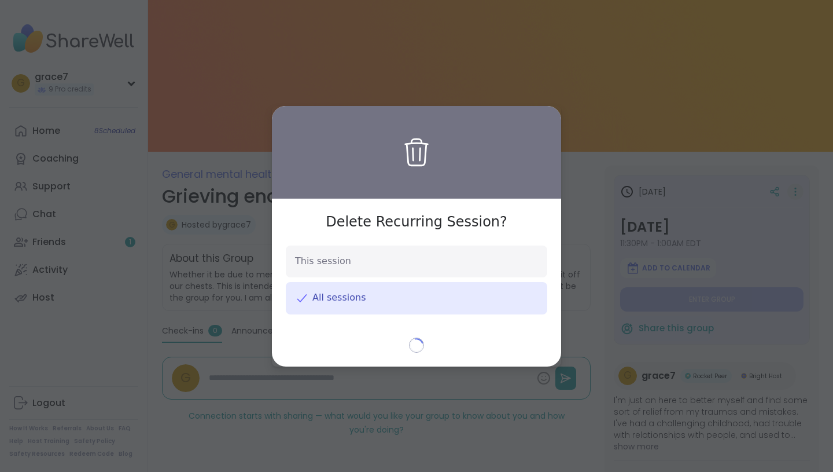
type textarea "*"
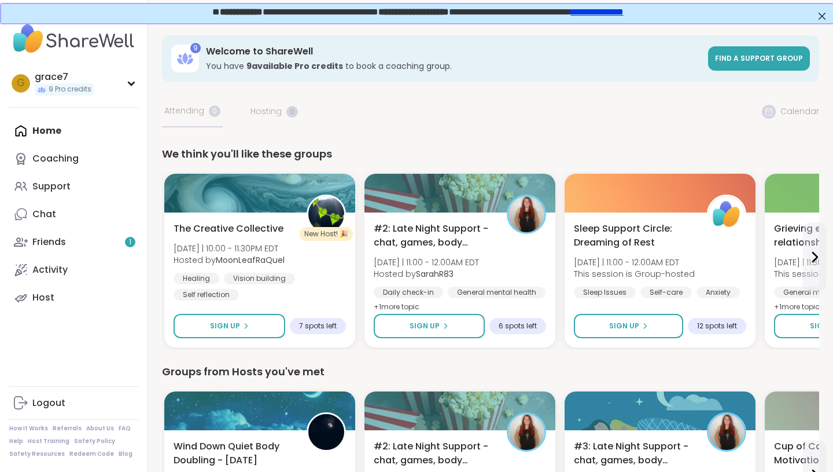
click at [86, 122] on div "Home Coaching Support Chat Friends 1 Activity Host" at bounding box center [73, 214] width 129 height 194
click at [57, 131] on div "Home Coaching Support Chat Friends 1 Activity Host" at bounding box center [73, 214] width 129 height 194
click at [58, 253] on link "Friends 1" at bounding box center [73, 242] width 129 height 28
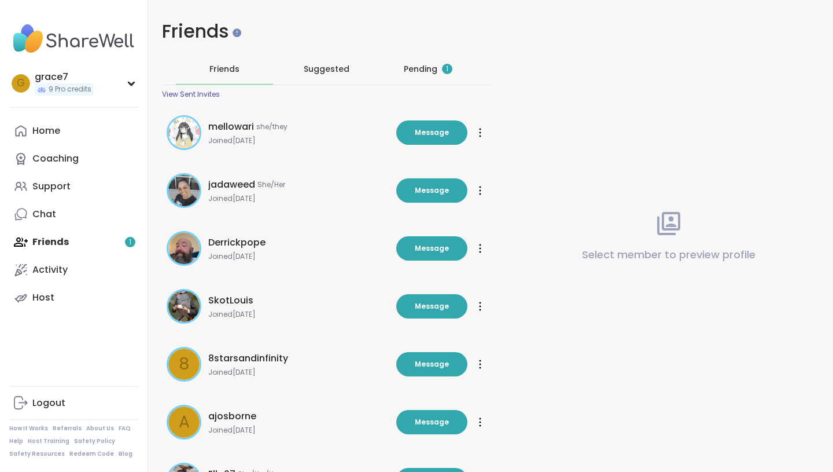
click at [427, 60] on div "Pending 1" at bounding box center [428, 69] width 97 height 30
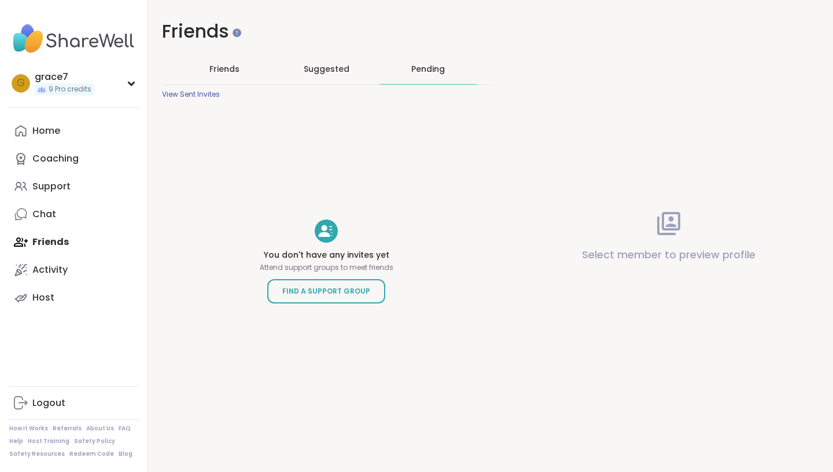
click at [203, 74] on div "Friends" at bounding box center [224, 69] width 97 height 30
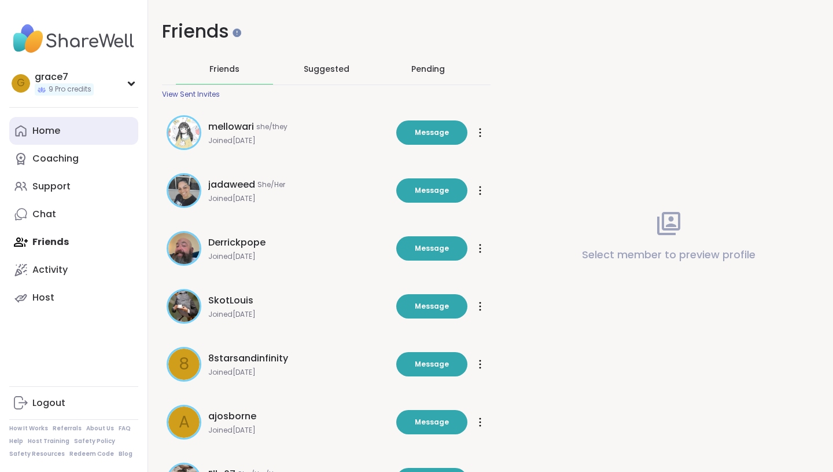
click at [89, 130] on link "Home" at bounding box center [73, 131] width 129 height 28
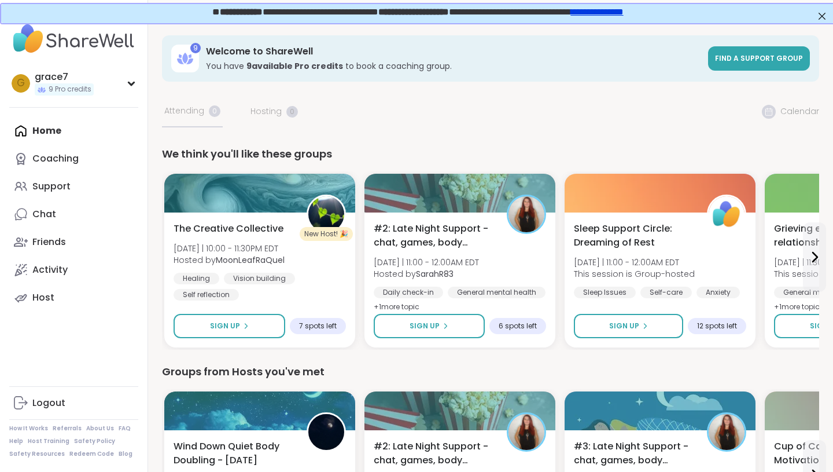
click at [58, 127] on div "Home Coaching Support Chat Friends Activity Host" at bounding box center [73, 214] width 129 height 194
click at [39, 131] on div "Home Coaching Support Chat Friends Activity Host" at bounding box center [73, 214] width 129 height 194
click at [54, 242] on div "Friends" at bounding box center [49, 242] width 34 height 13
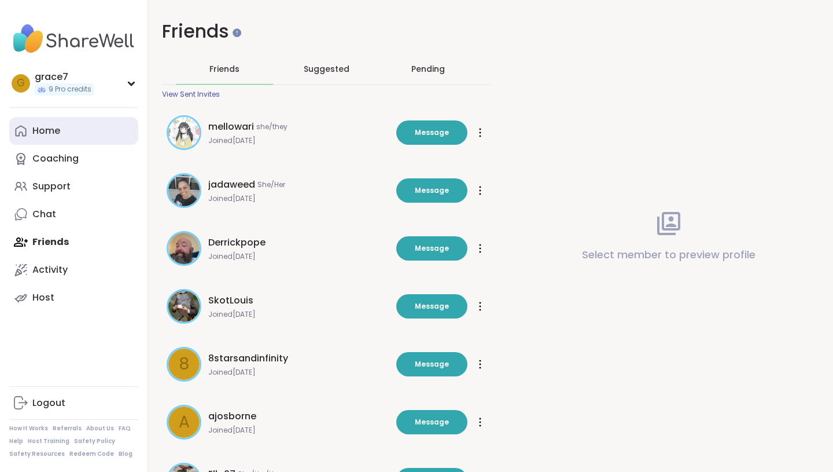
click at [94, 121] on link "Home" at bounding box center [73, 131] width 129 height 28
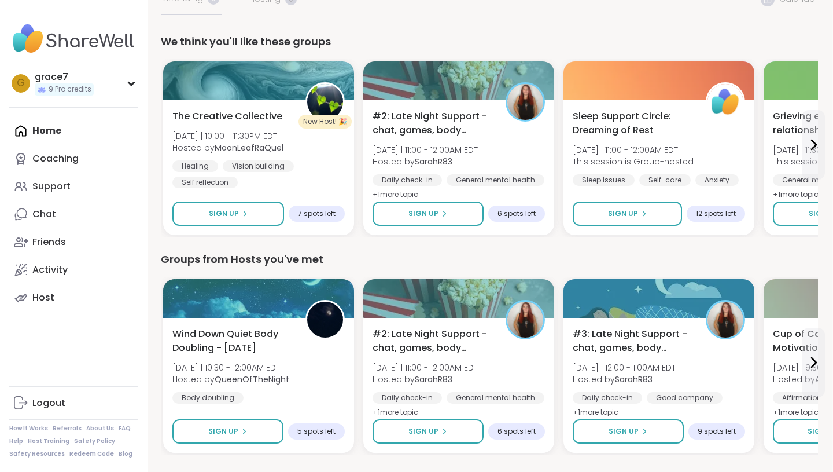
scroll to position [0, 1]
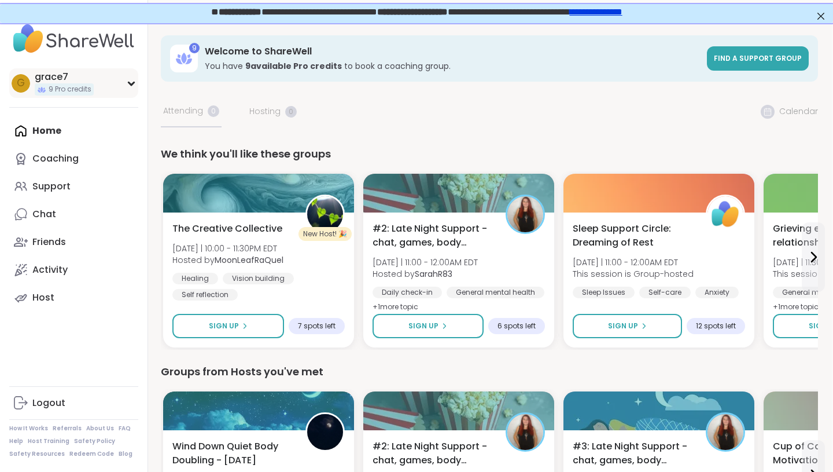
click at [62, 91] on span "9 Pro credits" at bounding box center [70, 89] width 43 height 10
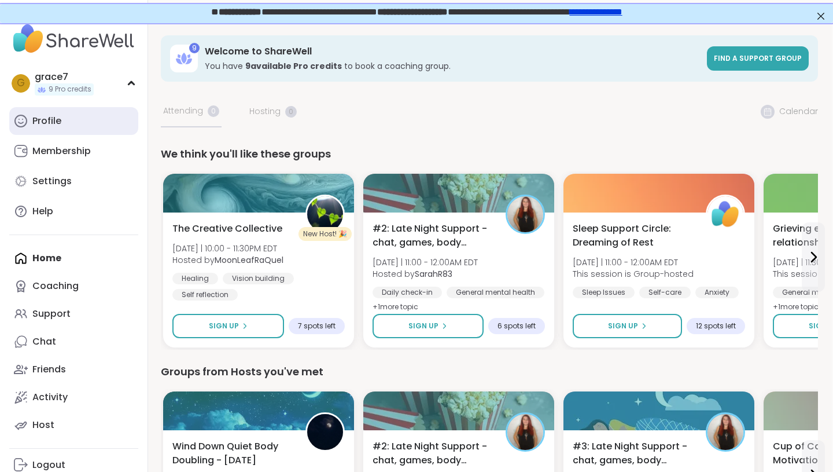
click at [42, 118] on div "Profile" at bounding box center [46, 121] width 29 height 13
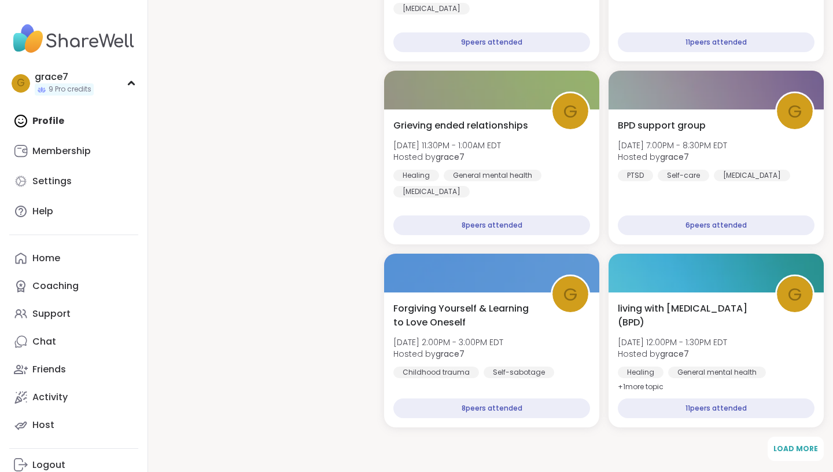
scroll to position [1147, 0]
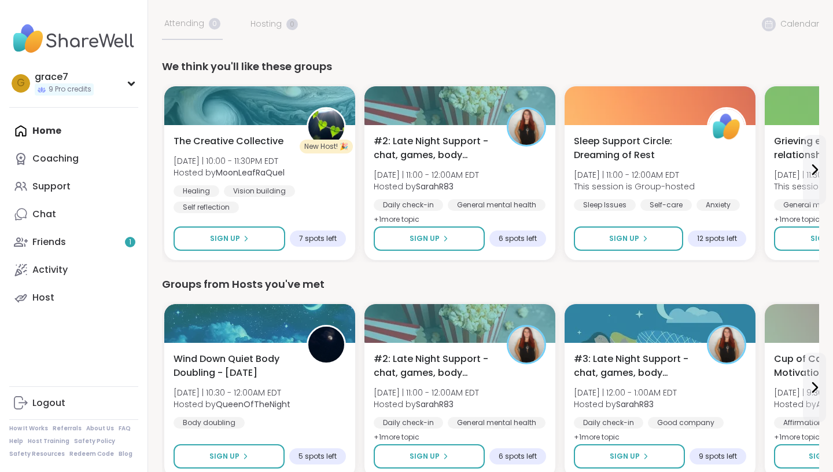
scroll to position [77, 0]
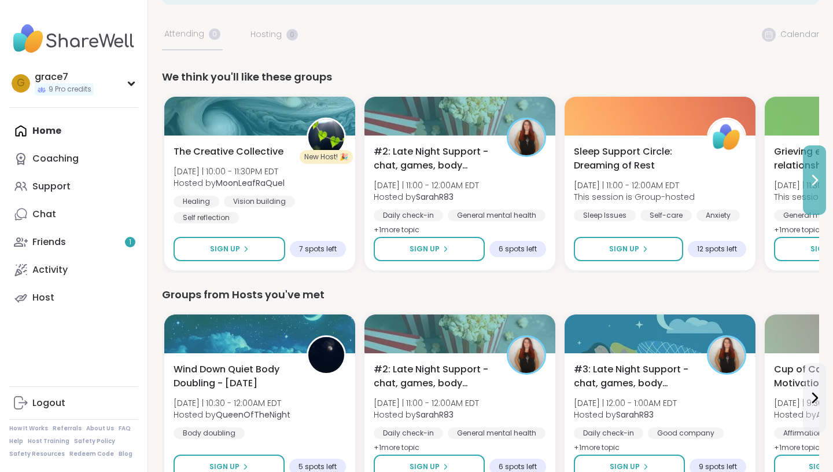
click at [819, 183] on icon at bounding box center [815, 180] width 14 height 14
